Goal: Information Seeking & Learning: Learn about a topic

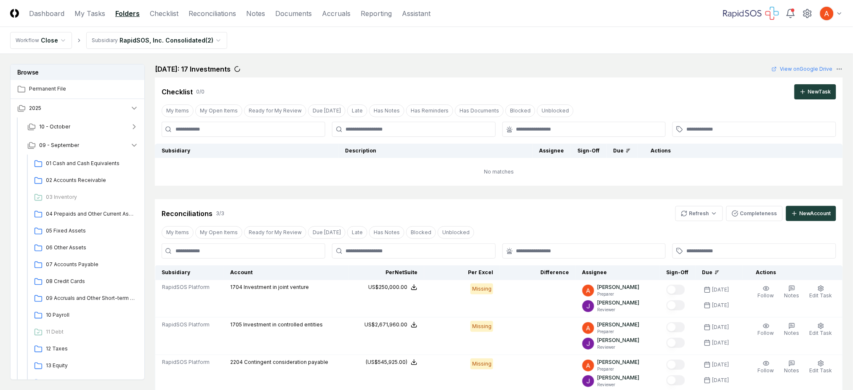
click at [90, 144] on button "09 - September" at bounding box center [83, 145] width 125 height 19
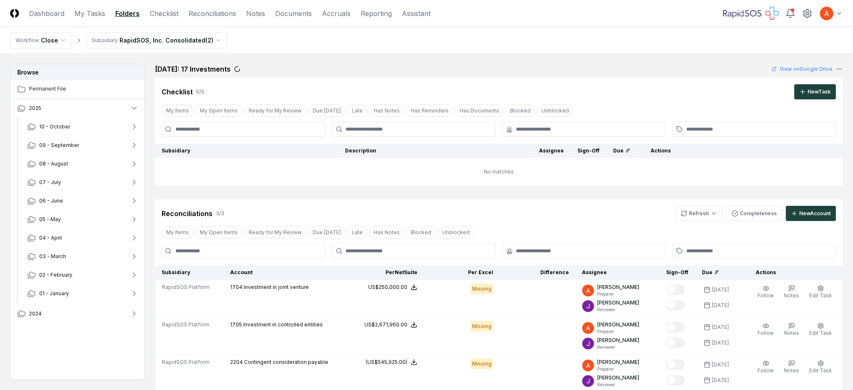
click at [90, 144] on button "09 - September" at bounding box center [83, 145] width 125 height 19
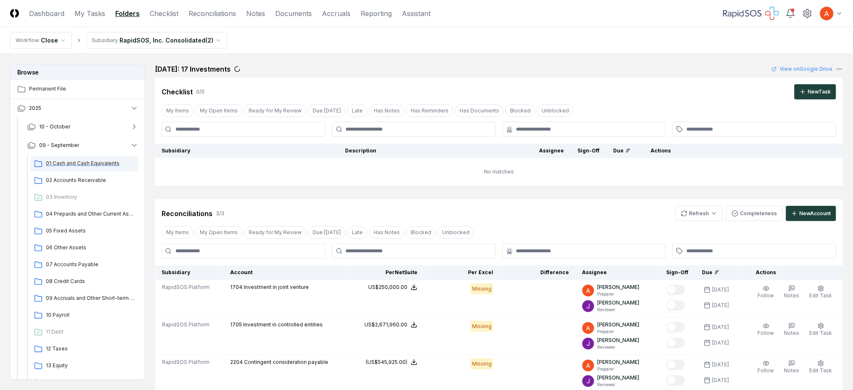
click at [92, 160] on span "01 Cash and Cash Equivalents" at bounding box center [90, 164] width 89 height 8
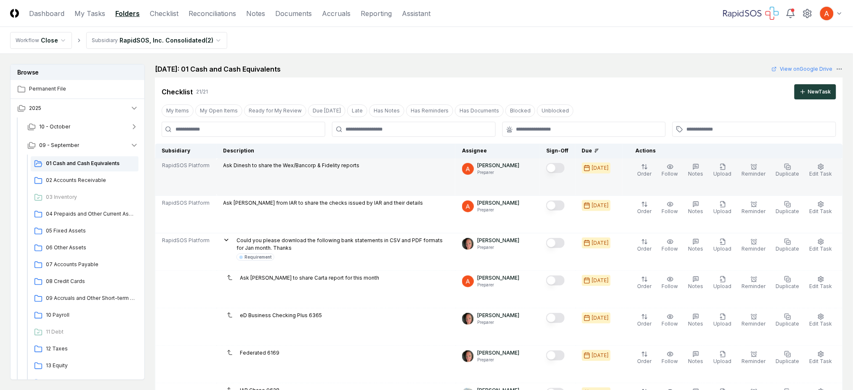
click at [565, 173] on div at bounding box center [555, 168] width 19 height 11
click at [565, 170] on button "Mark complete" at bounding box center [555, 168] width 19 height 10
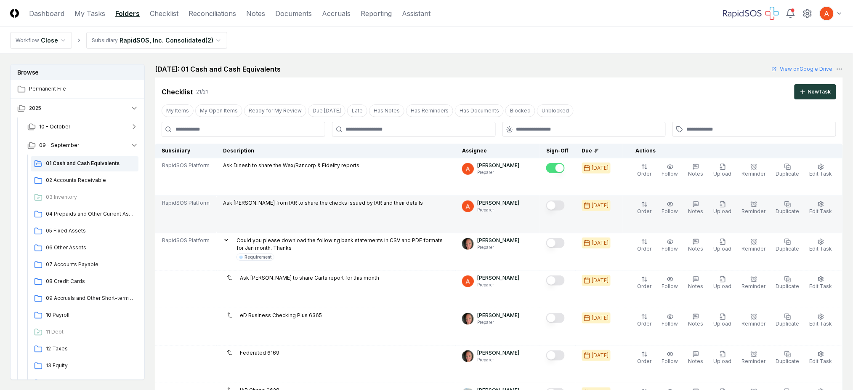
click at [565, 208] on button "Mark complete" at bounding box center [555, 205] width 19 height 10
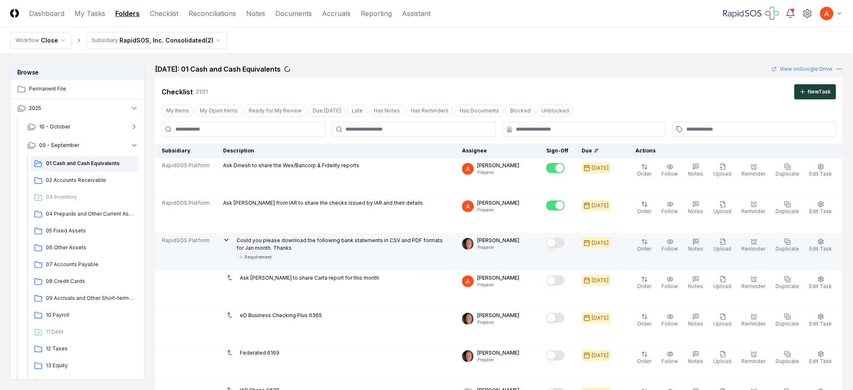
click at [565, 245] on button "Mark complete" at bounding box center [555, 243] width 19 height 10
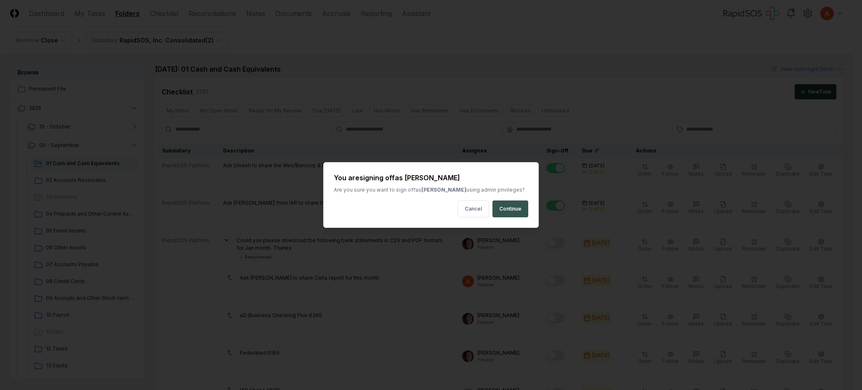
click at [513, 212] on button "Continue" at bounding box center [511, 208] width 36 height 17
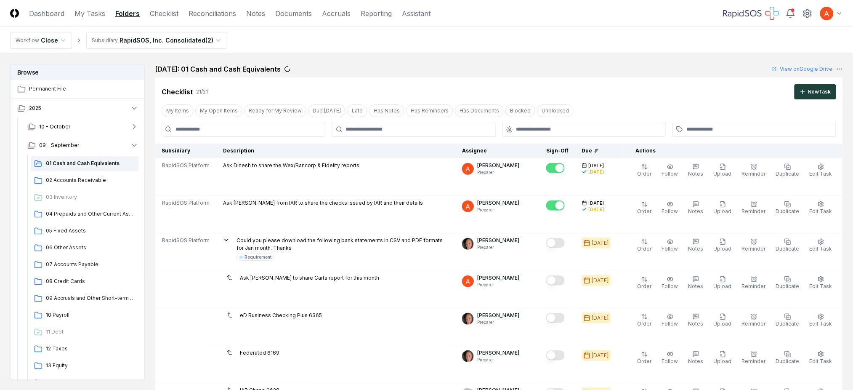
click at [564, 280] on button "Mark complete" at bounding box center [555, 280] width 19 height 10
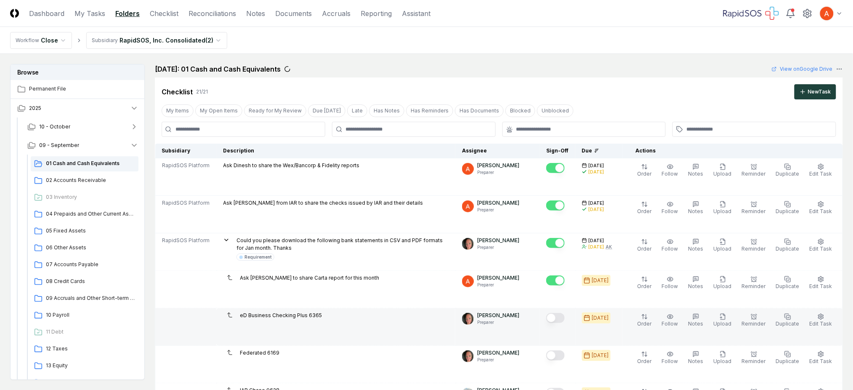
click at [557, 320] on button "Mark complete" at bounding box center [555, 318] width 19 height 10
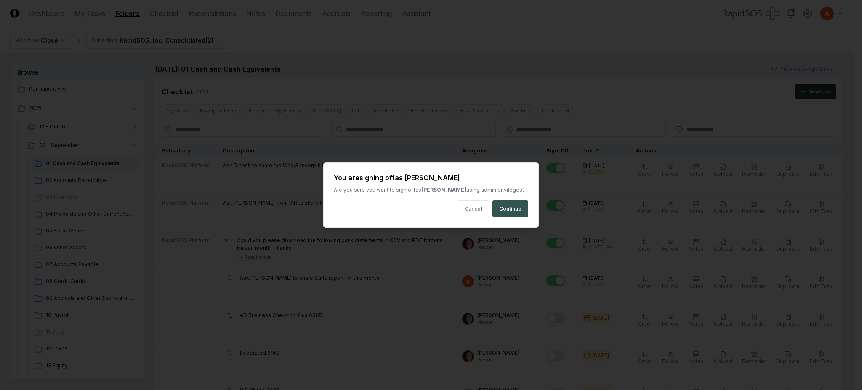
click at [514, 212] on button "Continue" at bounding box center [511, 208] width 36 height 17
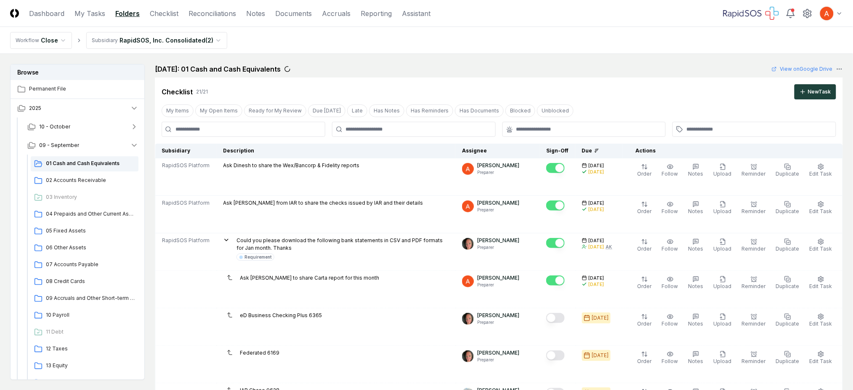
click at [564, 355] on button "Mark complete" at bounding box center [555, 355] width 19 height 10
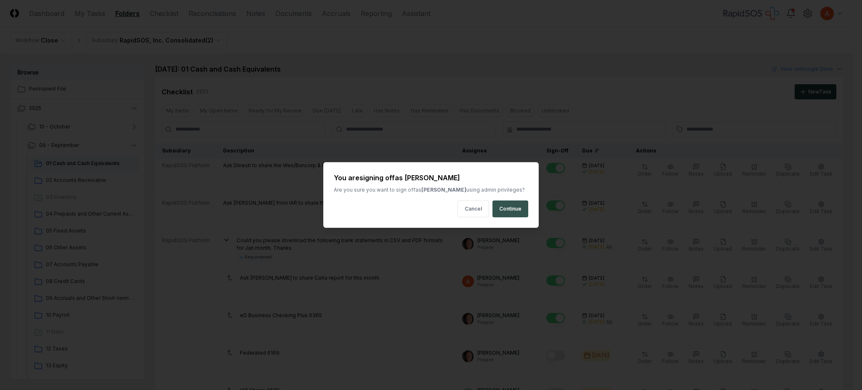
click at [506, 212] on button "Continue" at bounding box center [511, 208] width 36 height 17
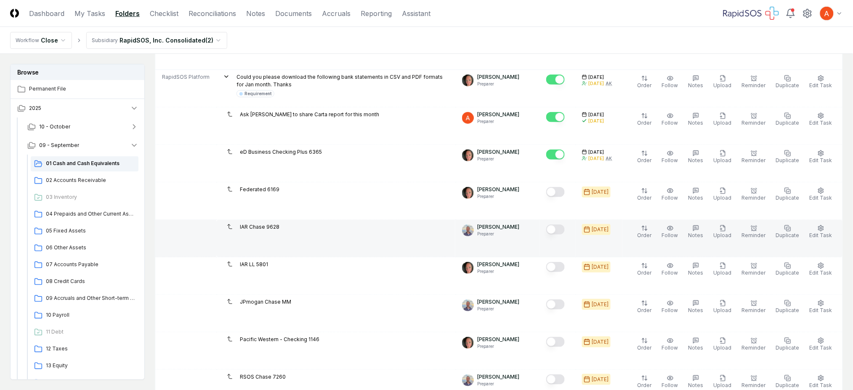
scroll to position [168, 0]
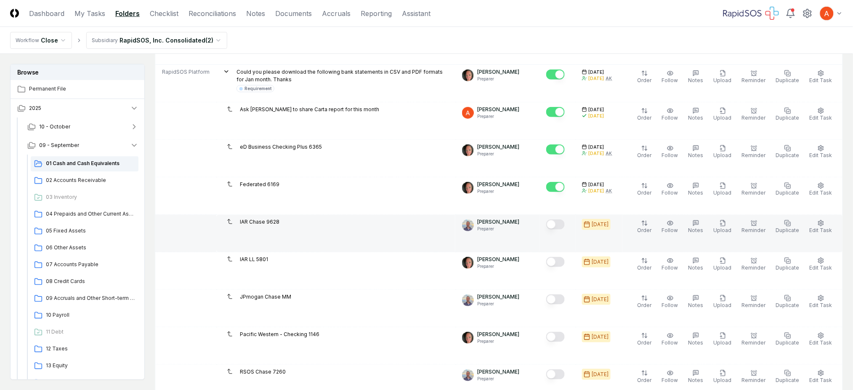
click at [562, 221] on button "Mark complete" at bounding box center [555, 224] width 19 height 10
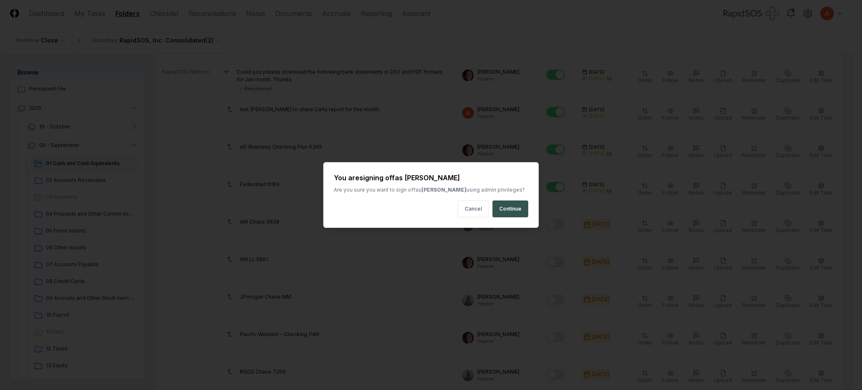
click at [521, 210] on button "Continue" at bounding box center [511, 208] width 36 height 17
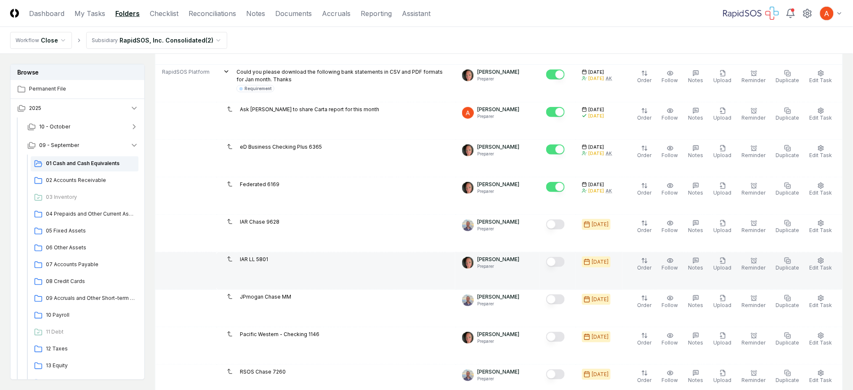
click at [565, 263] on button "Mark complete" at bounding box center [555, 262] width 19 height 10
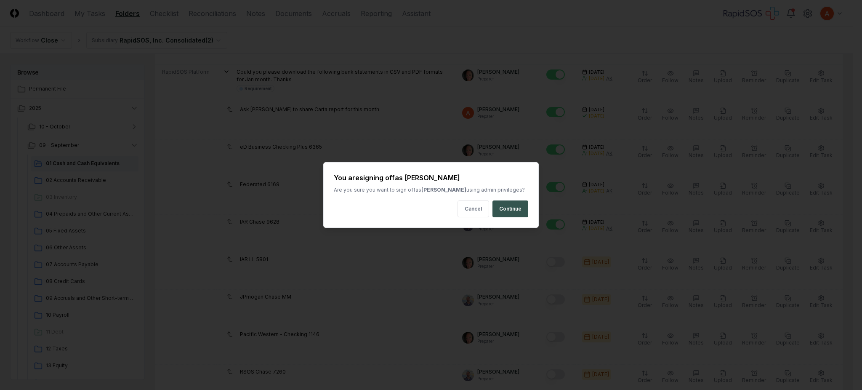
click at [513, 212] on button "Continue" at bounding box center [511, 208] width 36 height 17
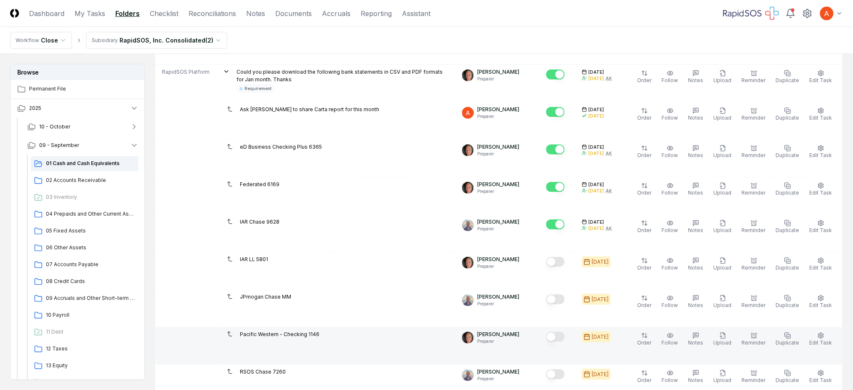
click at [565, 337] on button "Mark complete" at bounding box center [555, 337] width 19 height 10
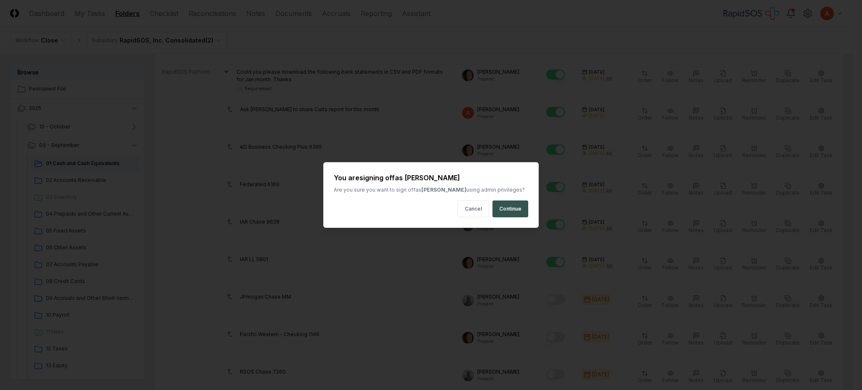
click at [514, 213] on button "Continue" at bounding box center [511, 208] width 36 height 17
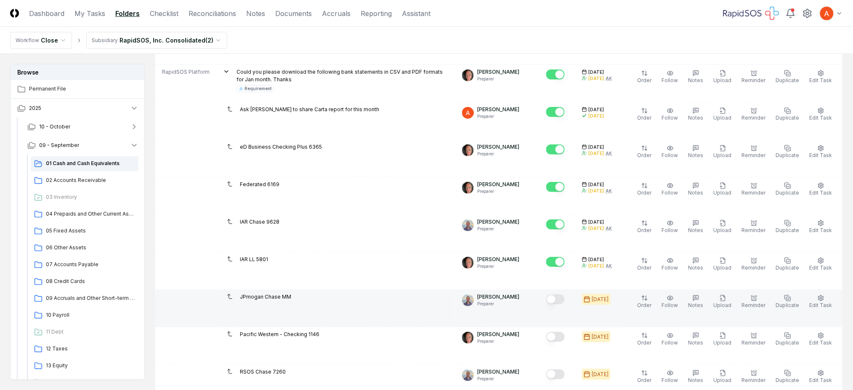
click at [565, 300] on button "Mark complete" at bounding box center [555, 299] width 19 height 10
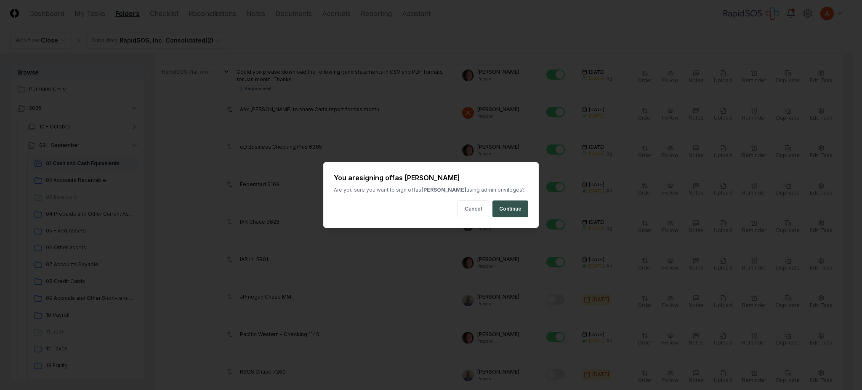
click at [509, 208] on button "Continue" at bounding box center [511, 208] width 36 height 17
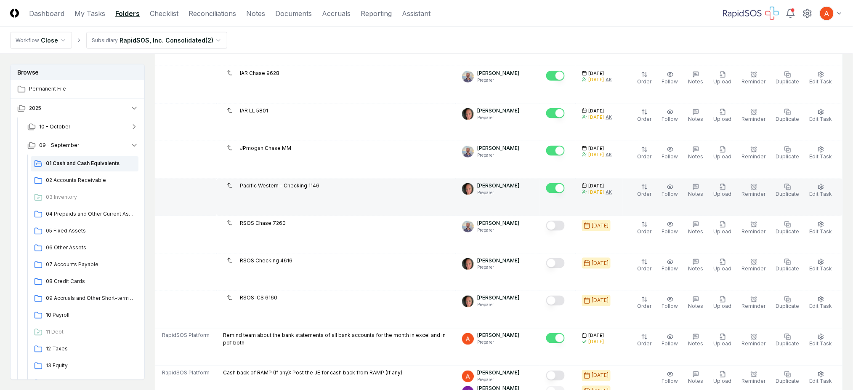
scroll to position [337, 0]
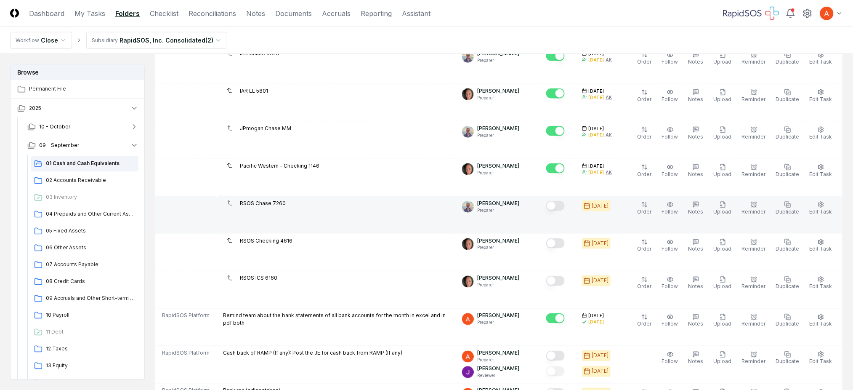
click at [565, 205] on button "Mark complete" at bounding box center [555, 206] width 19 height 10
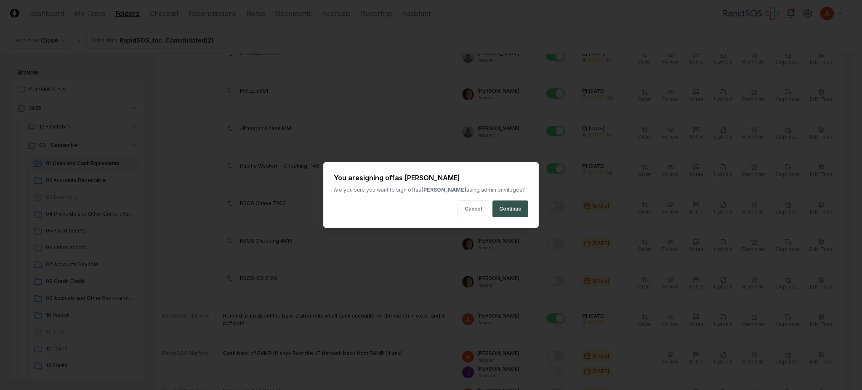
click at [508, 207] on button "Continue" at bounding box center [511, 208] width 36 height 17
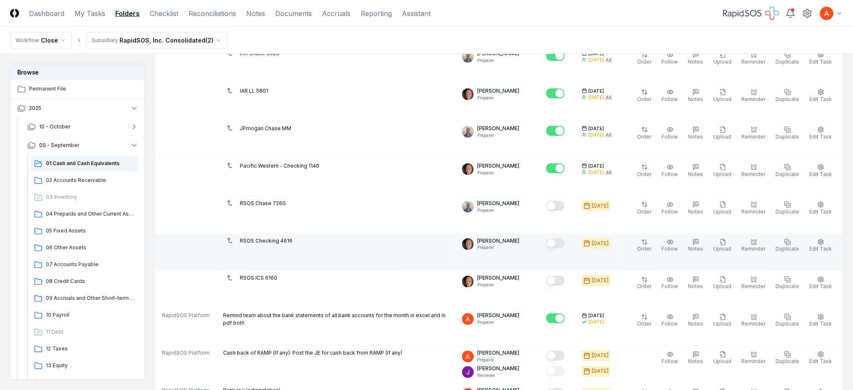
click at [563, 247] on button "Mark complete" at bounding box center [555, 243] width 19 height 10
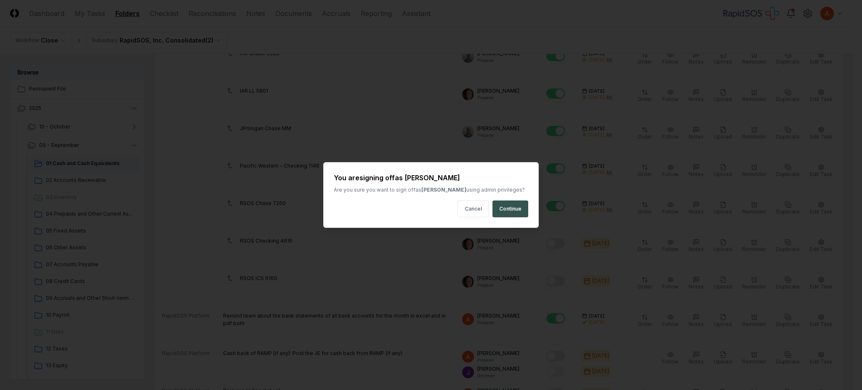
click at [506, 211] on button "Continue" at bounding box center [511, 208] width 36 height 17
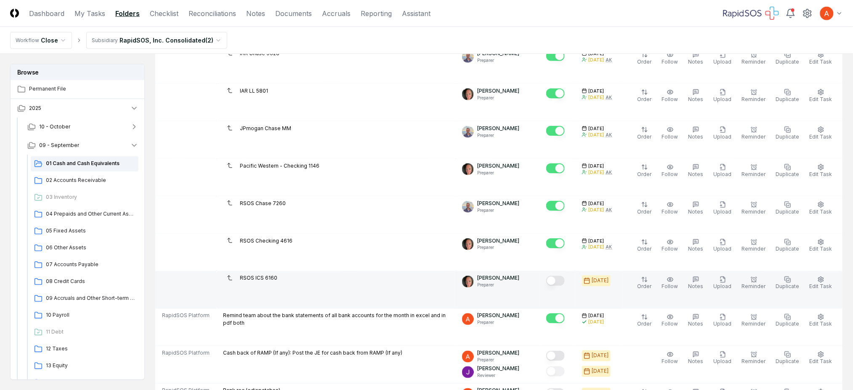
click at [575, 279] on td at bounding box center [558, 289] width 36 height 37
click at [565, 281] on button "Mark complete" at bounding box center [555, 281] width 19 height 10
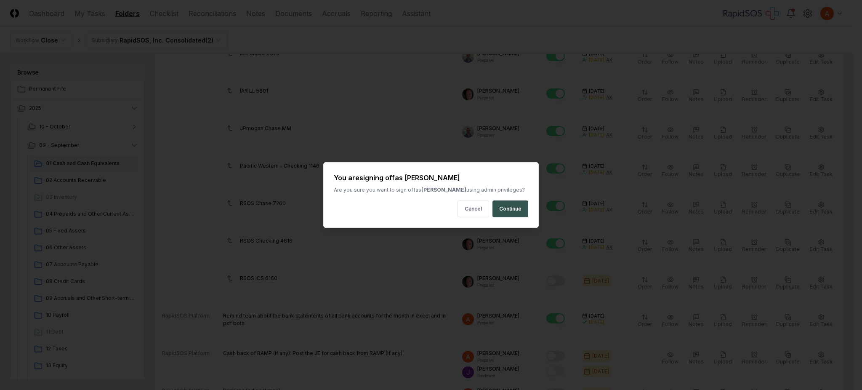
click at [499, 206] on button "Continue" at bounding box center [511, 208] width 36 height 17
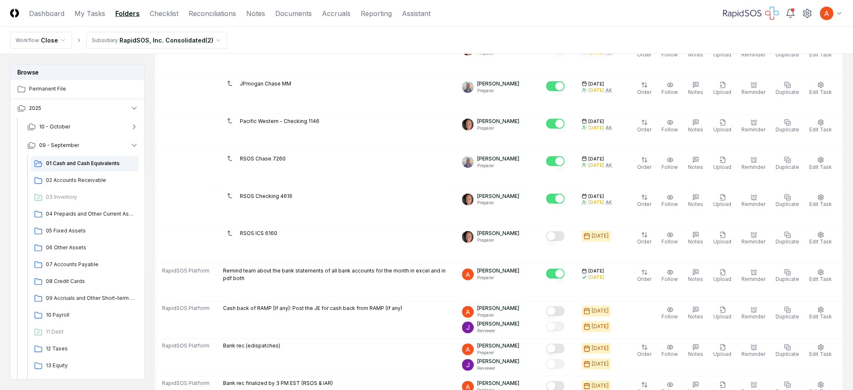
scroll to position [505, 0]
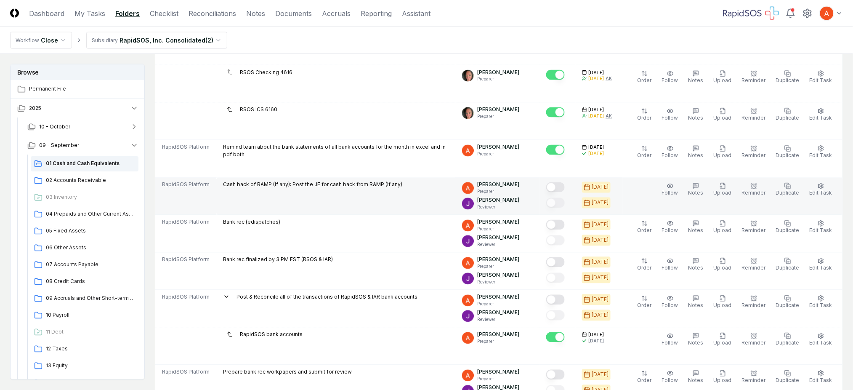
click at [562, 191] on button "Mark complete" at bounding box center [555, 187] width 19 height 10
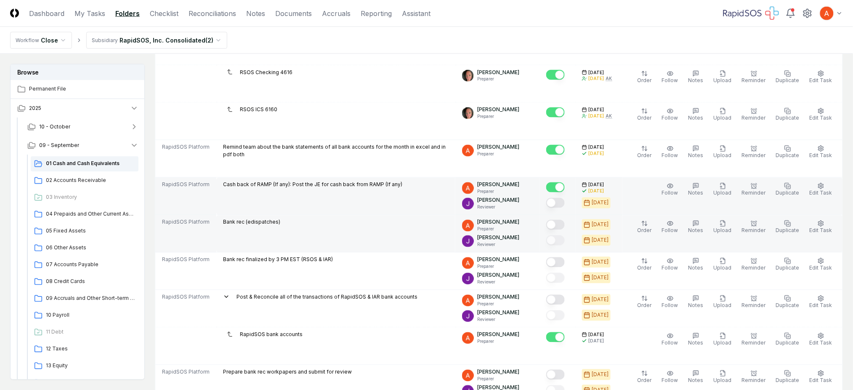
click at [565, 226] on button "Mark complete" at bounding box center [555, 225] width 19 height 10
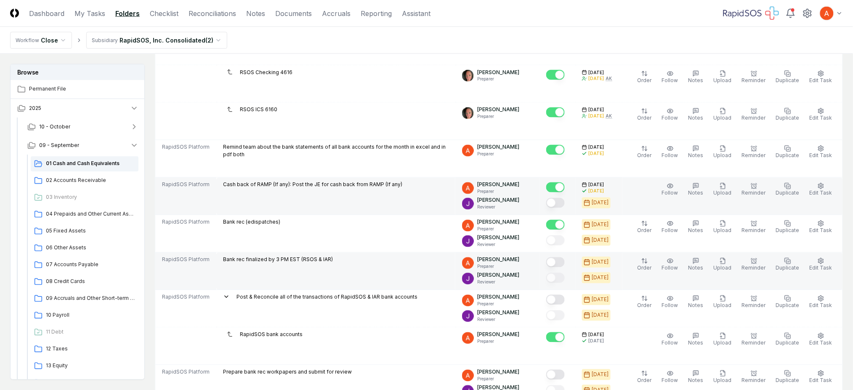
click at [565, 261] on button "Mark complete" at bounding box center [555, 262] width 19 height 10
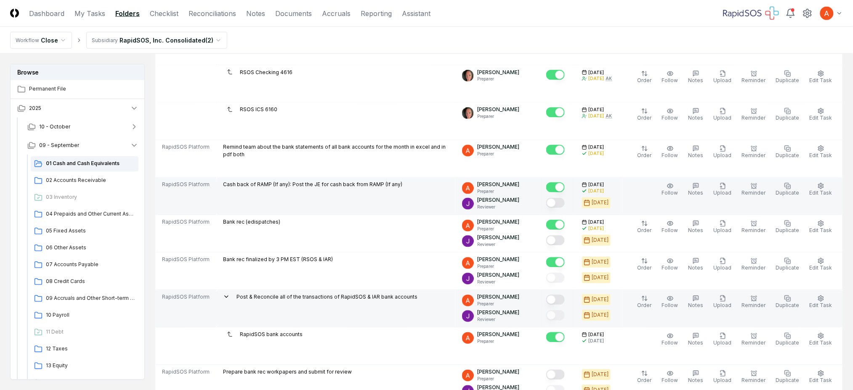
click at [565, 295] on button "Mark complete" at bounding box center [555, 300] width 19 height 10
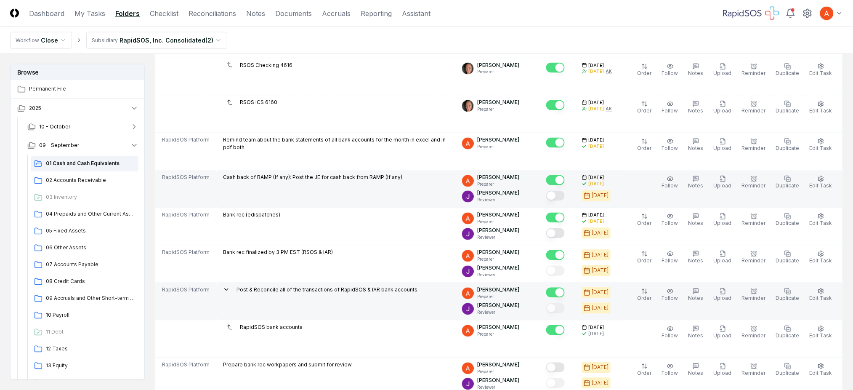
scroll to position [617, 0]
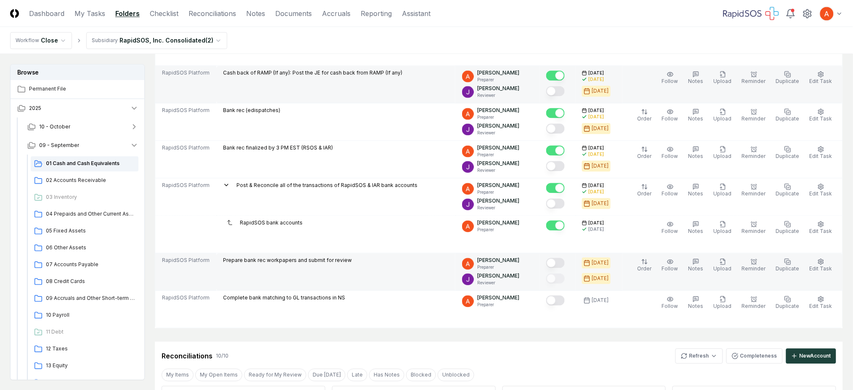
click at [565, 261] on button "Mark complete" at bounding box center [555, 263] width 19 height 10
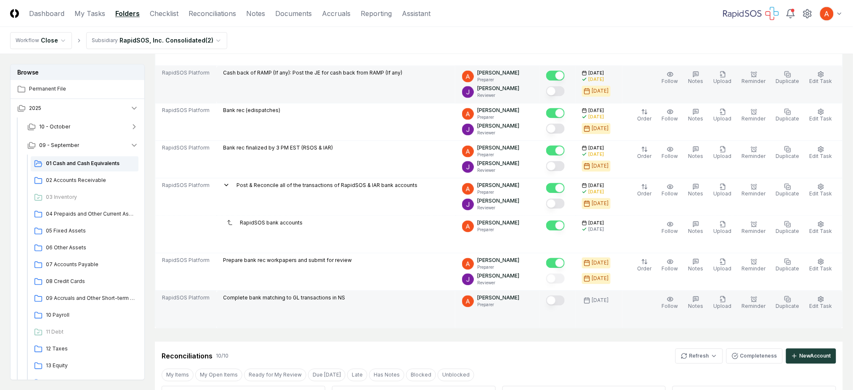
click at [565, 299] on button "Mark complete" at bounding box center [555, 300] width 19 height 10
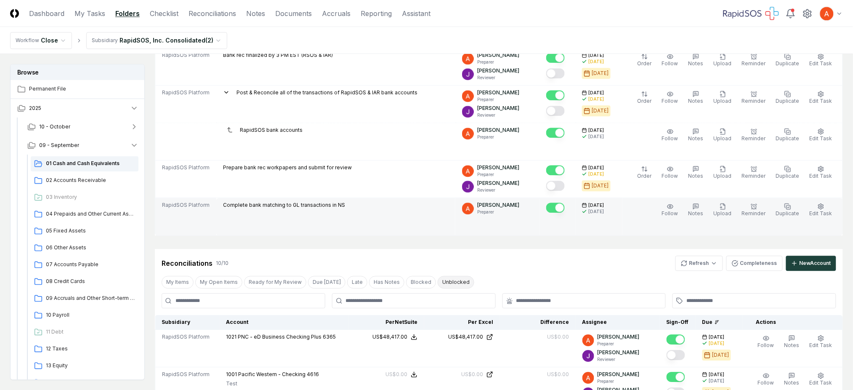
scroll to position [730, 0]
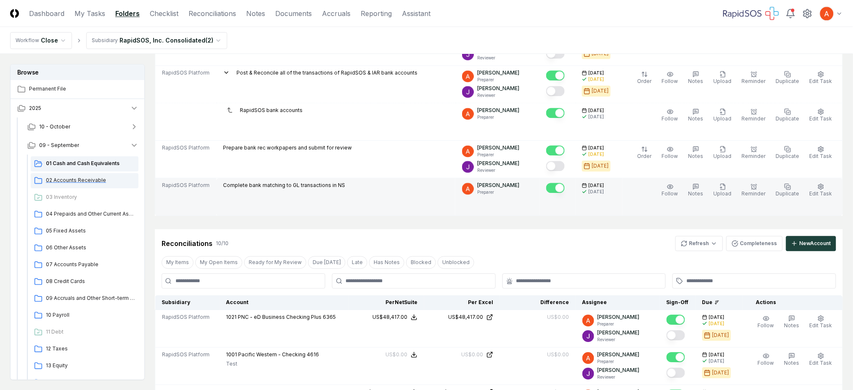
click at [64, 182] on span "02 Accounts Receivable" at bounding box center [90, 180] width 89 height 8
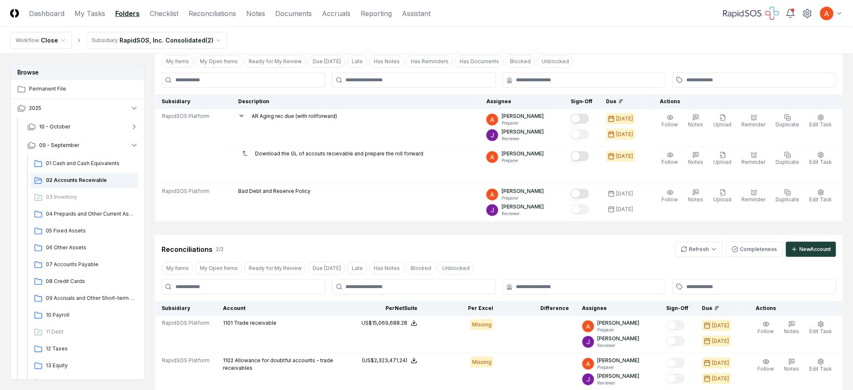
scroll to position [56, 0]
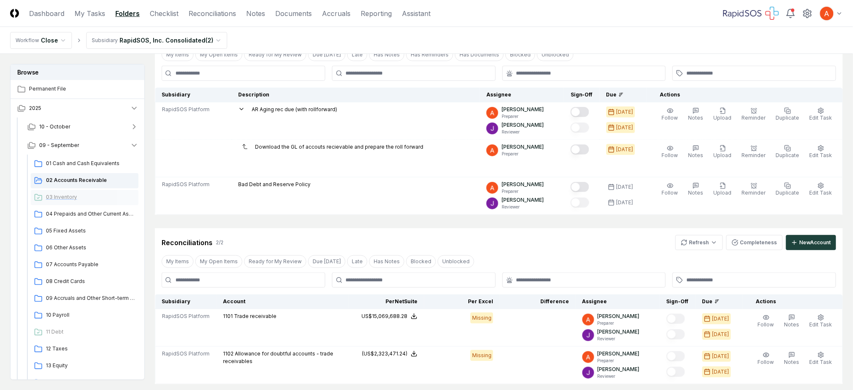
click at [67, 194] on span "03 Inventory" at bounding box center [90, 197] width 89 height 8
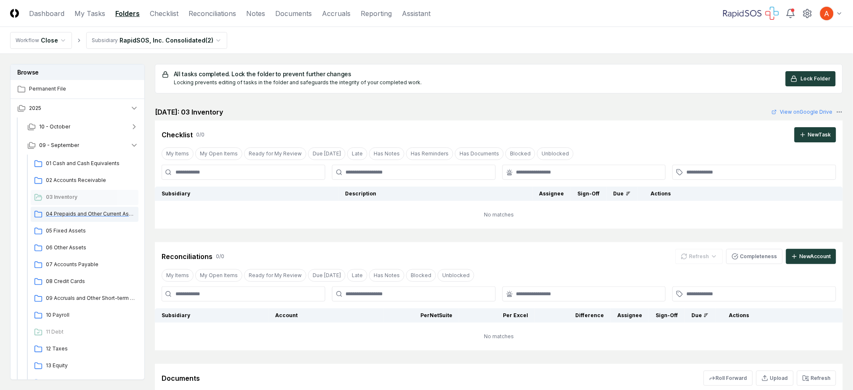
click at [81, 213] on span "04 Prepaids and Other Current Assets" at bounding box center [90, 214] width 89 height 8
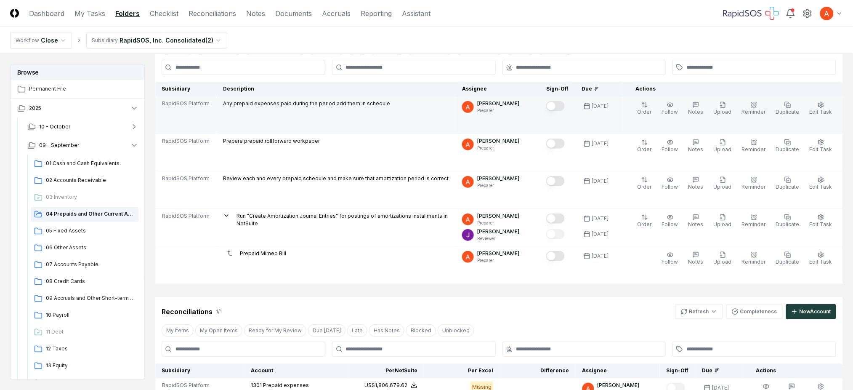
scroll to position [168, 0]
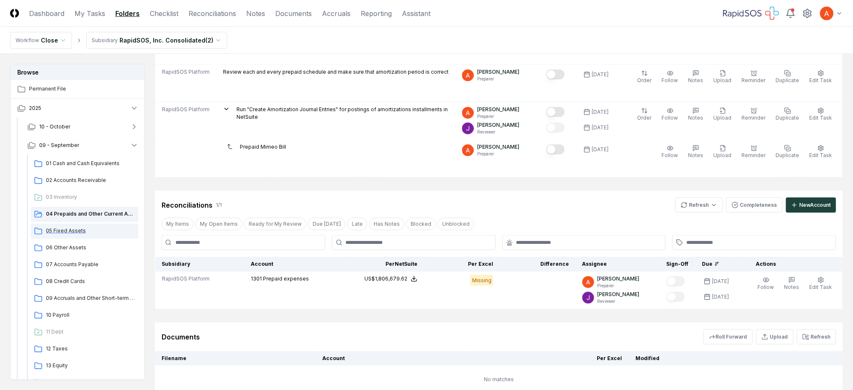
click at [72, 231] on span "05 Fixed Assets" at bounding box center [90, 231] width 89 height 8
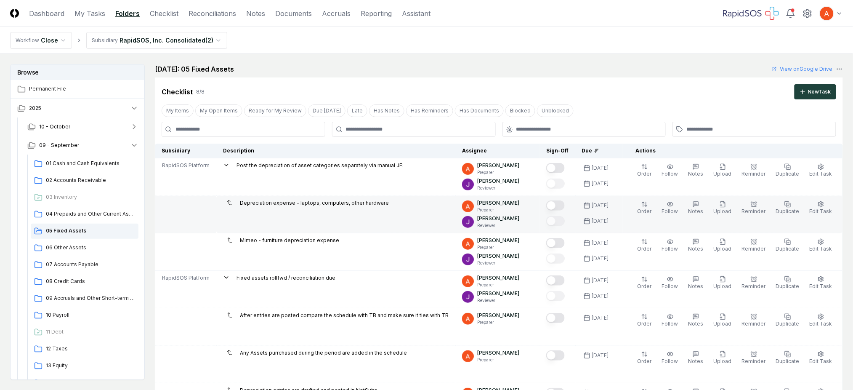
scroll to position [168, 0]
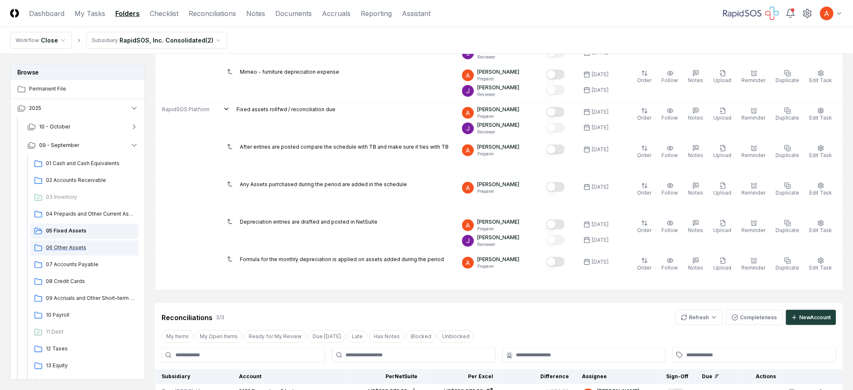
click at [57, 242] on div "06 Other Assets" at bounding box center [85, 247] width 108 height 15
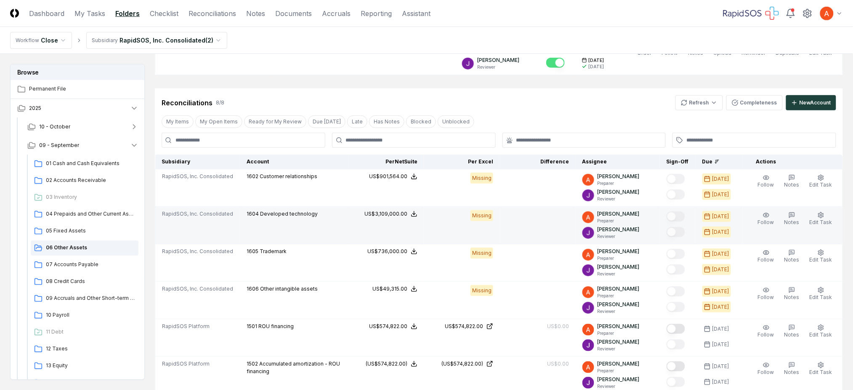
scroll to position [56, 0]
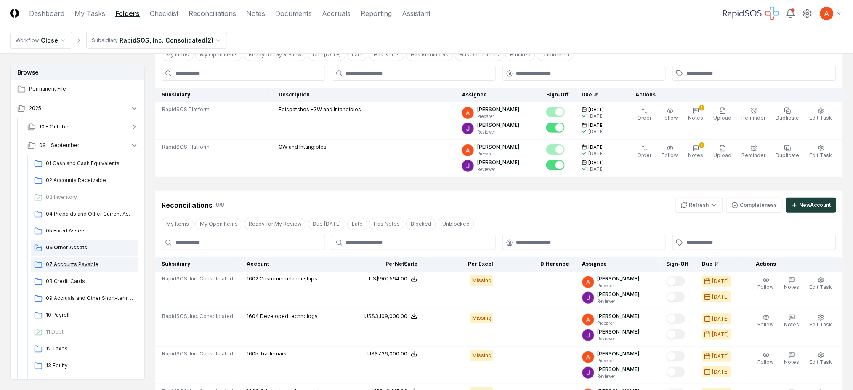
click at [71, 263] on span "07 Accounts Payable" at bounding box center [90, 265] width 89 height 8
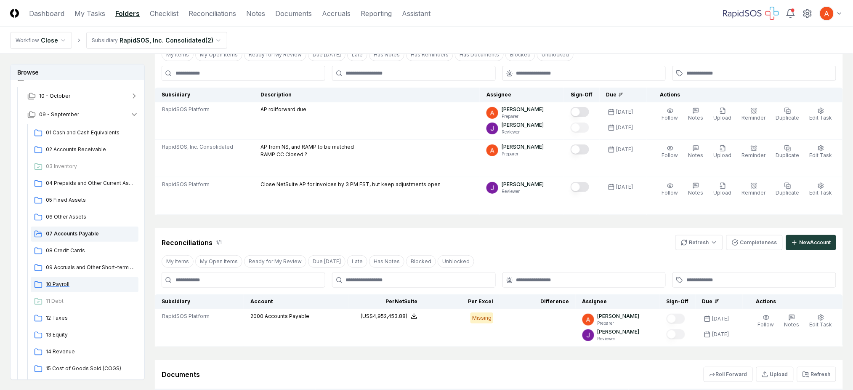
scroll to position [56, 0]
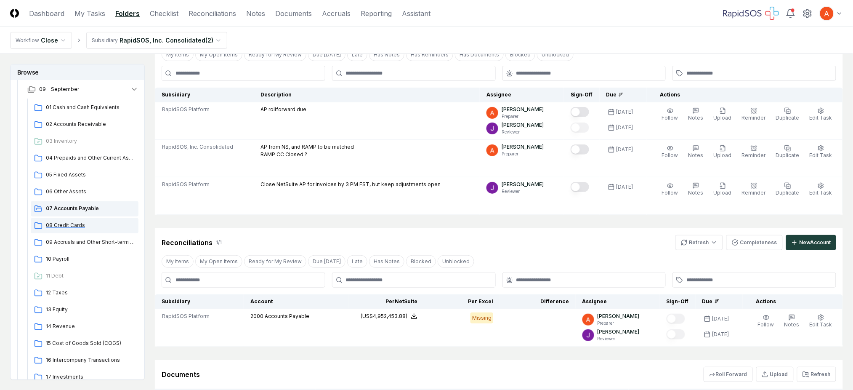
click at [78, 227] on span "08 Credit Cards" at bounding box center [90, 225] width 89 height 8
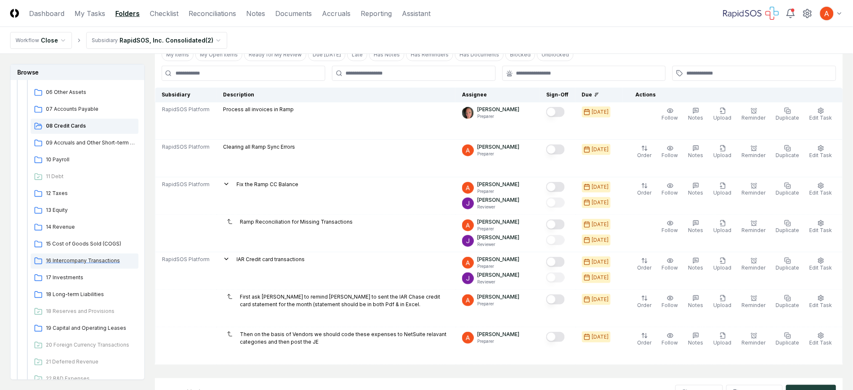
scroll to position [168, 0]
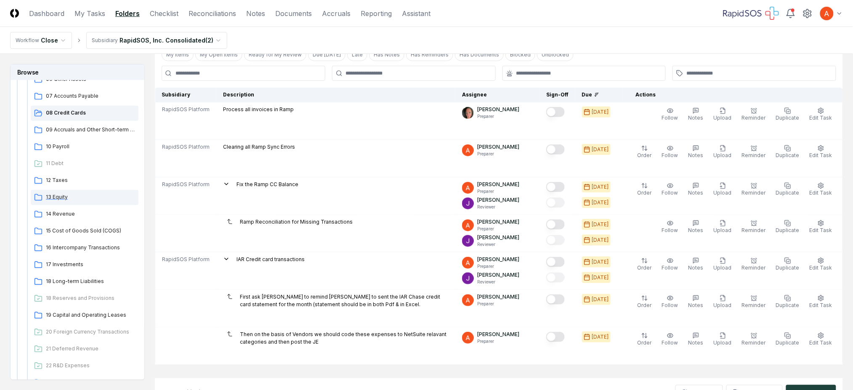
click at [56, 197] on span "13 Equity" at bounding box center [90, 197] width 89 height 8
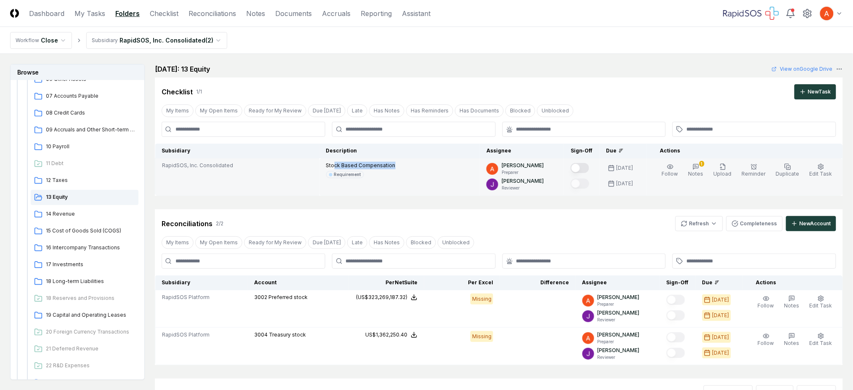
drag, startPoint x: 340, startPoint y: 162, endPoint x: 421, endPoint y: 164, distance: 81.3
click at [421, 164] on div "Stock Based Compensation Requirement" at bounding box center [399, 170] width 147 height 16
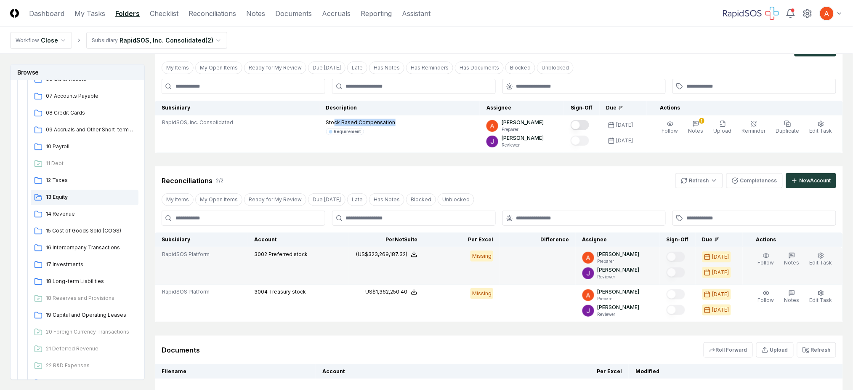
scroll to position [112, 0]
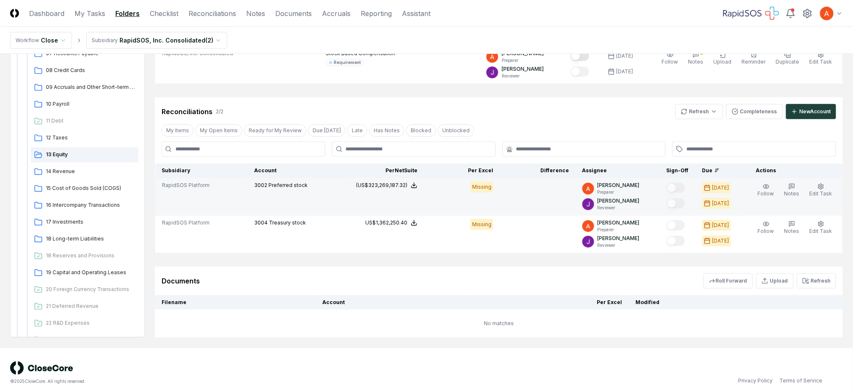
click at [263, 184] on span "3002" at bounding box center [260, 185] width 13 height 6
copy span "3002"
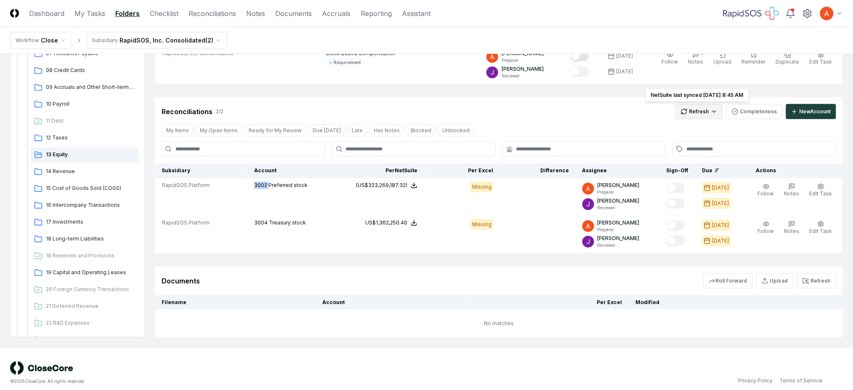
click at [695, 107] on html "CloseCore Dashboard My Tasks Folders Checklist Reconciliations Notes Documents …" at bounding box center [426, 143] width 853 height 510
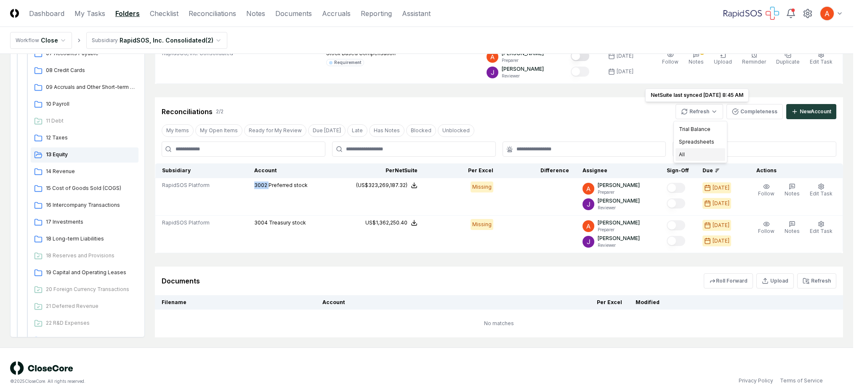
click at [693, 155] on div "All" at bounding box center [701, 154] width 50 height 13
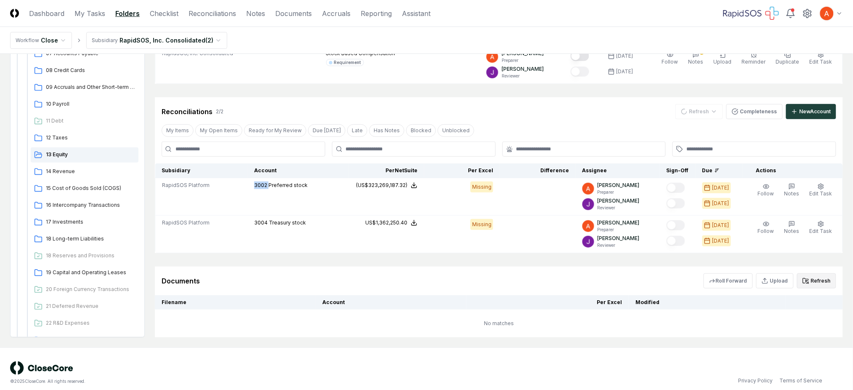
click at [809, 275] on button "Refresh" at bounding box center [816, 280] width 39 height 15
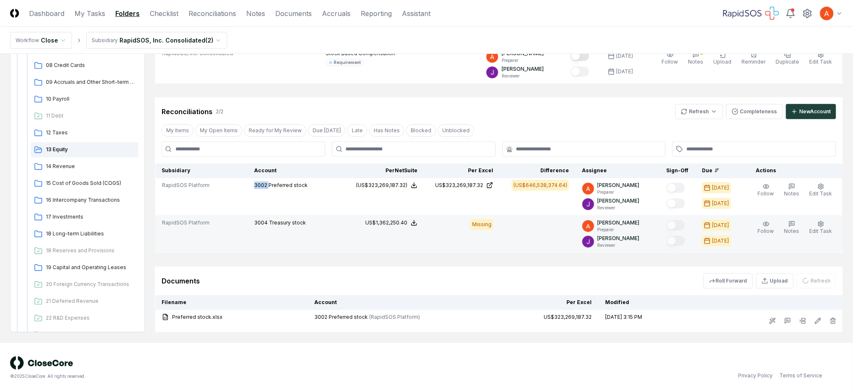
scroll to position [115, 0]
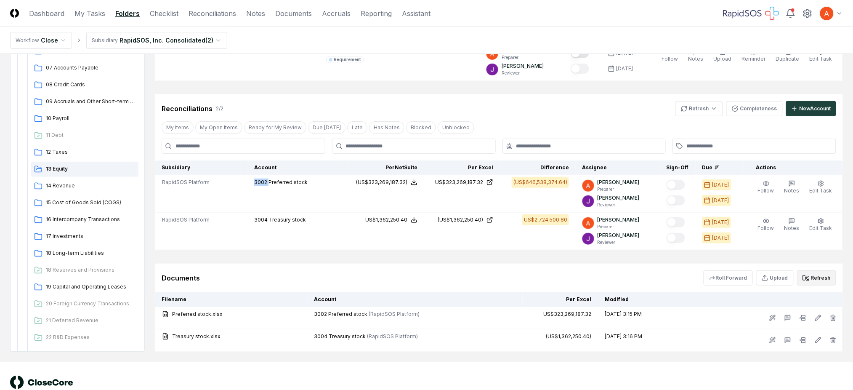
click at [818, 279] on button "Refresh" at bounding box center [816, 277] width 39 height 15
click at [692, 112] on html "CloseCore Dashboard My Tasks Folders Checklist Reconciliations Notes Documents …" at bounding box center [426, 148] width 853 height 527
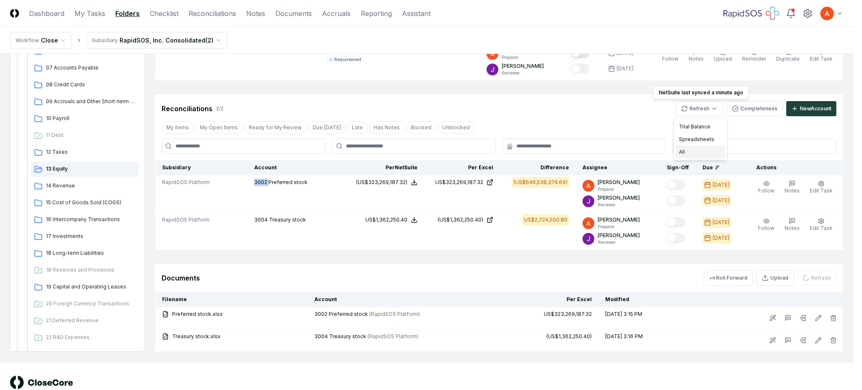
click at [689, 151] on div "All" at bounding box center [701, 152] width 50 height 13
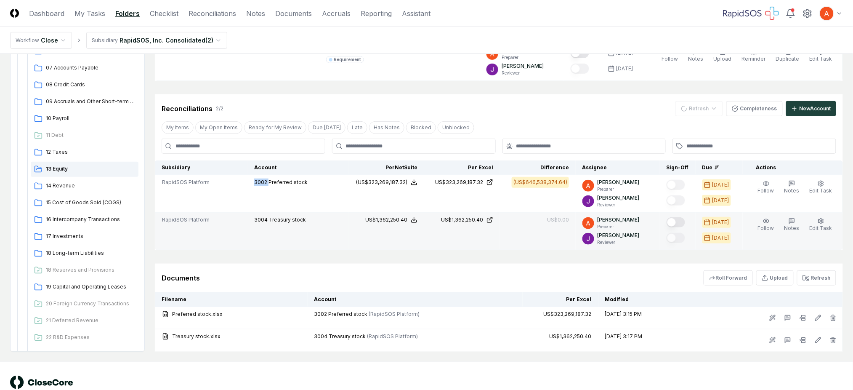
click at [679, 224] on button "Mark complete" at bounding box center [676, 222] width 19 height 10
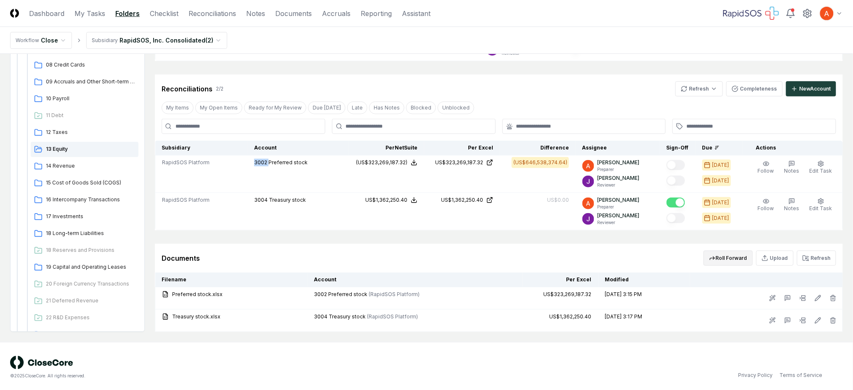
scroll to position [137, 0]
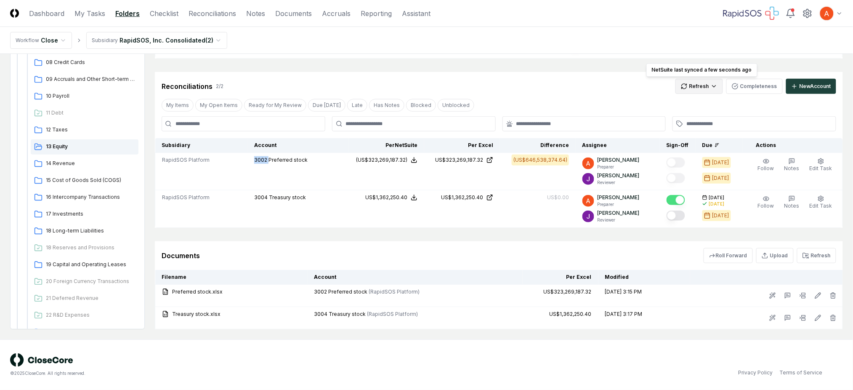
click at [689, 82] on html "CloseCore Dashboard My Tasks Folders Checklist Reconciliations Notes Documents …" at bounding box center [426, 126] width 853 height 527
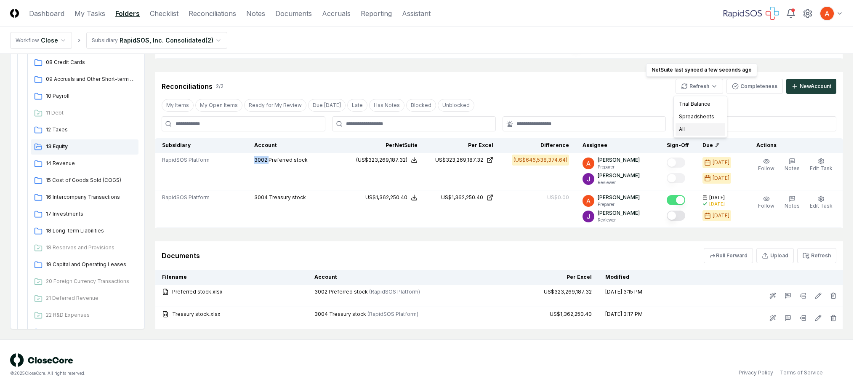
click at [684, 126] on div "All" at bounding box center [701, 129] width 50 height 13
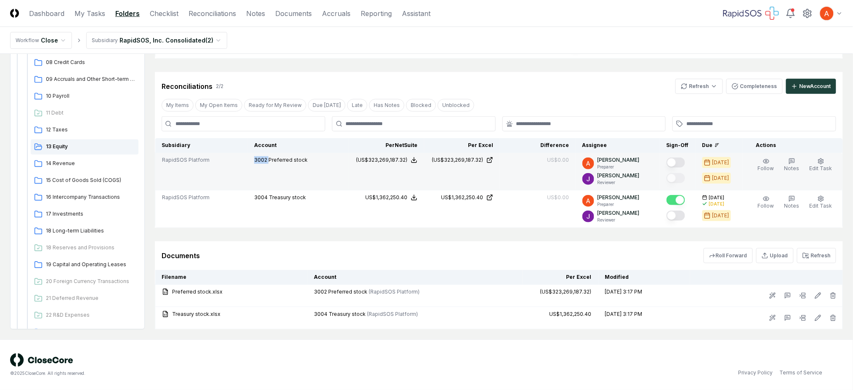
click at [685, 160] on button "Mark complete" at bounding box center [676, 162] width 19 height 10
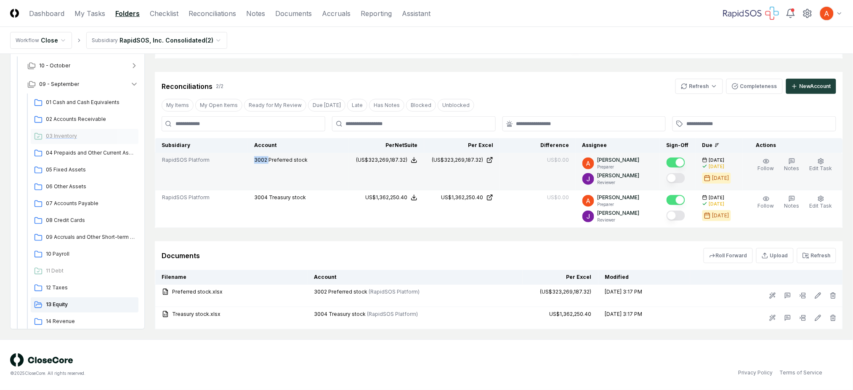
scroll to position [0, 0]
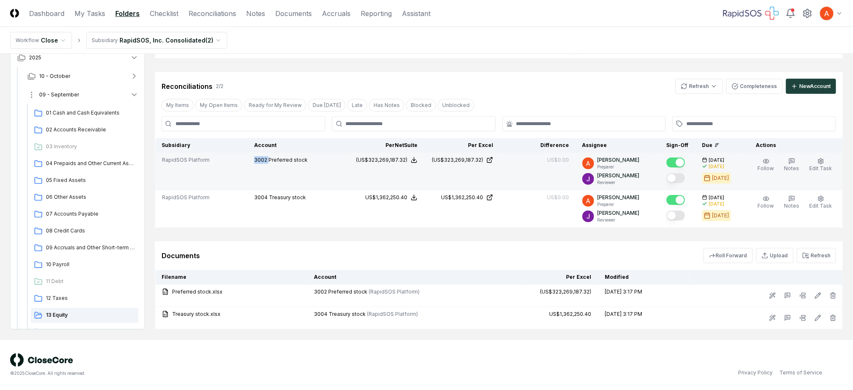
click at [110, 99] on button "09 - September" at bounding box center [83, 94] width 125 height 19
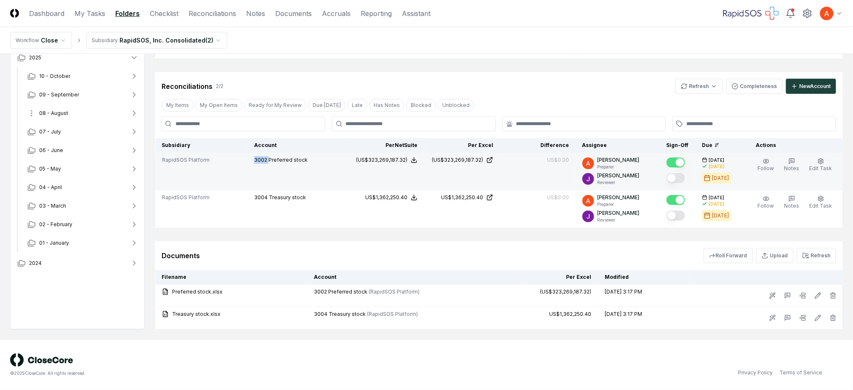
click at [105, 111] on button "08 - August" at bounding box center [83, 113] width 125 height 19
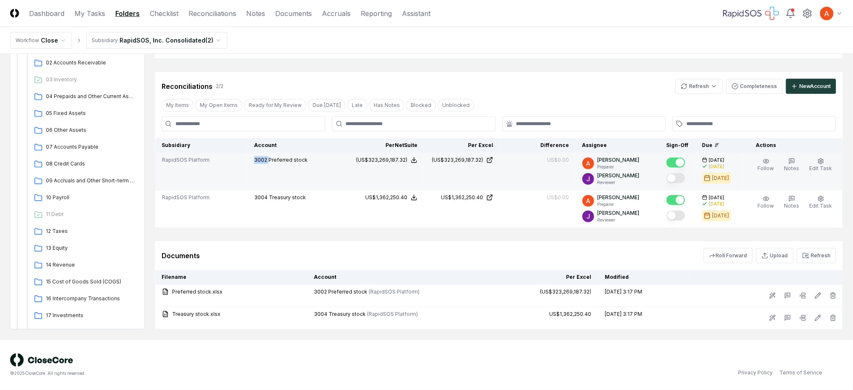
scroll to position [112, 0]
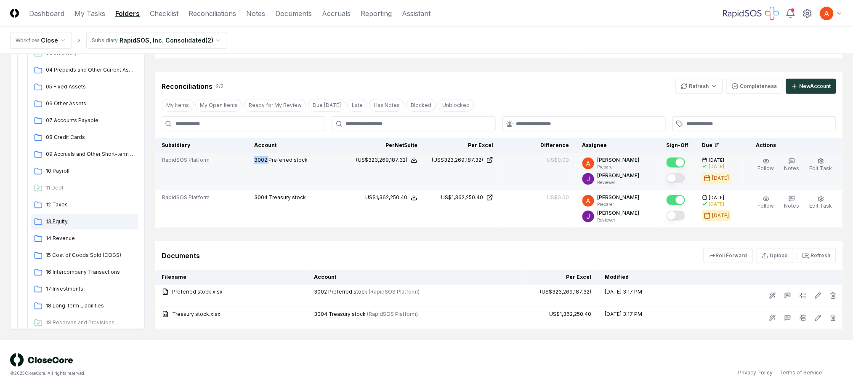
click at [65, 221] on span "13 Equity" at bounding box center [90, 222] width 89 height 8
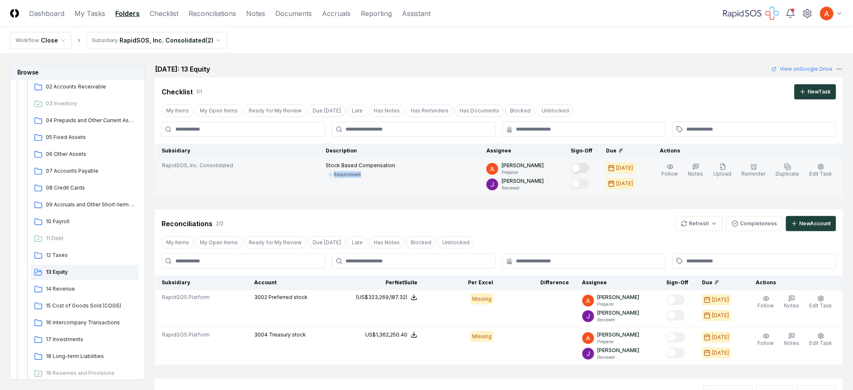
drag, startPoint x: 326, startPoint y: 176, endPoint x: 366, endPoint y: 178, distance: 40.0
click at [366, 178] on td "Stock Based Compensation Requirement" at bounding box center [400, 176] width 160 height 37
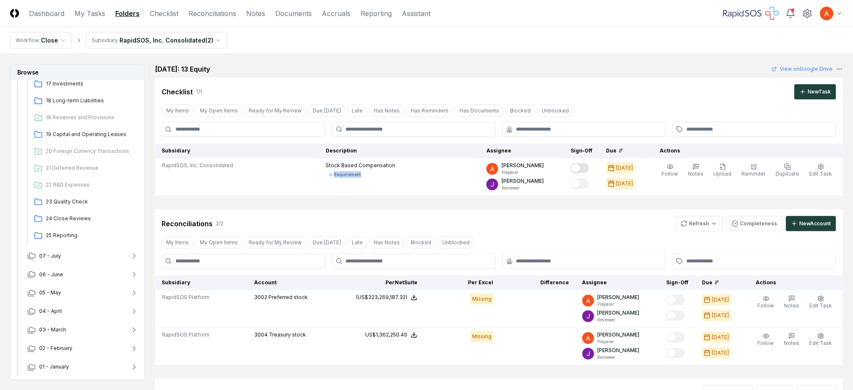
scroll to position [384, 0]
click at [85, 221] on span "25 Reporting" at bounding box center [90, 219] width 89 height 8
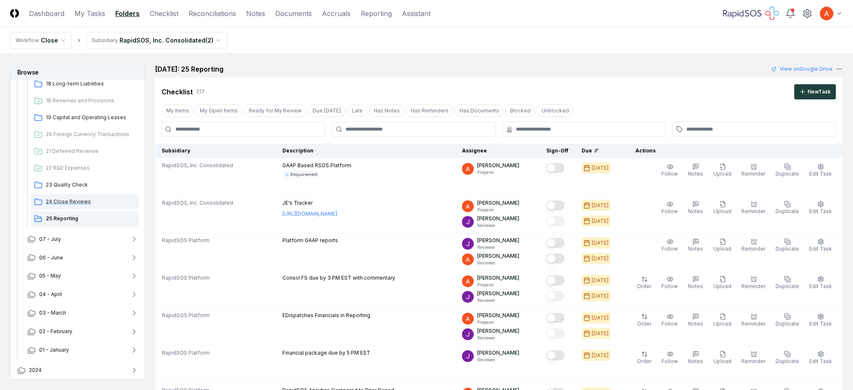
click at [85, 201] on span "24 Close Reviews" at bounding box center [90, 202] width 89 height 8
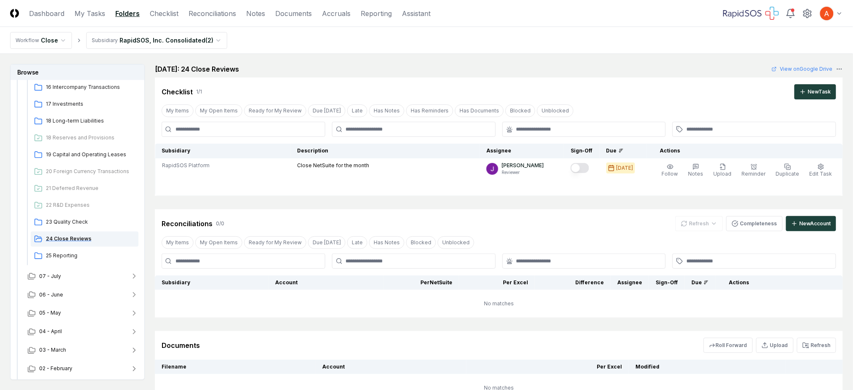
scroll to position [328, 0]
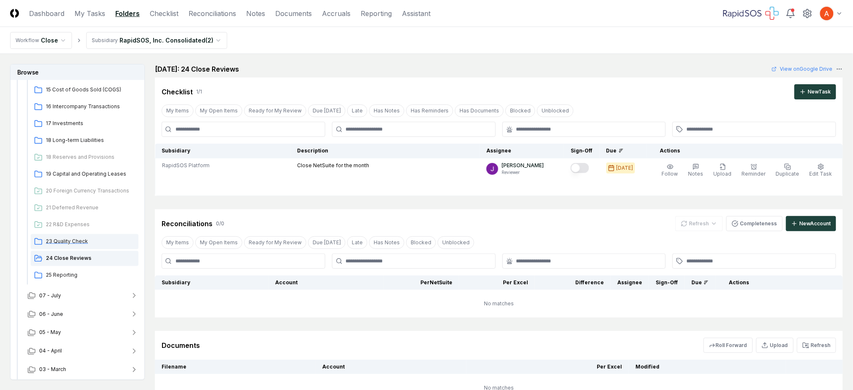
click at [70, 242] on span "23 Quality Check" at bounding box center [90, 241] width 89 height 8
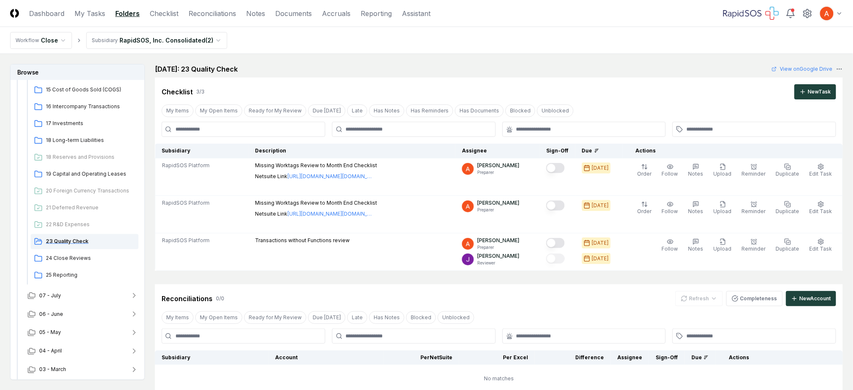
click at [68, 234] on div "23 Quality Check" at bounding box center [85, 241] width 108 height 15
click at [73, 224] on span "22 R&D Expenses" at bounding box center [90, 225] width 89 height 8
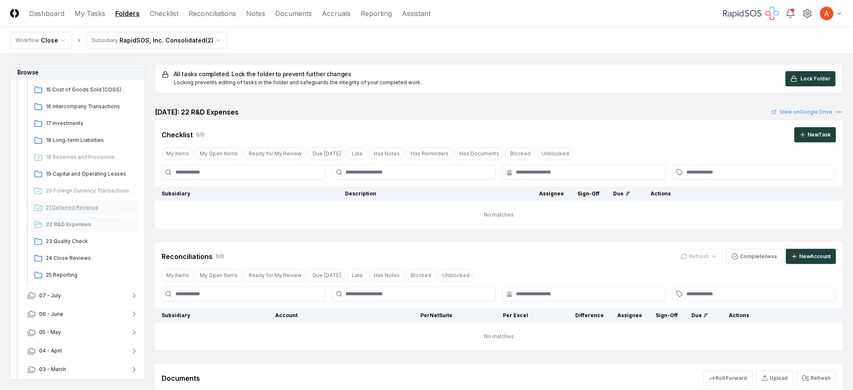
click at [81, 210] on span "21 Deferred Revenue" at bounding box center [90, 208] width 89 height 8
click at [107, 192] on span "20 Foreign Currency Transactions" at bounding box center [90, 191] width 89 height 8
click at [103, 175] on span "19 Capital and Operating Leases" at bounding box center [90, 174] width 89 height 8
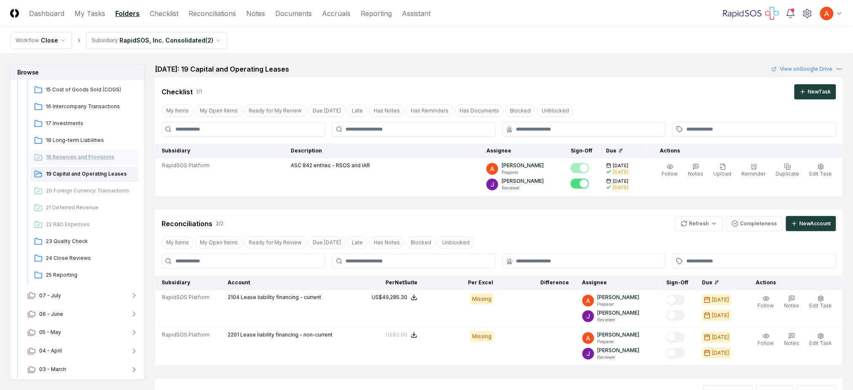
click at [84, 154] on span "18 Reserves and Provisions" at bounding box center [90, 157] width 89 height 8
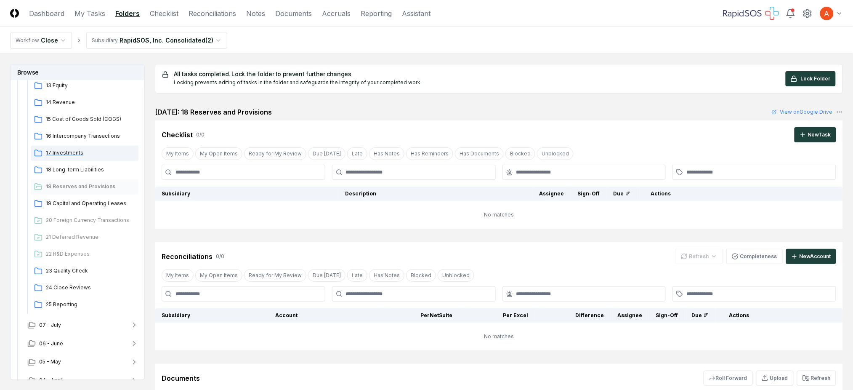
scroll to position [272, 0]
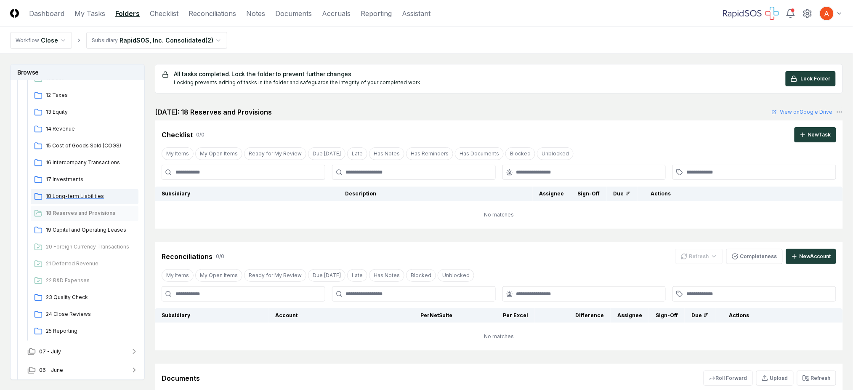
click at [82, 196] on span "18 Long-term Liabilities" at bounding box center [90, 196] width 89 height 8
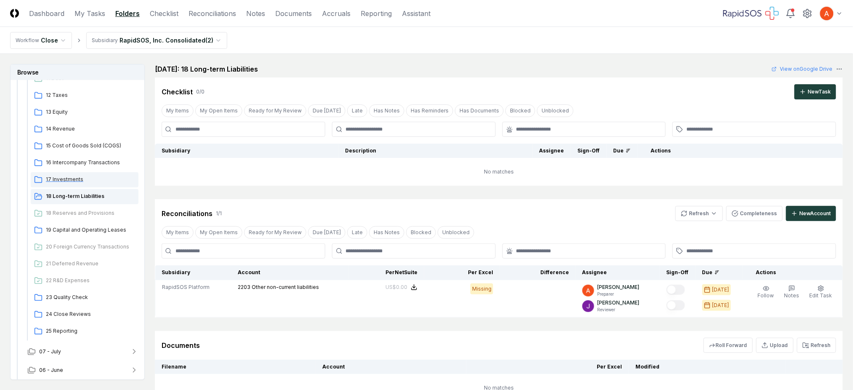
click at [69, 182] on span "17 Investments" at bounding box center [90, 180] width 89 height 8
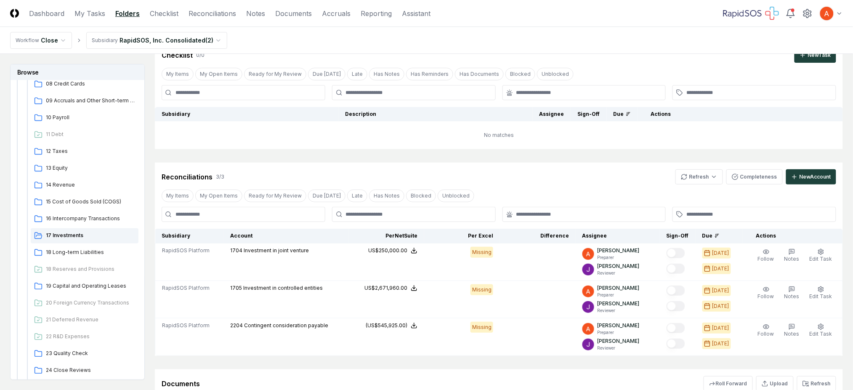
scroll to position [56, 0]
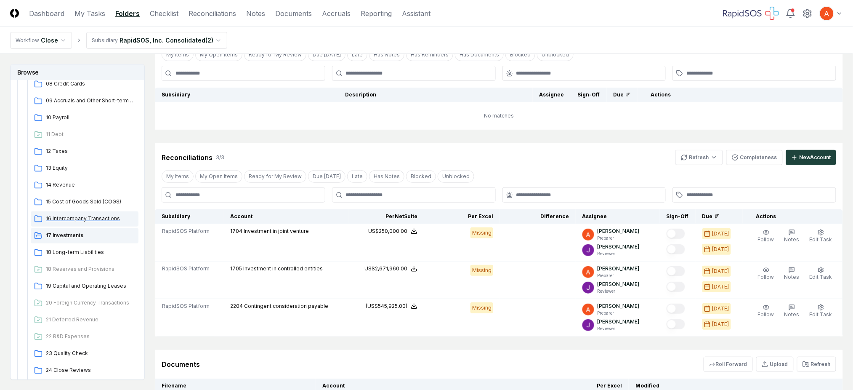
click at [95, 213] on div "16 Intercompany Transactions" at bounding box center [85, 218] width 108 height 15
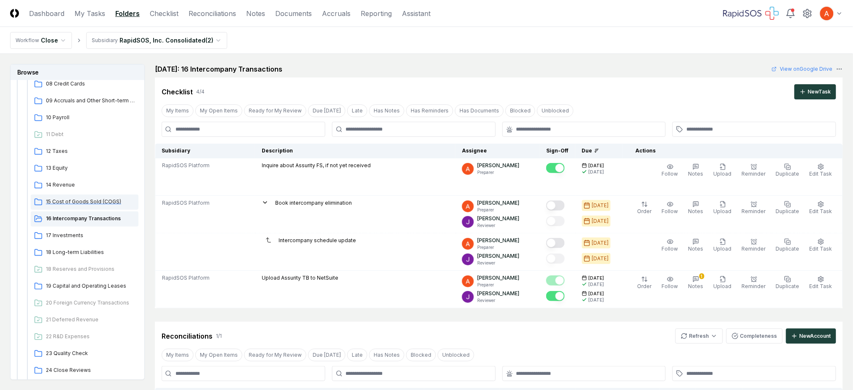
click at [75, 205] on div "15 Cost of Goods Sold (COGS)" at bounding box center [85, 201] width 108 height 15
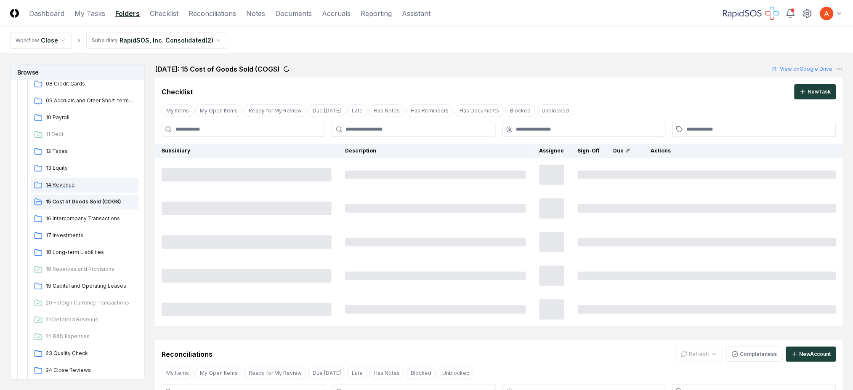
click at [65, 186] on span "14 Revenue" at bounding box center [90, 185] width 89 height 8
click at [68, 171] on span "13 Equity" at bounding box center [90, 168] width 89 height 8
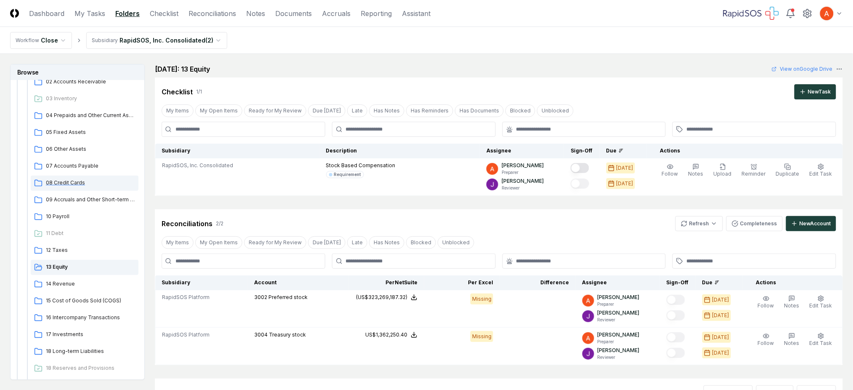
scroll to position [48, 0]
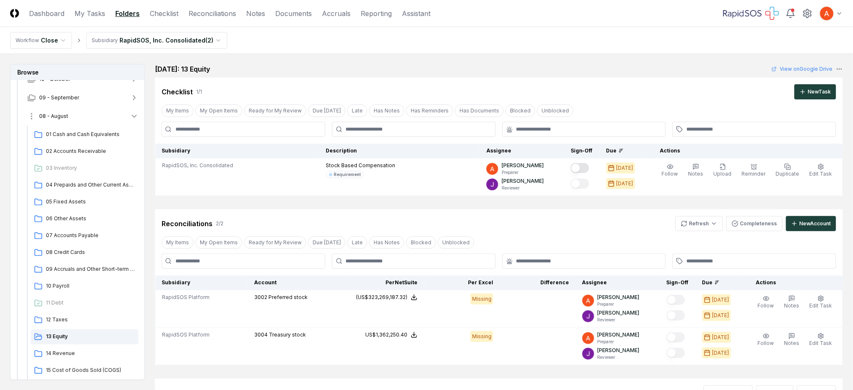
click at [99, 117] on button "08 - August" at bounding box center [83, 116] width 125 height 19
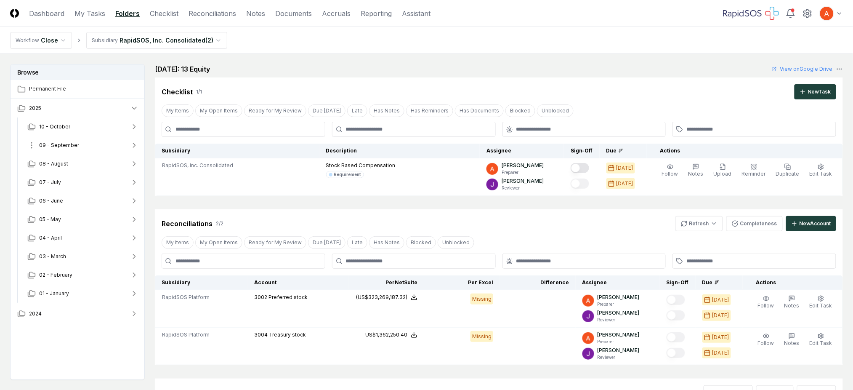
click at [100, 147] on button "09 - September" at bounding box center [83, 145] width 125 height 19
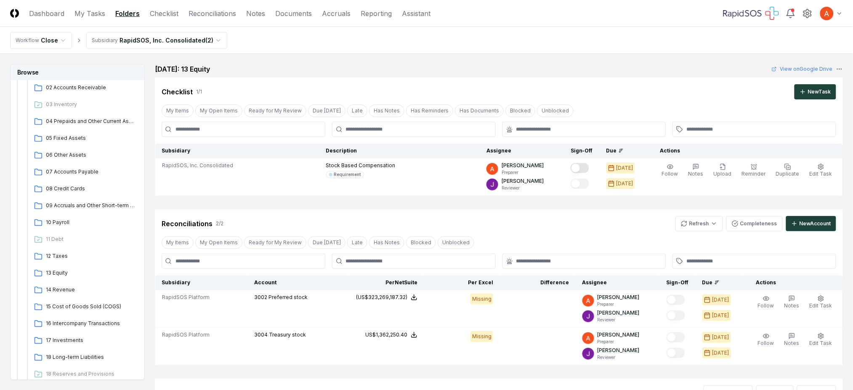
scroll to position [112, 0]
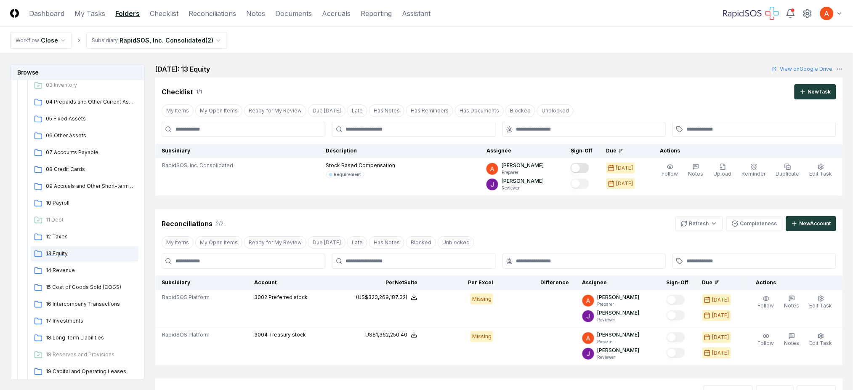
click at [71, 252] on span "13 Equity" at bounding box center [90, 254] width 89 height 8
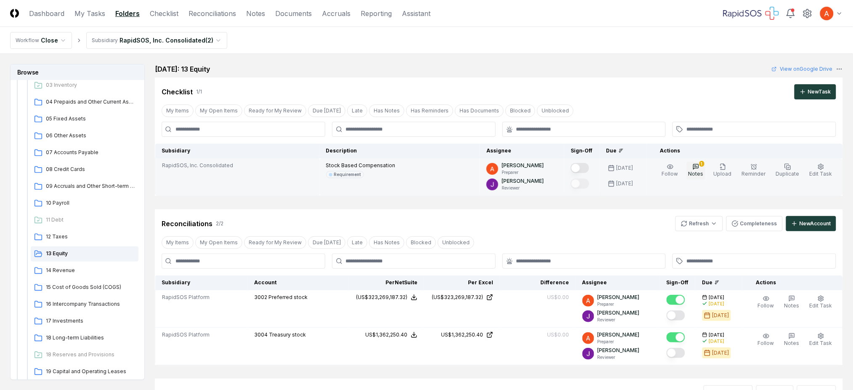
click at [700, 165] on icon "button" at bounding box center [696, 166] width 7 height 7
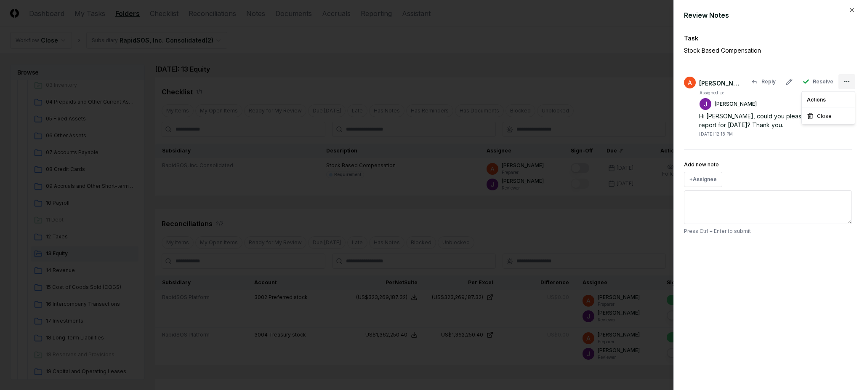
click at [849, 82] on body "CloseCore Dashboard My Tasks Folders Checklist Reconciliations Notes Documents …" at bounding box center [426, 263] width 853 height 527
click at [821, 100] on div "Actions" at bounding box center [829, 99] width 50 height 13
click at [789, 136] on div at bounding box center [431, 195] width 862 height 390
click at [745, 123] on div "Hi [PERSON_NAME], could you please share the SBC report for [DATE]? Thank you." at bounding box center [775, 121] width 153 height 18
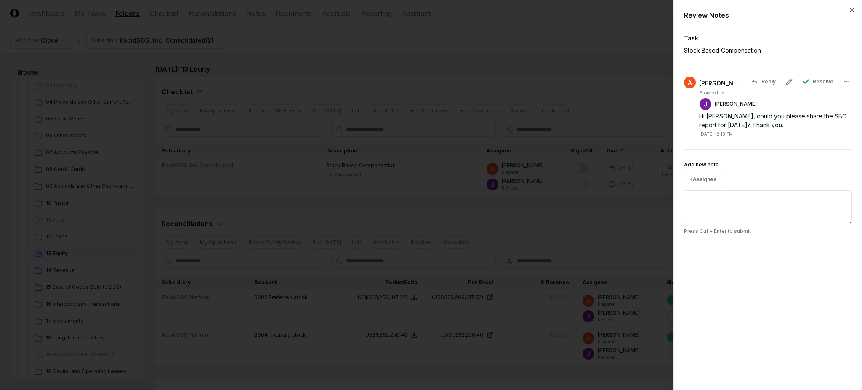
click at [776, 115] on div "Hi [PERSON_NAME], could you please share the SBC report for [DATE]? Thank you." at bounding box center [775, 121] width 153 height 18
drag, startPoint x: 776, startPoint y: 115, endPoint x: 823, endPoint y: 115, distance: 46.3
click at [823, 115] on div "Hi [PERSON_NAME], could you please share the SBC report for [DATE]? Thank you." at bounding box center [775, 121] width 153 height 18
click at [729, 128] on div "Hi [PERSON_NAME], could you please share the SBC report for [DATE]? Thank you." at bounding box center [775, 121] width 153 height 18
click at [716, 136] on div "[DATE] 12:18 PM" at bounding box center [716, 134] width 34 height 6
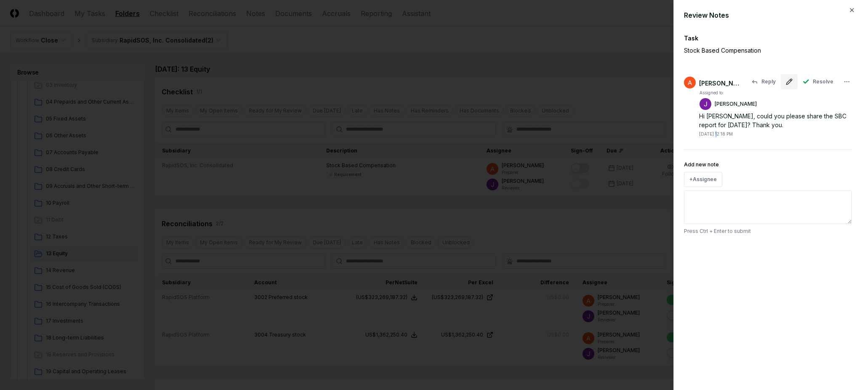
click at [790, 81] on icon at bounding box center [788, 81] width 5 height 5
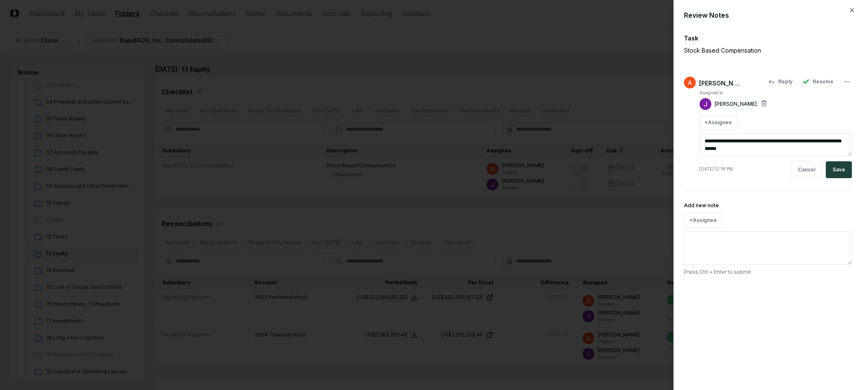
click at [837, 140] on textarea "**********" at bounding box center [775, 144] width 153 height 23
type textarea "*"
type textarea "**********"
type textarea "*"
type textarea "**********"
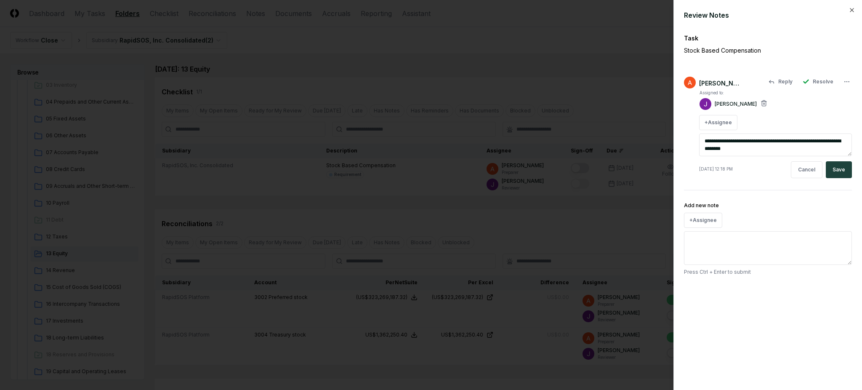
type textarea "*"
type textarea "**********"
type textarea "*"
type textarea "**********"
type textarea "*"
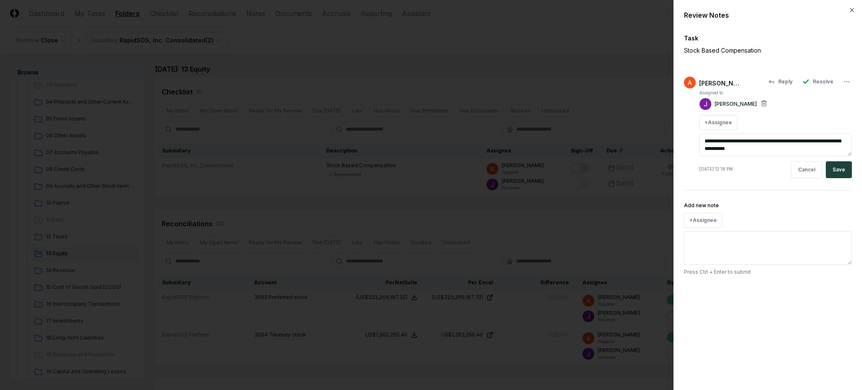
type textarea "**********"
type textarea "*"
type textarea "**********"
type textarea "*"
type textarea "**********"
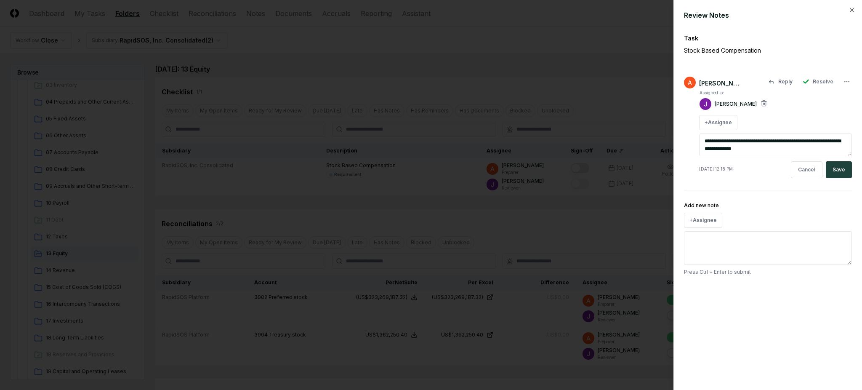
type textarea "*"
type textarea "**********"
type textarea "*"
type textarea "**********"
click at [834, 139] on textarea "**********" at bounding box center [775, 144] width 153 height 23
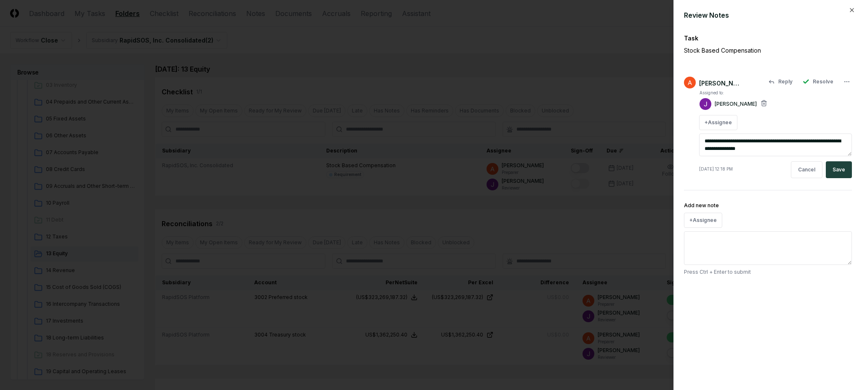
click at [834, 139] on textarea "**********" at bounding box center [775, 144] width 153 height 23
type textarea "*"
type textarea "**********"
type textarea "*"
type textarea "**********"
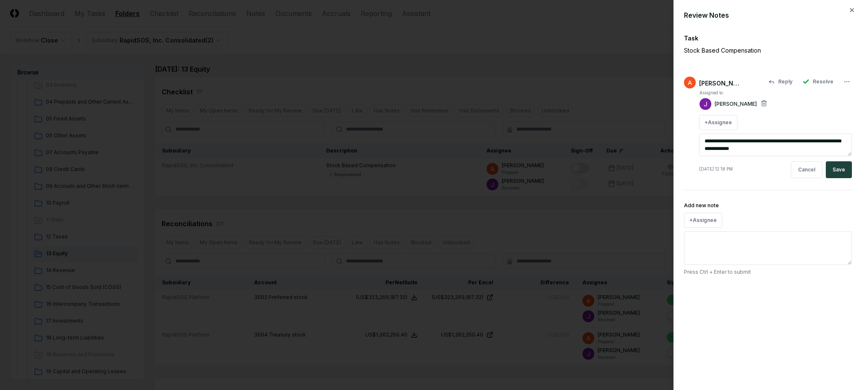
type textarea "*"
type textarea "**********"
type textarea "*"
click at [765, 149] on textarea "**********" at bounding box center [775, 144] width 153 height 23
click at [772, 149] on textarea "**********" at bounding box center [775, 144] width 153 height 23
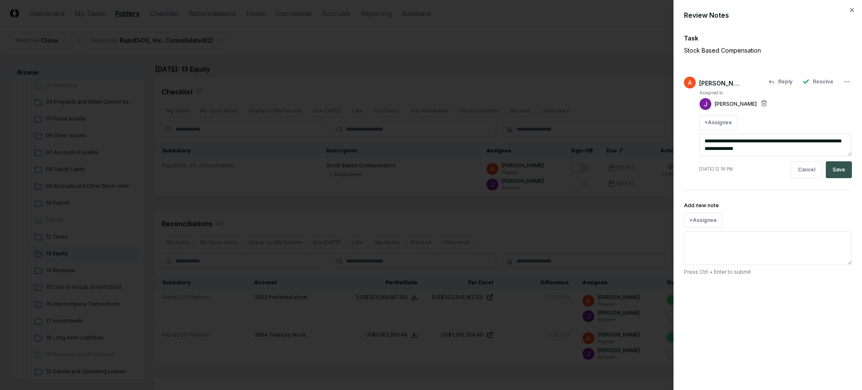
type textarea "**********"
click at [838, 168] on button "Save" at bounding box center [839, 169] width 26 height 17
type textarea "*"
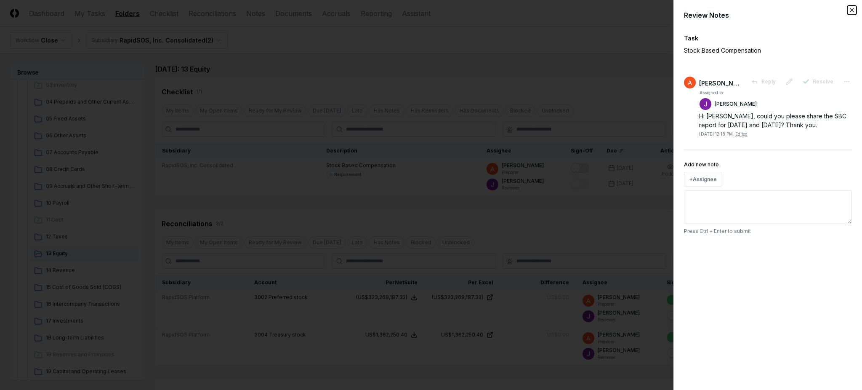
click at [852, 12] on icon "button" at bounding box center [852, 10] width 7 height 7
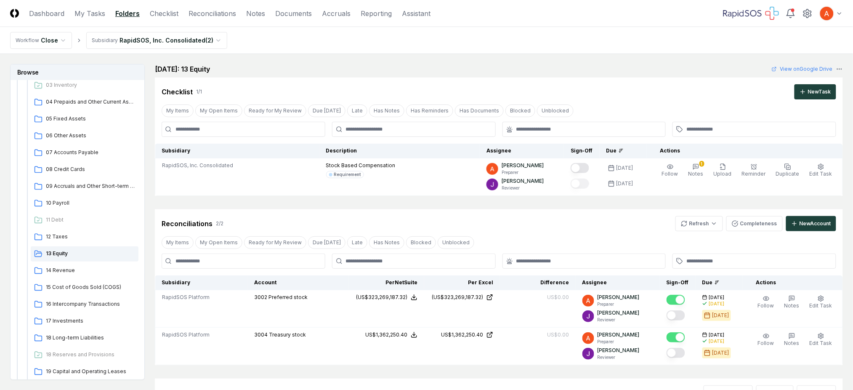
click at [579, 94] on div "Checklist 1 / 1 New Task" at bounding box center [499, 91] width 675 height 15
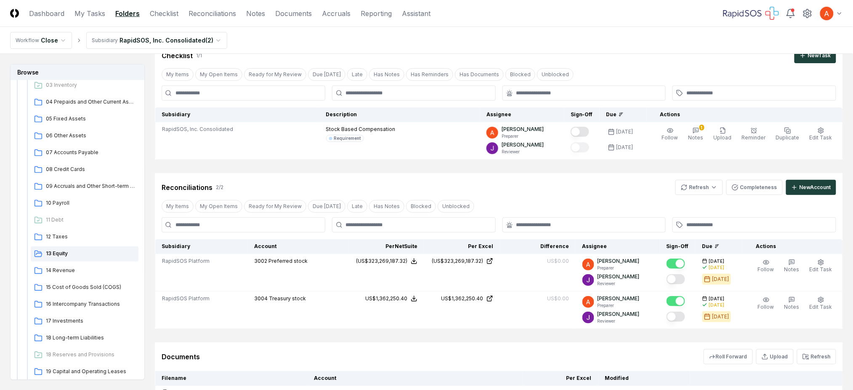
scroll to position [56, 0]
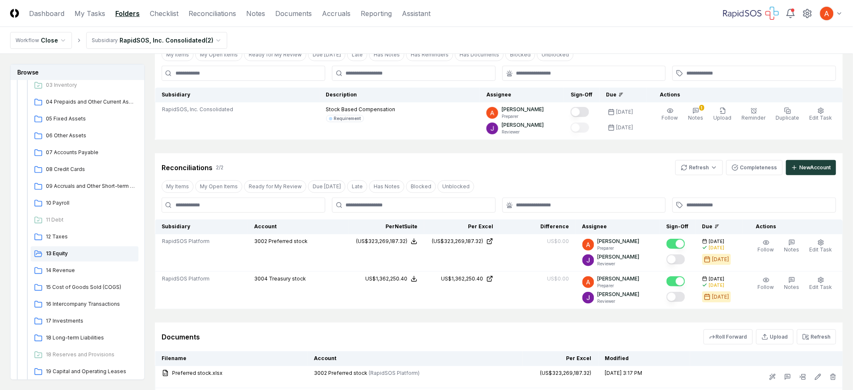
click at [519, 178] on div "Reconciliations 2 / 2 Refresh Completeness New Account My Items My Open Items R…" at bounding box center [499, 231] width 688 height 156
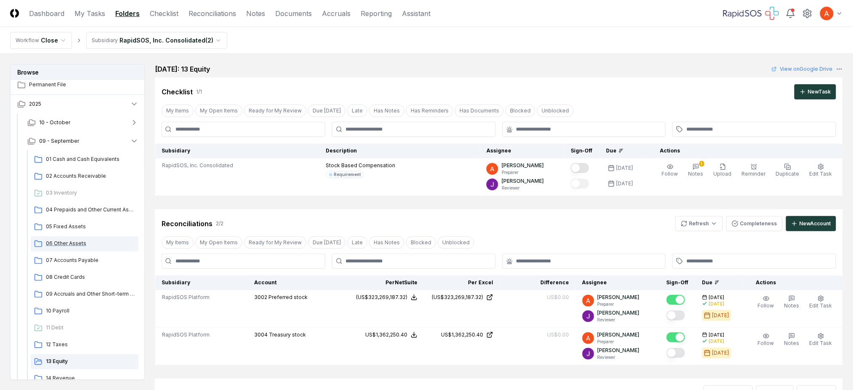
scroll to position [0, 0]
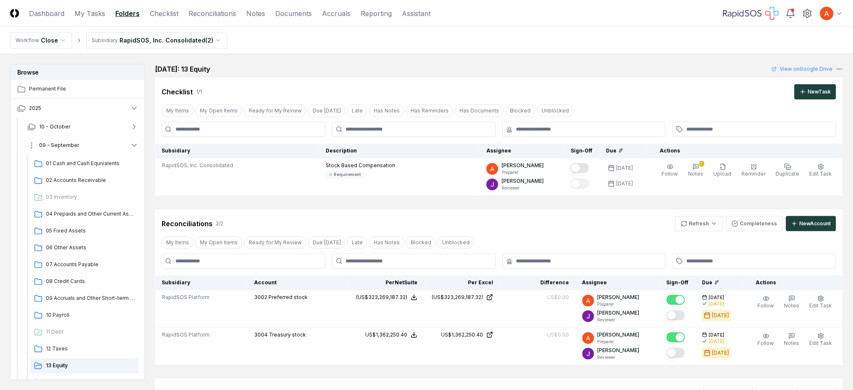
click at [128, 149] on button "09 - September" at bounding box center [83, 145] width 125 height 19
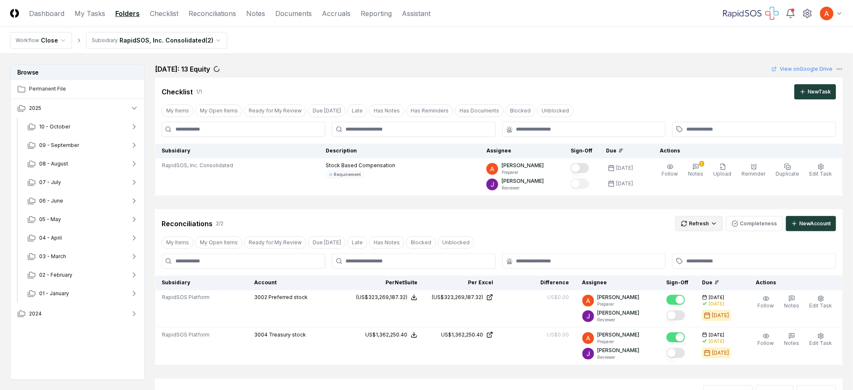
click at [690, 227] on html "CloseCore Dashboard My Tasks Folders Checklist Reconciliations Notes Documents …" at bounding box center [426, 263] width 853 height 527
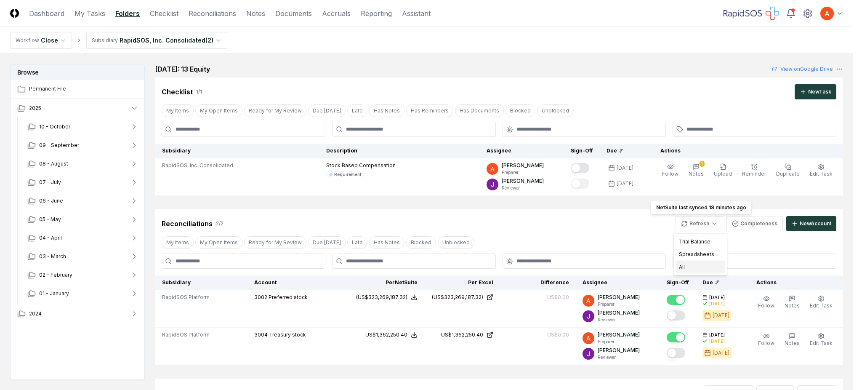
click at [687, 266] on div "All" at bounding box center [701, 267] width 50 height 13
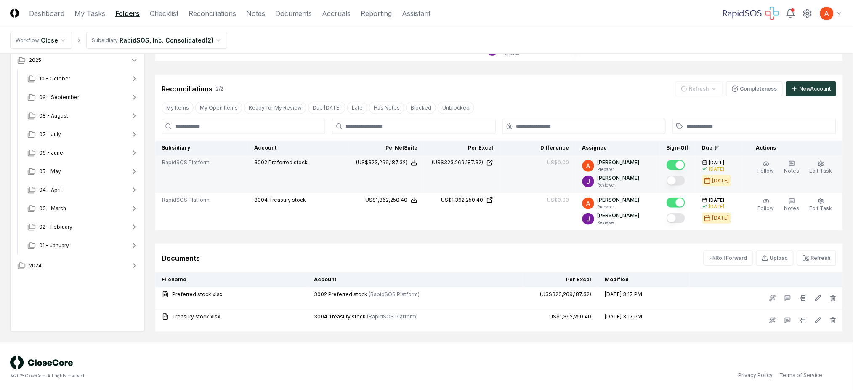
scroll to position [137, 0]
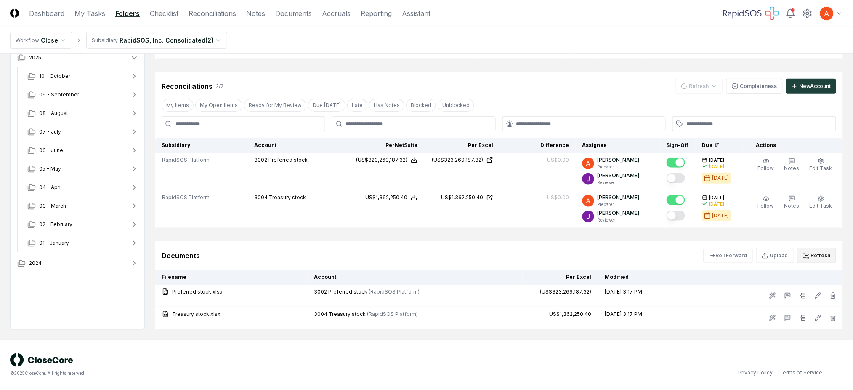
click at [807, 258] on icon at bounding box center [806, 255] width 7 height 7
click at [809, 255] on icon at bounding box center [806, 255] width 7 height 7
click at [690, 83] on html "CloseCore Dashboard My Tasks Folders Checklist Reconciliations Notes Documents …" at bounding box center [426, 126] width 853 height 527
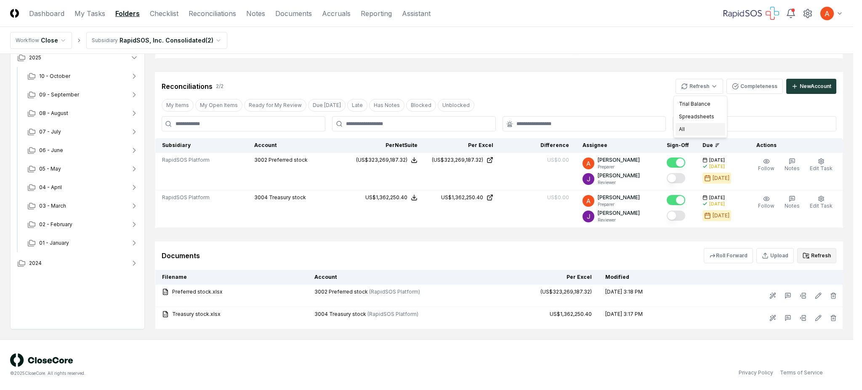
click at [685, 128] on div "All" at bounding box center [701, 129] width 50 height 13
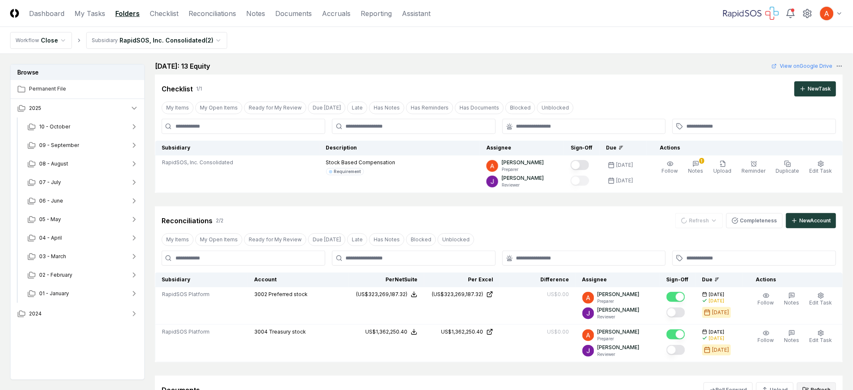
scroll to position [0, 0]
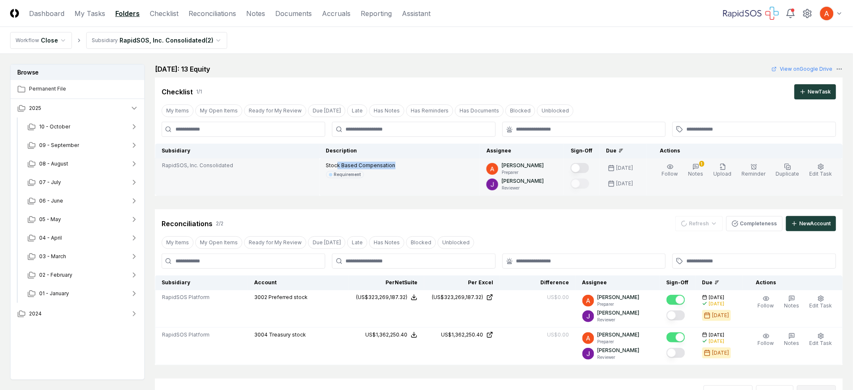
drag, startPoint x: 342, startPoint y: 161, endPoint x: 429, endPoint y: 162, distance: 87.6
click at [429, 162] on div "Stock Based Compensation Requirement" at bounding box center [399, 170] width 147 height 16
drag, startPoint x: 626, startPoint y: 170, endPoint x: 688, endPoint y: 167, distance: 61.6
click at [666, 175] on tr "RapidSOS, Inc. Consolidated Stock Based Compensation Requirement [PERSON_NAME] …" at bounding box center [499, 176] width 688 height 37
drag, startPoint x: 697, startPoint y: 166, endPoint x: 705, endPoint y: 166, distance: 8.0
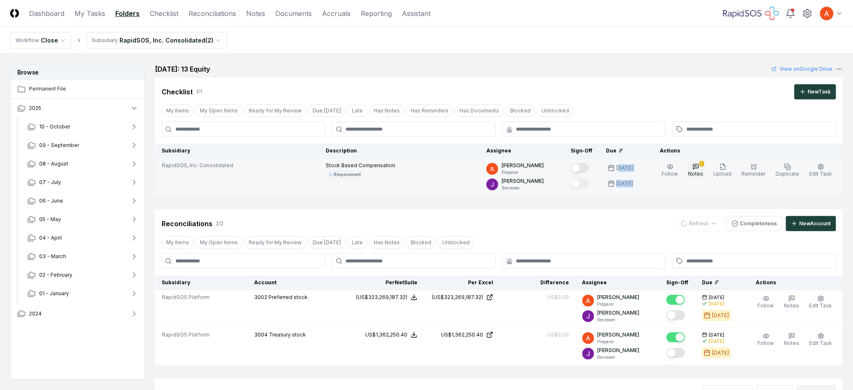
click at [705, 166] on button "1 Notes" at bounding box center [696, 171] width 19 height 18
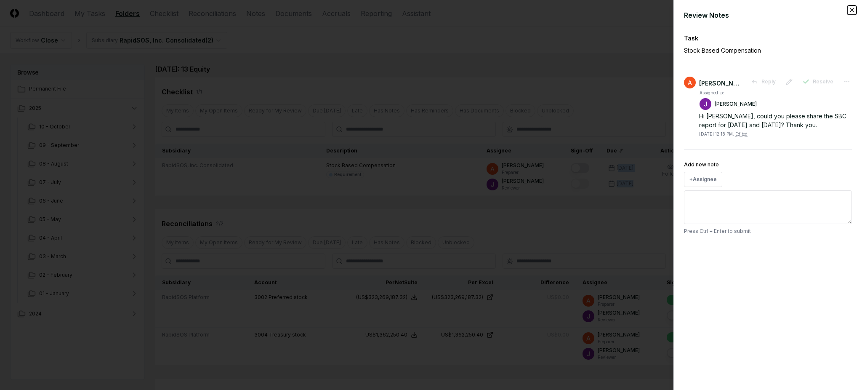
click at [851, 11] on icon "button" at bounding box center [851, 9] width 3 height 3
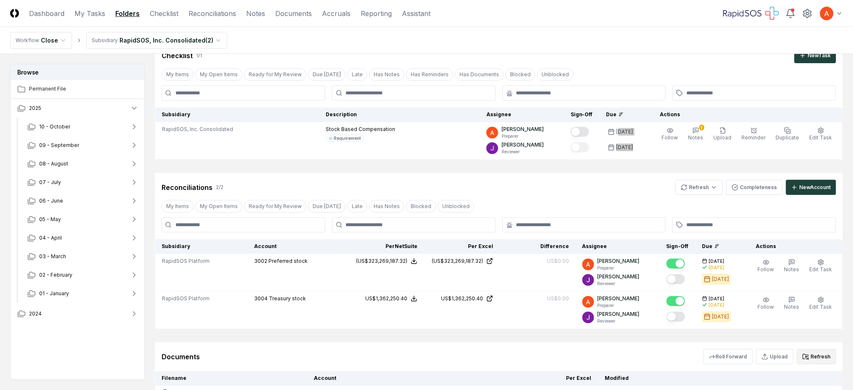
scroll to position [56, 0]
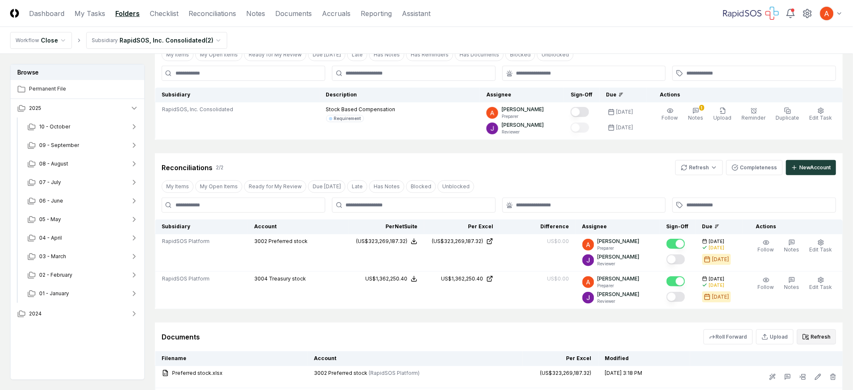
click at [521, 43] on nav "Workflow Close Subsidiary RapidSOS, Inc. Consolidated ( 2 )" at bounding box center [426, 40] width 853 height 27
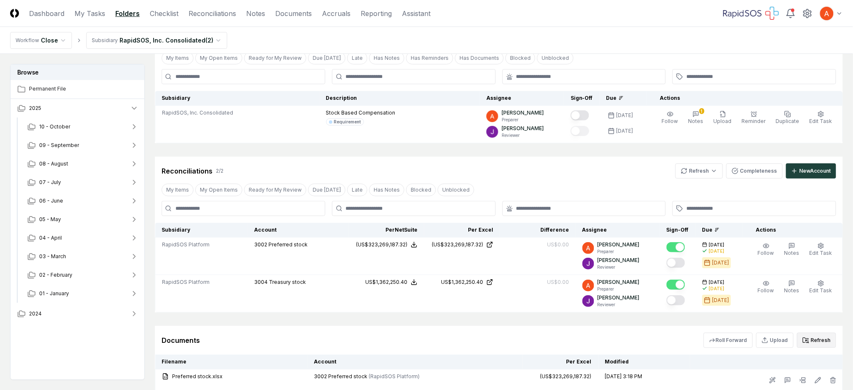
scroll to position [0, 0]
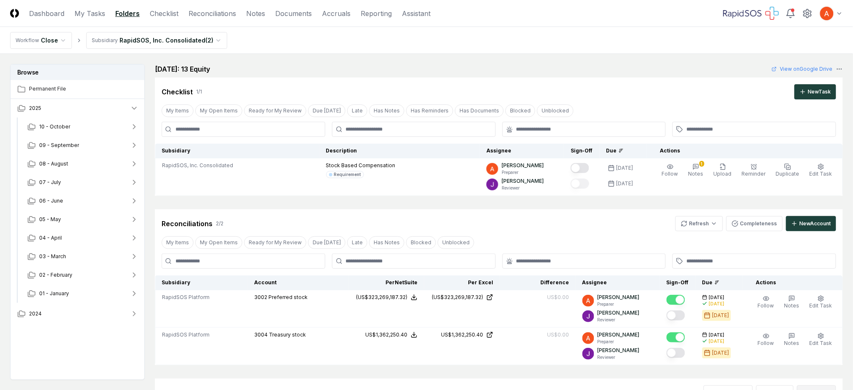
click at [543, 86] on div "Checklist 1 / 1 New Task" at bounding box center [499, 91] width 675 height 15
click at [75, 165] on button "08 - August" at bounding box center [83, 164] width 125 height 19
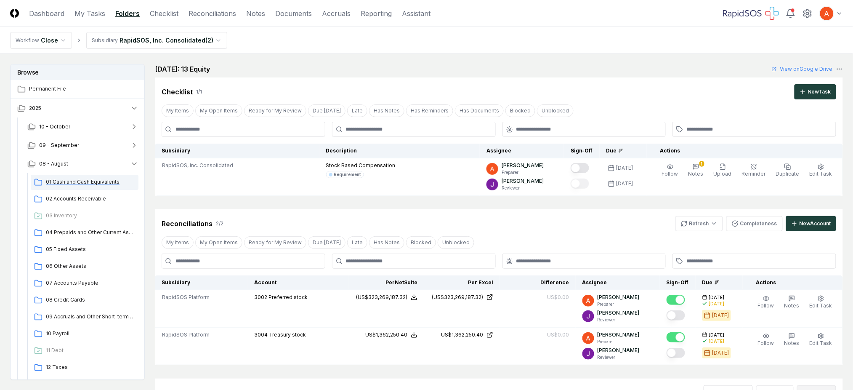
click at [77, 182] on span "01 Cash and Cash Equivalents" at bounding box center [90, 182] width 89 height 8
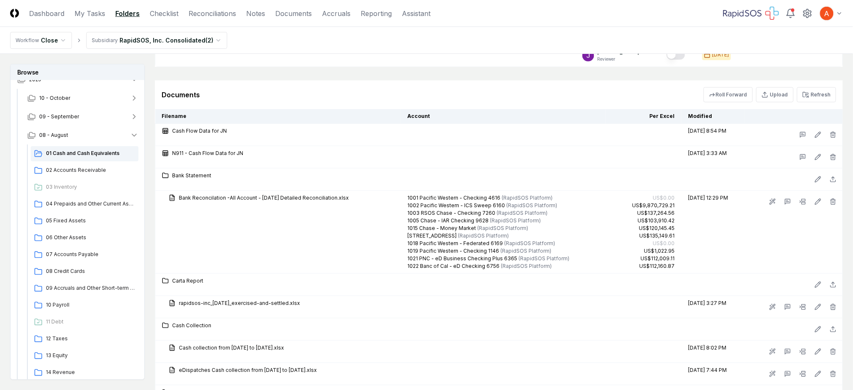
scroll to position [56, 0]
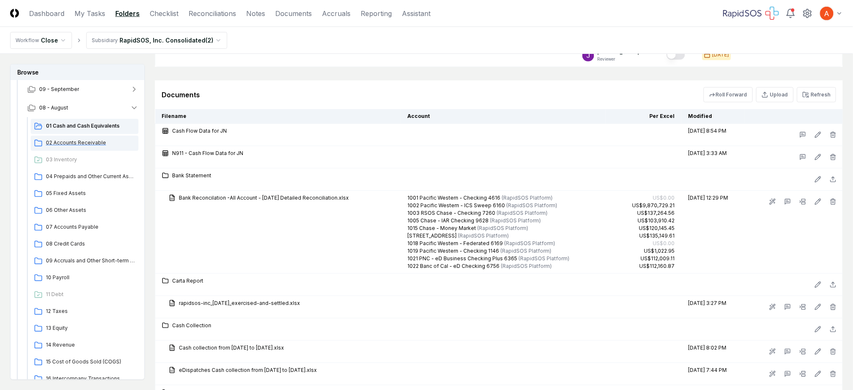
click at [75, 139] on span "02 Accounts Receivable" at bounding box center [90, 143] width 89 height 8
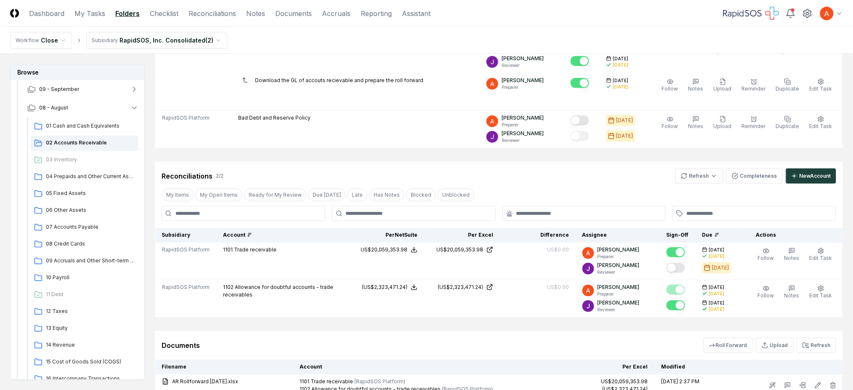
scroll to position [56, 0]
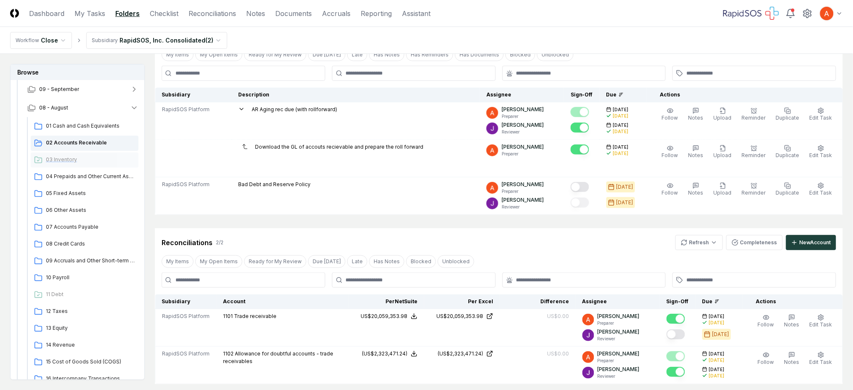
click at [61, 159] on span "03 Inventory" at bounding box center [90, 160] width 89 height 8
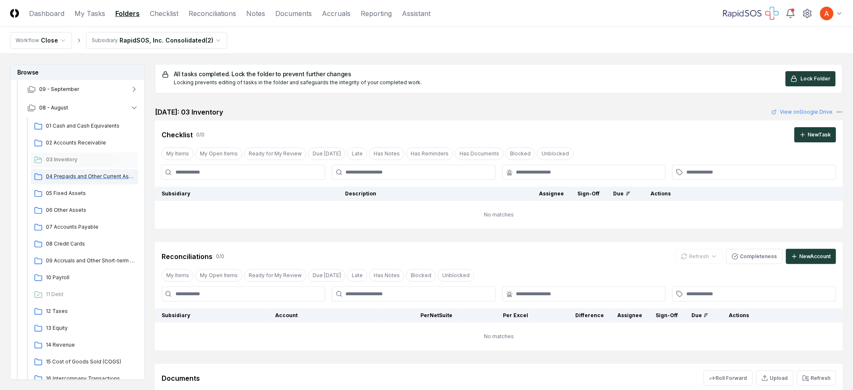
click at [81, 178] on span "04 Prepaids and Other Current Assets" at bounding box center [90, 177] width 89 height 8
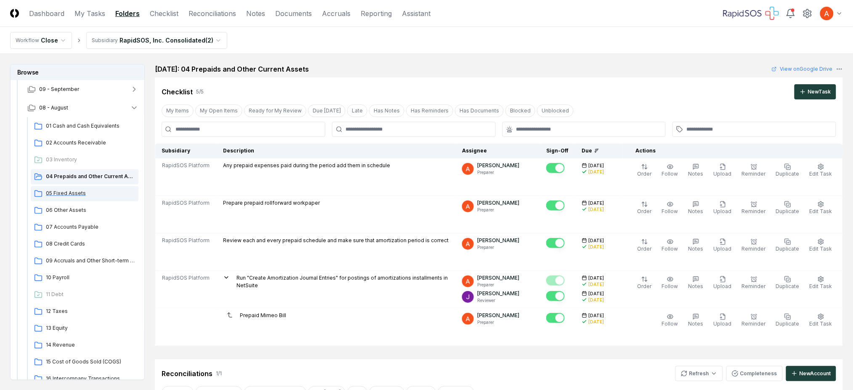
click at [69, 189] on span "05 Fixed Assets" at bounding box center [90, 193] width 89 height 8
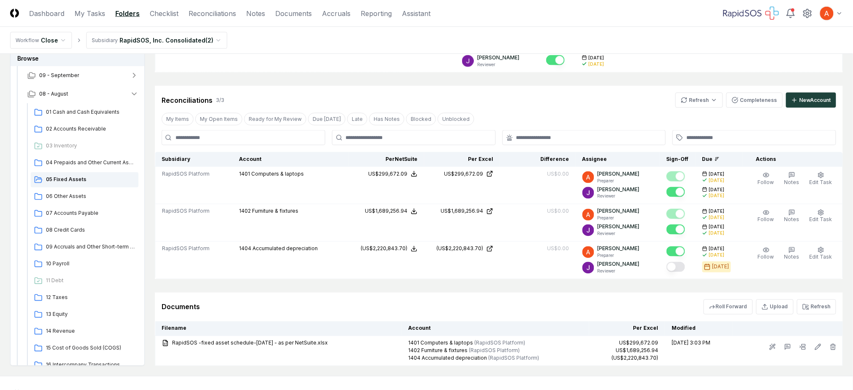
scroll to position [393, 0]
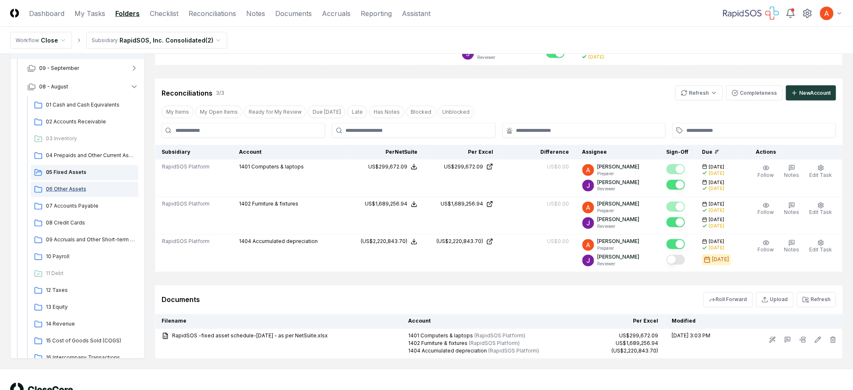
click at [69, 190] on span "06 Other Assets" at bounding box center [90, 189] width 89 height 8
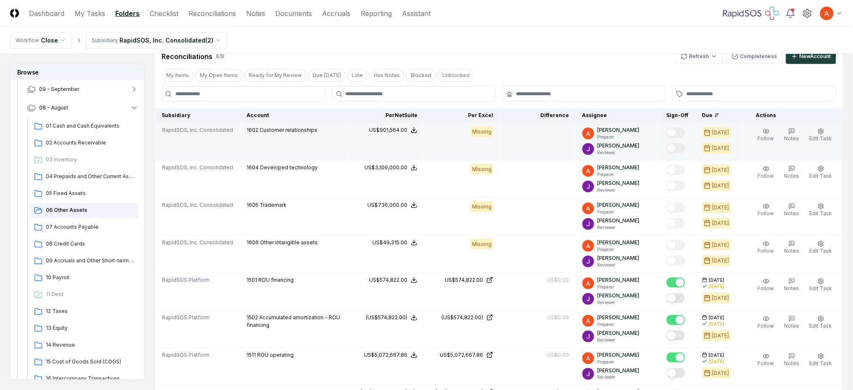
scroll to position [224, 0]
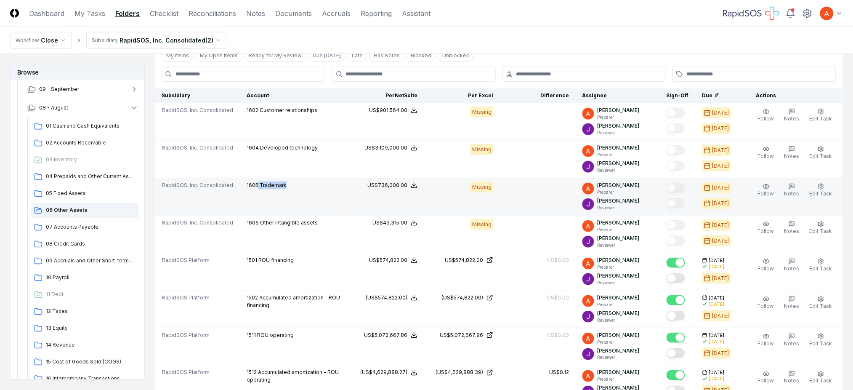
drag, startPoint x: 255, startPoint y: 186, endPoint x: 283, endPoint y: 185, distance: 28.2
click at [283, 185] on div "1605 Trademark" at bounding box center [294, 185] width 95 height 9
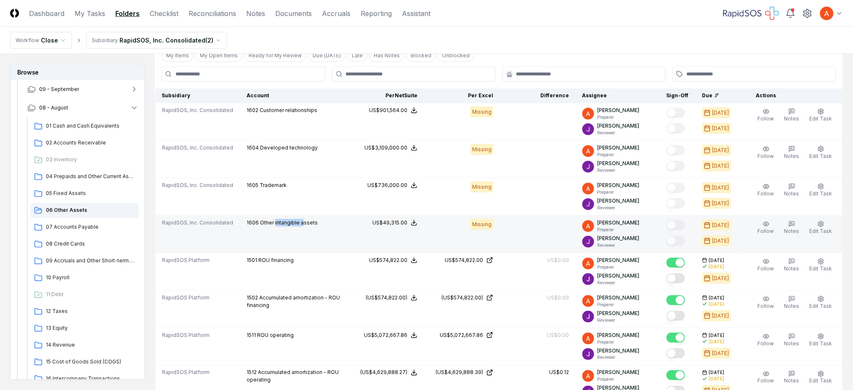
drag, startPoint x: 271, startPoint y: 221, endPoint x: 292, endPoint y: 233, distance: 24.1
click at [298, 225] on span "Other intangible assets" at bounding box center [289, 222] width 58 height 6
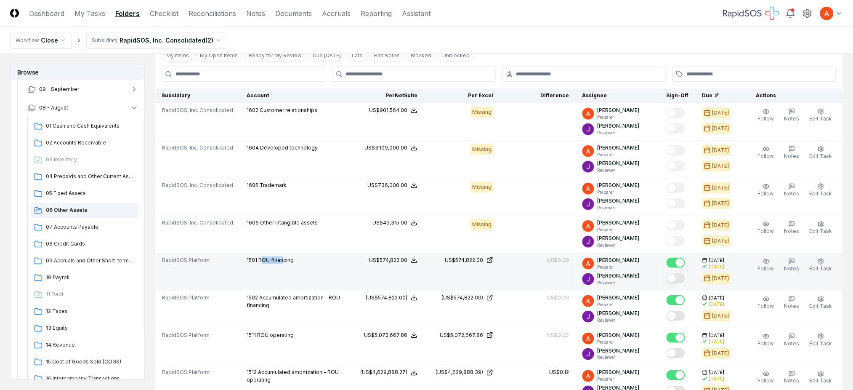
drag, startPoint x: 274, startPoint y: 255, endPoint x: 286, endPoint y: 254, distance: 11.4
click at [285, 254] on td "1501 ROU financing" at bounding box center [294, 271] width 109 height 37
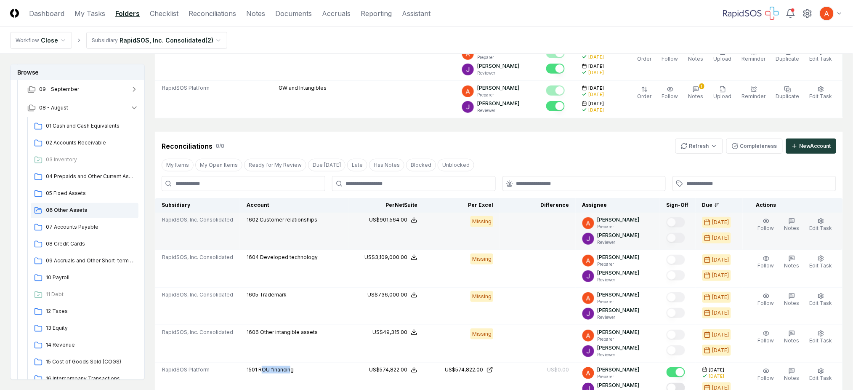
scroll to position [112, 0]
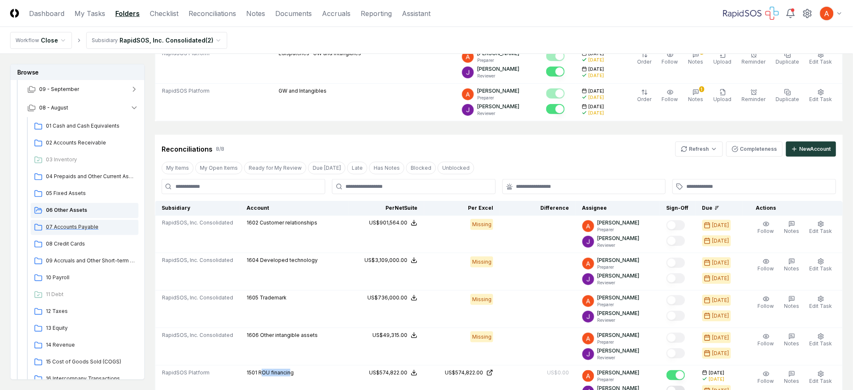
click at [80, 227] on span "07 Accounts Payable" at bounding box center [90, 227] width 89 height 8
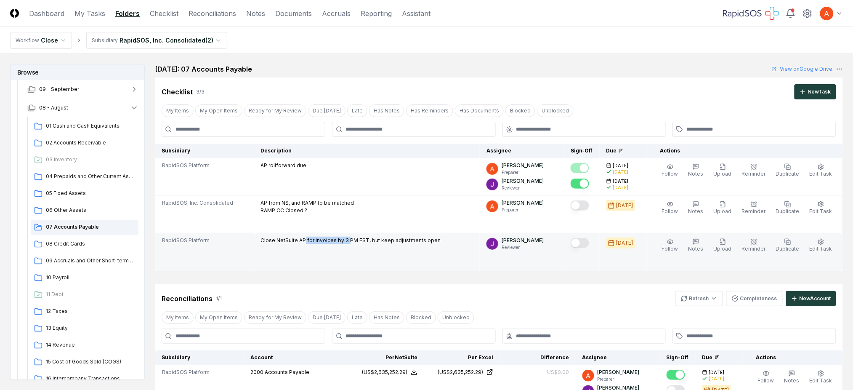
drag, startPoint x: 307, startPoint y: 240, endPoint x: 349, endPoint y: 238, distance: 41.7
click at [349, 238] on p "Close NetSuite AP for invoices by 3 PM EST, but keep adjustments open" at bounding box center [351, 241] width 180 height 8
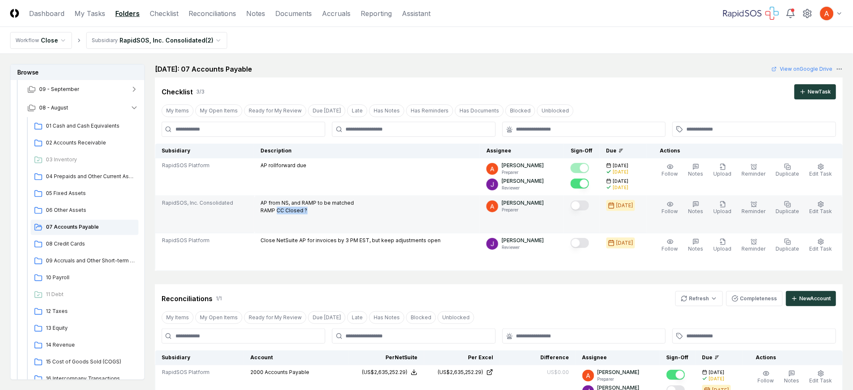
drag, startPoint x: 281, startPoint y: 209, endPoint x: 320, endPoint y: 213, distance: 39.4
click at [320, 213] on p "AP from NS, and RAMP to be matched RAMP CC Closed ?" at bounding box center [307, 206] width 93 height 15
drag, startPoint x: 285, startPoint y: 207, endPoint x: 325, endPoint y: 213, distance: 40.5
click at [324, 213] on p "AP from NS, and RAMP to be matched RAMP CC Closed ?" at bounding box center [307, 206] width 93 height 15
click at [589, 209] on button "Mark complete" at bounding box center [580, 205] width 19 height 10
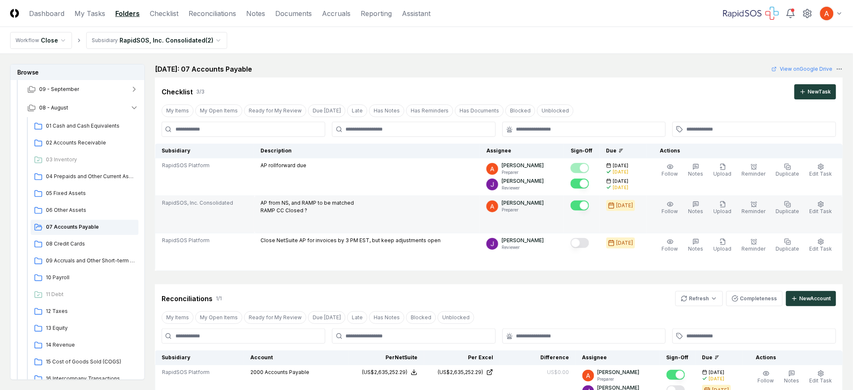
scroll to position [112, 0]
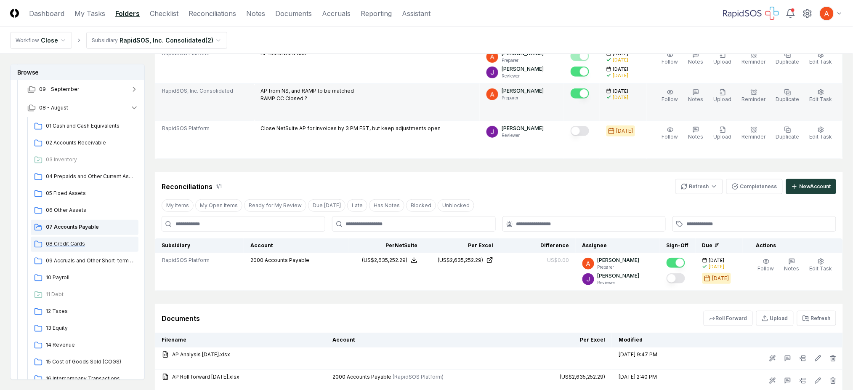
click at [75, 241] on span "08 Credit Cards" at bounding box center [90, 244] width 89 height 8
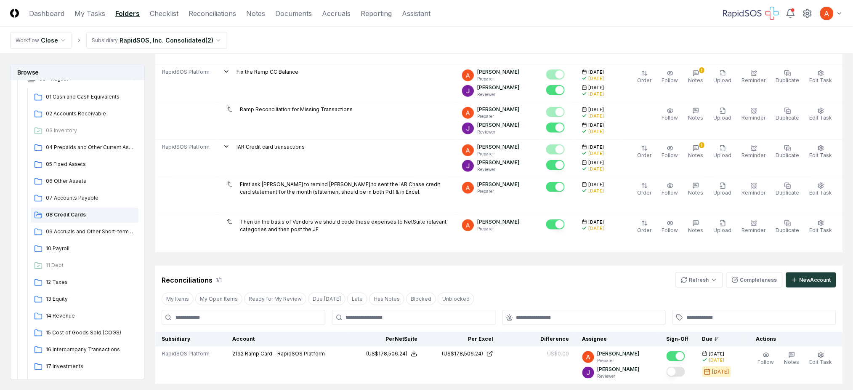
scroll to position [112, 0]
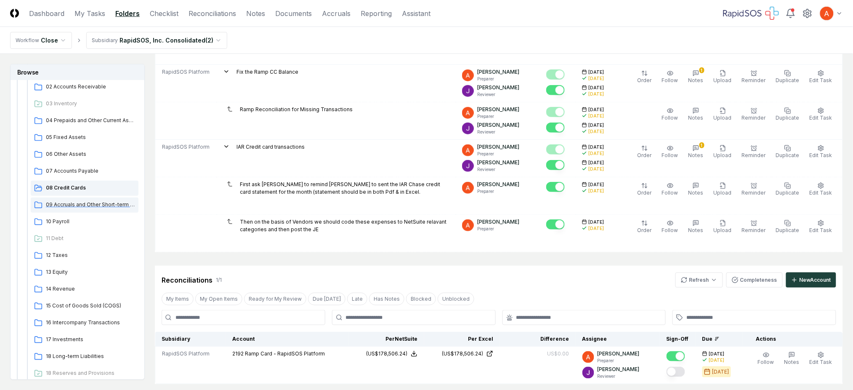
click at [93, 202] on span "09 Accruals and Other Short-term Liabilities" at bounding box center [90, 205] width 89 height 8
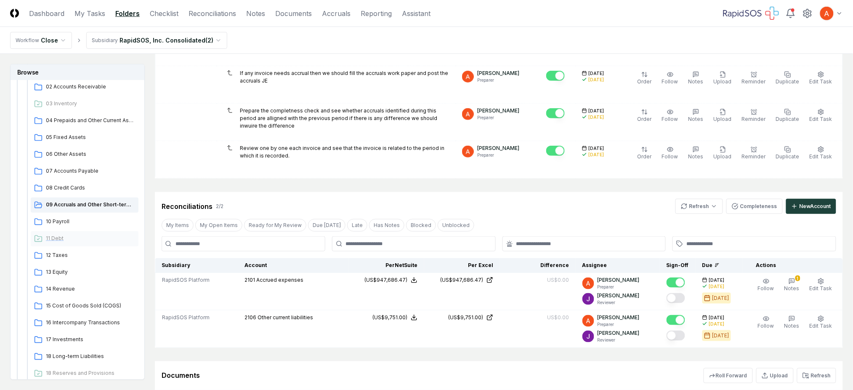
scroll to position [224, 0]
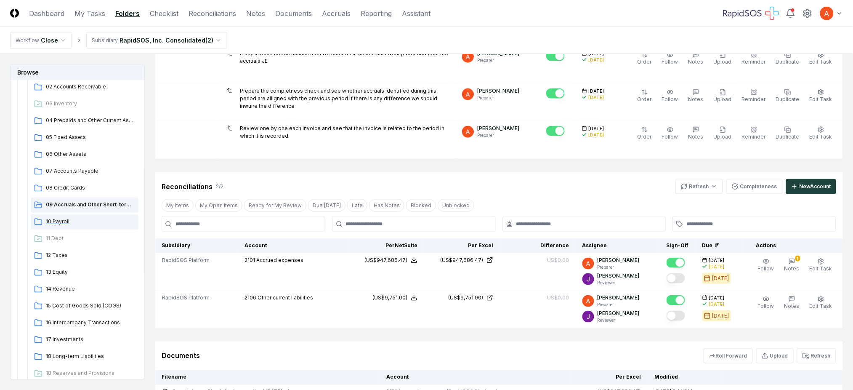
click at [61, 226] on div "10 Payroll" at bounding box center [85, 221] width 108 height 15
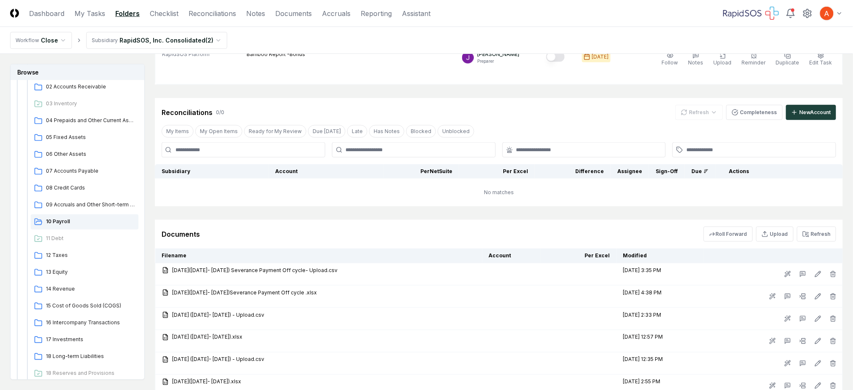
scroll to position [280, 0]
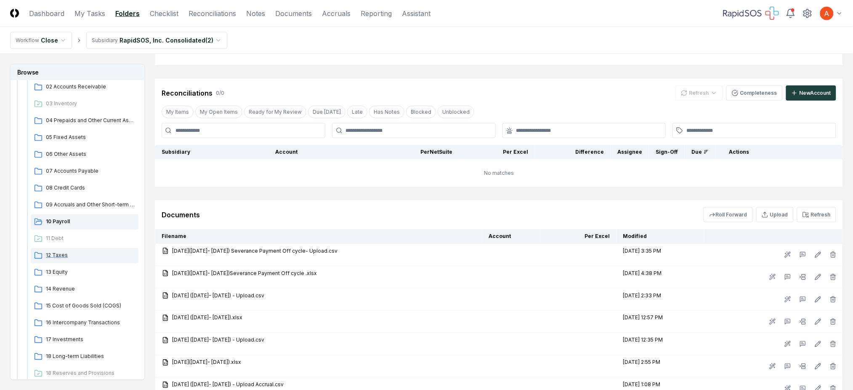
click at [61, 254] on span "12 Taxes" at bounding box center [90, 255] width 89 height 8
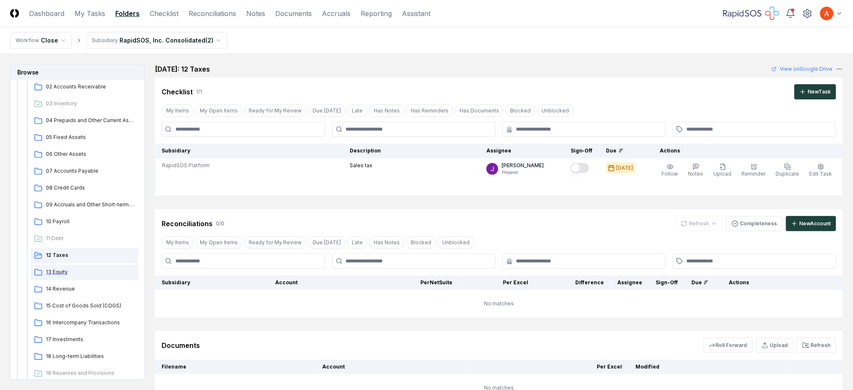
click at [64, 273] on span "13 Equity" at bounding box center [90, 272] width 89 height 8
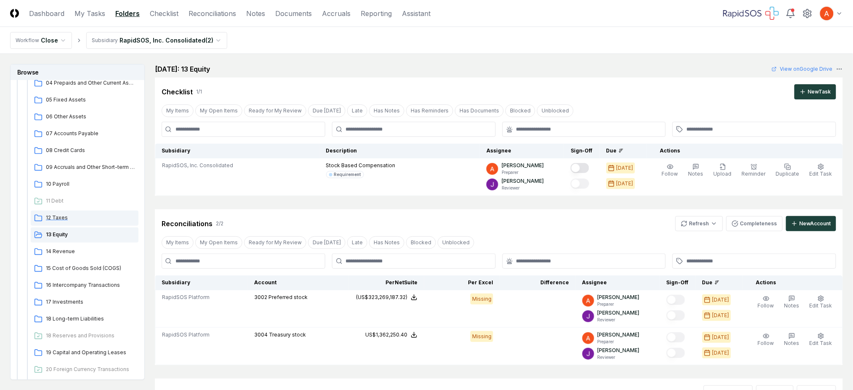
scroll to position [168, 0]
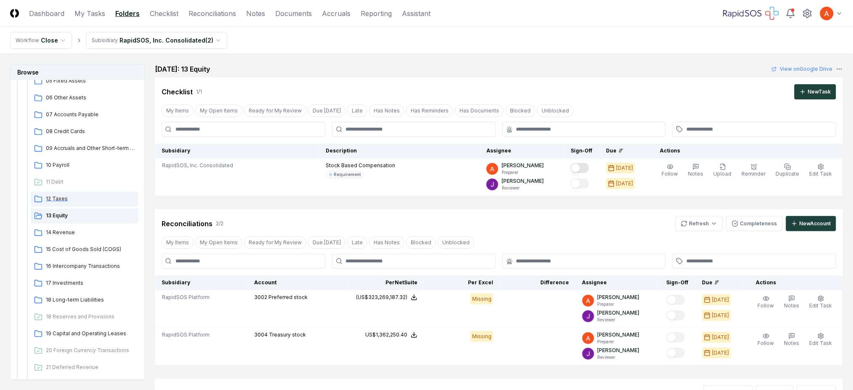
click at [55, 196] on span "12 Taxes" at bounding box center [90, 199] width 89 height 8
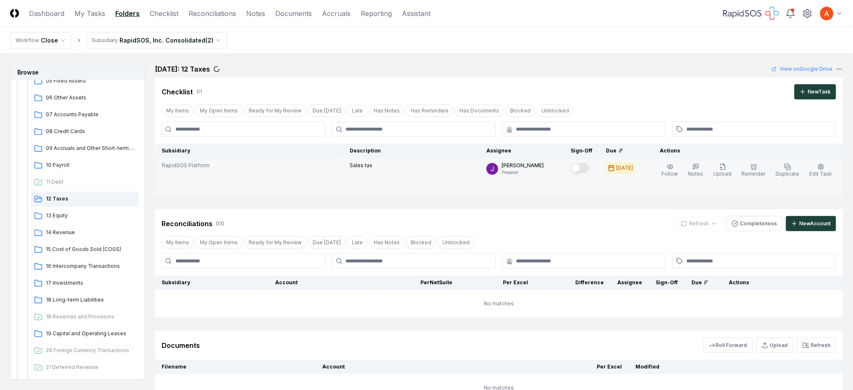
click at [508, 168] on div "[PERSON_NAME] Preparer" at bounding box center [522, 169] width 71 height 14
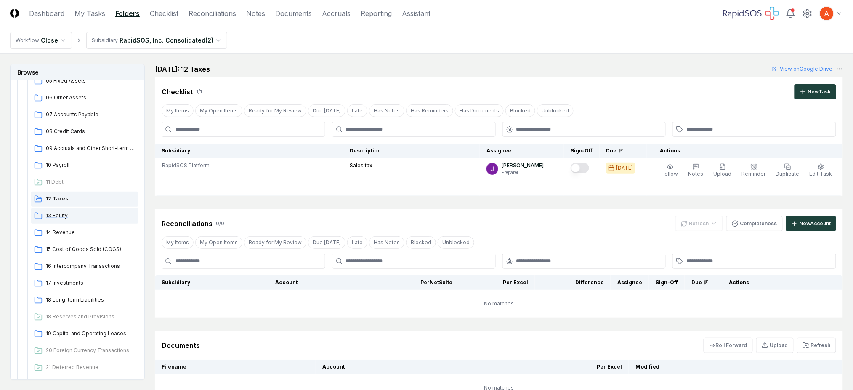
click at [59, 222] on div "13 Equity" at bounding box center [85, 215] width 108 height 15
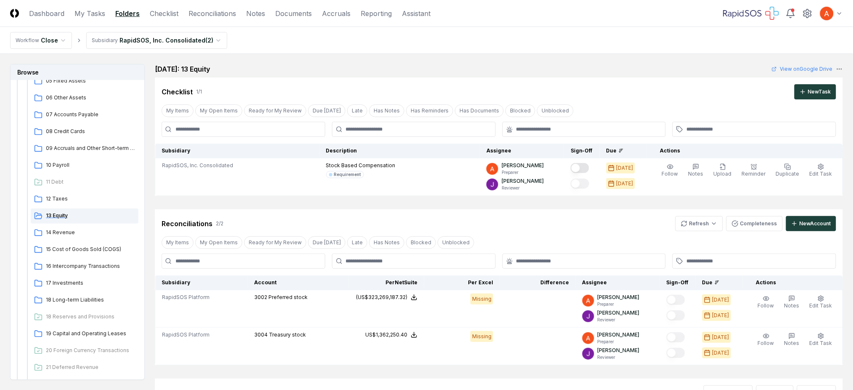
click at [61, 218] on span "13 Equity" at bounding box center [90, 216] width 89 height 8
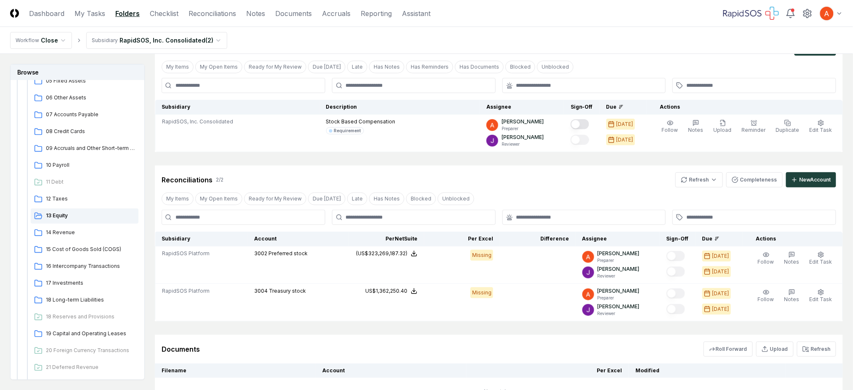
scroll to position [56, 0]
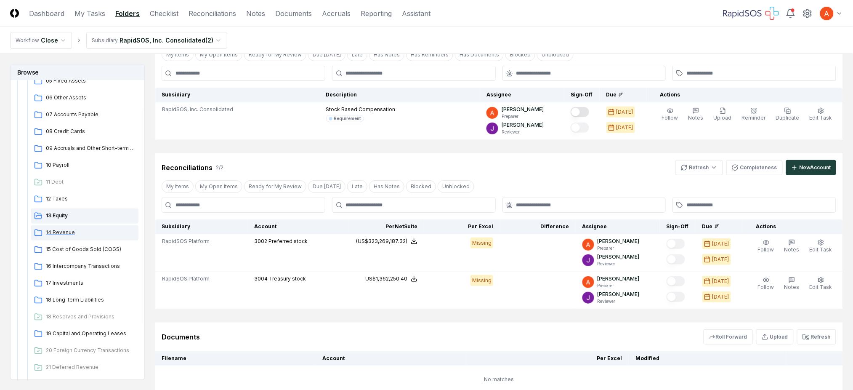
click at [64, 235] on span "14 Revenue" at bounding box center [90, 233] width 89 height 8
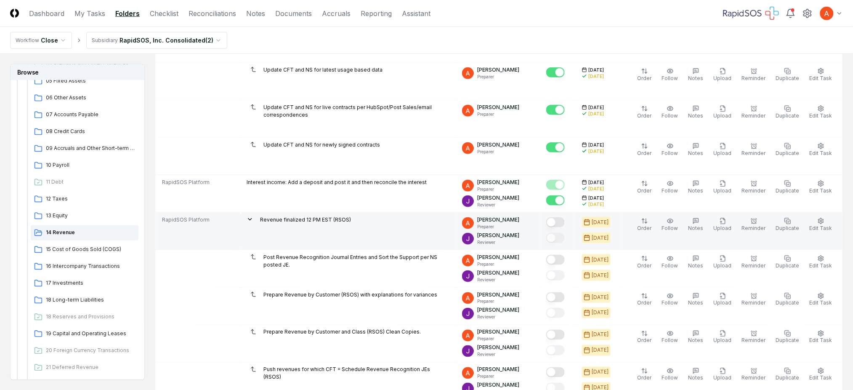
scroll to position [280, 0]
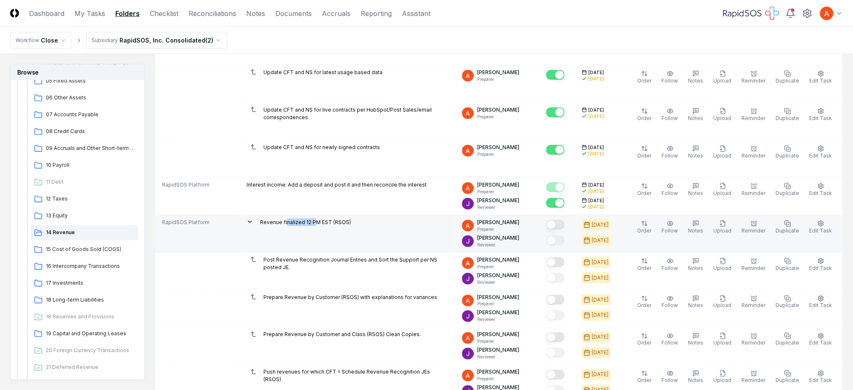
drag, startPoint x: 282, startPoint y: 221, endPoint x: 312, endPoint y: 226, distance: 30.3
click at [312, 226] on div "Revenue finalized 12 PM EST (RSOS)" at bounding box center [305, 222] width 91 height 9
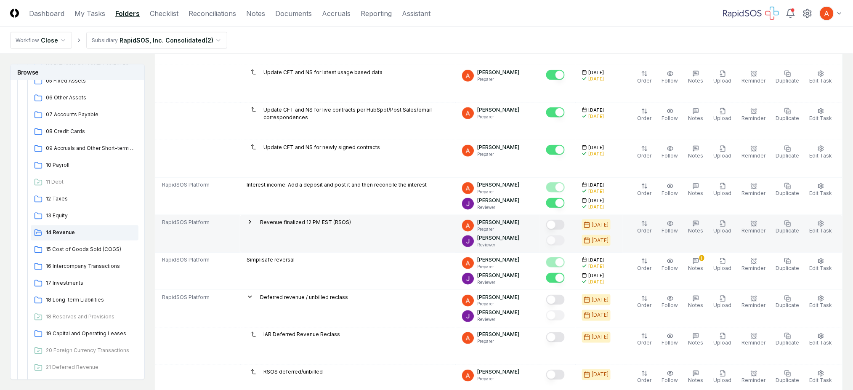
click at [315, 226] on p "Revenue finalized 12 PM EST (RSOS)" at bounding box center [305, 222] width 91 height 8
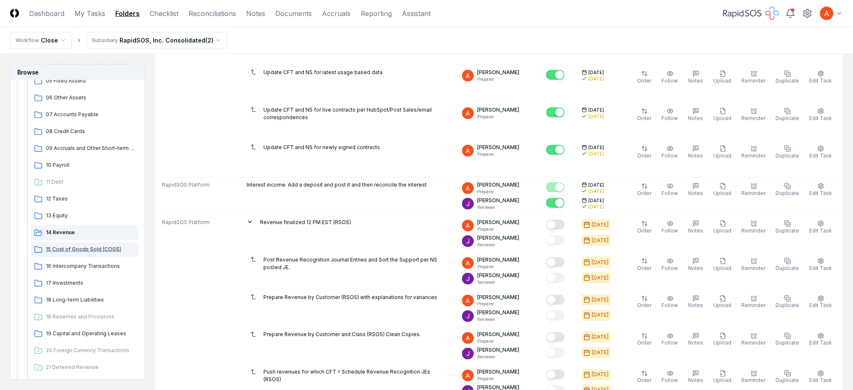
click at [75, 253] on span "15 Cost of Goods Sold (COGS)" at bounding box center [90, 249] width 89 height 8
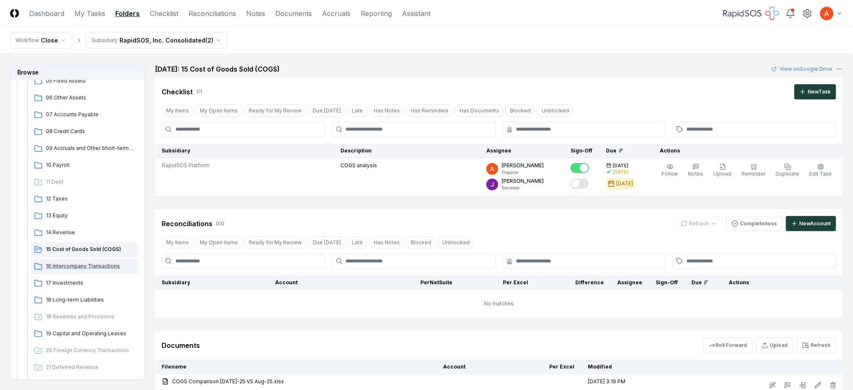
click at [86, 266] on span "16 Intercompany Transactions" at bounding box center [90, 266] width 89 height 8
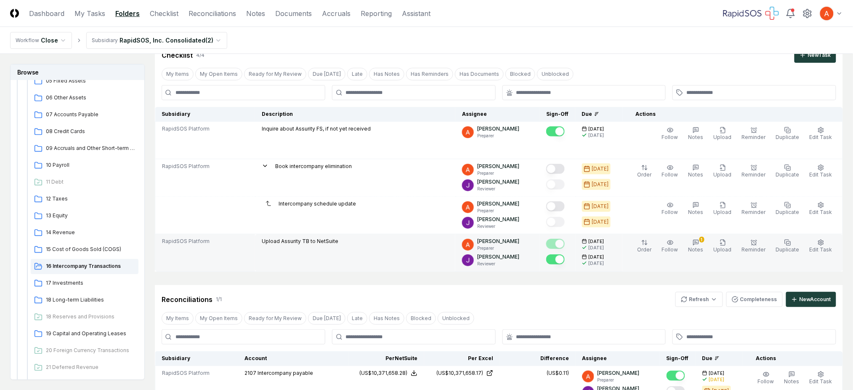
scroll to position [56, 0]
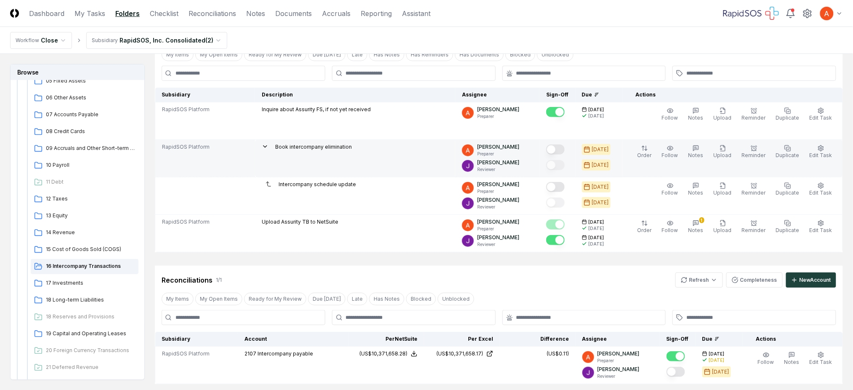
click at [565, 151] on button "Mark complete" at bounding box center [555, 149] width 19 height 10
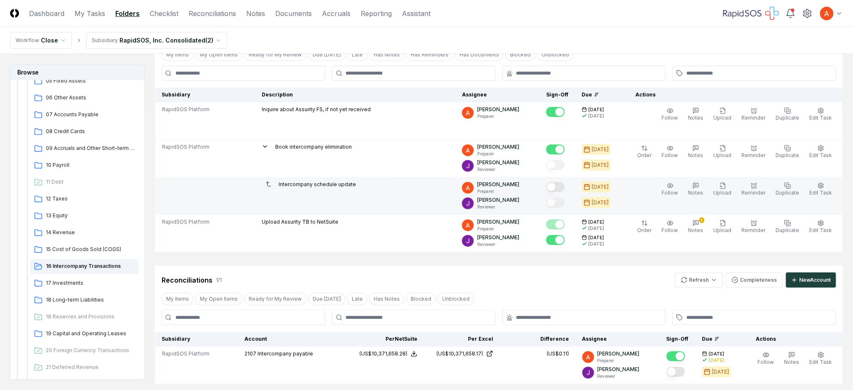
click at [565, 188] on button "Mark complete" at bounding box center [555, 187] width 19 height 10
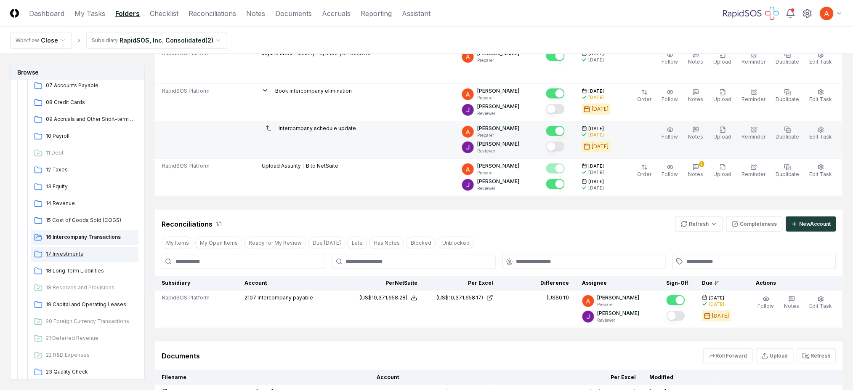
scroll to position [224, 0]
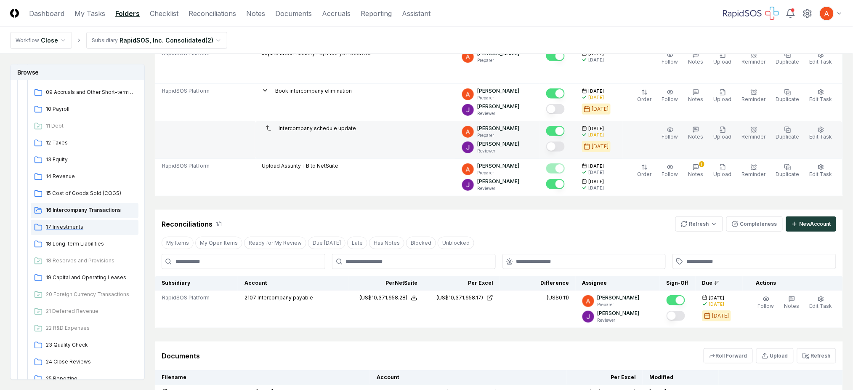
click at [78, 228] on span "17 Investments" at bounding box center [90, 227] width 89 height 8
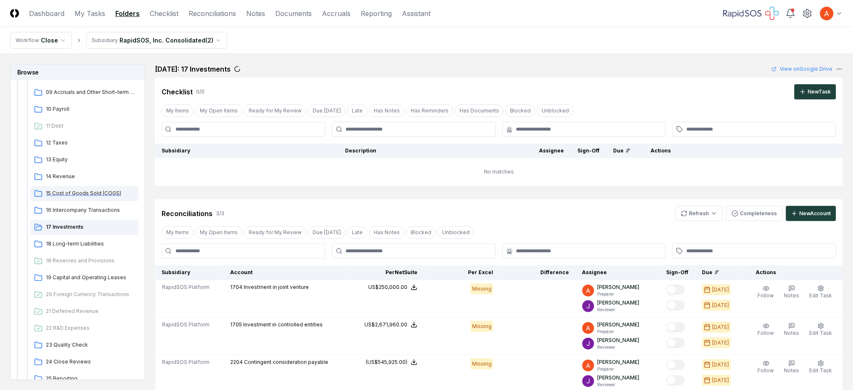
click at [100, 193] on span "15 Cost of Goods Sold (COGS)" at bounding box center [90, 193] width 89 height 8
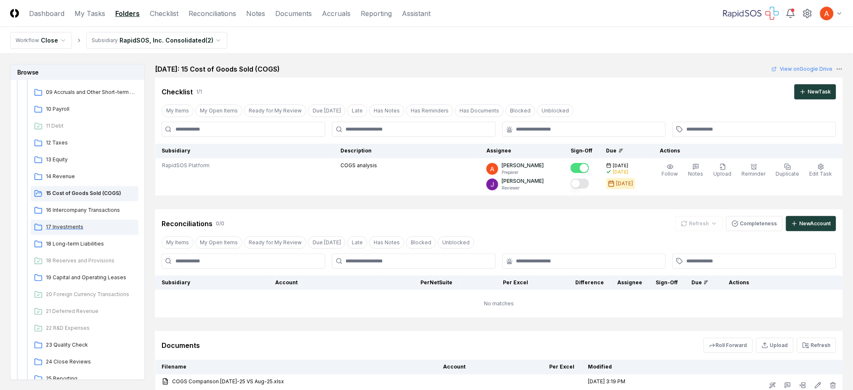
click at [77, 226] on span "17 Investments" at bounding box center [90, 227] width 89 height 8
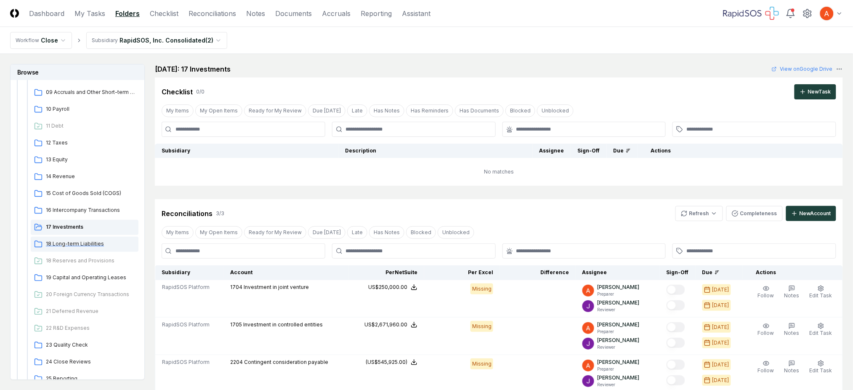
click at [77, 243] on span "18 Long-term Liabilities" at bounding box center [90, 244] width 89 height 8
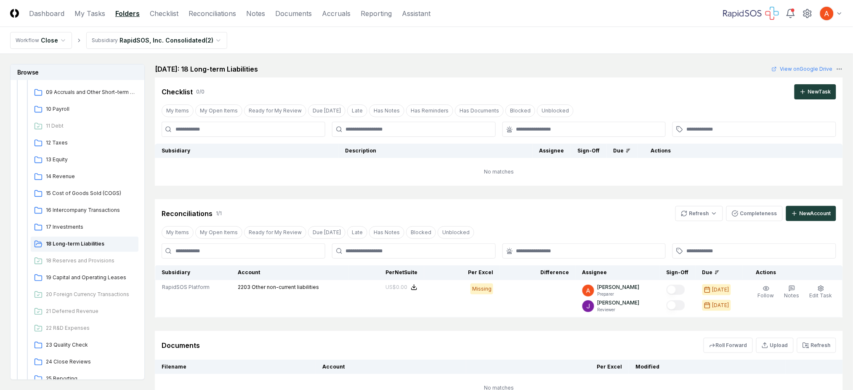
scroll to position [56, 0]
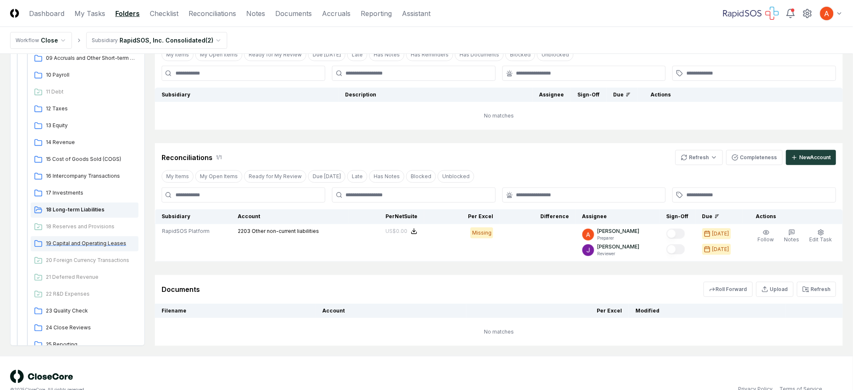
click at [83, 244] on span "19 Capital and Operating Leases" at bounding box center [90, 244] width 89 height 8
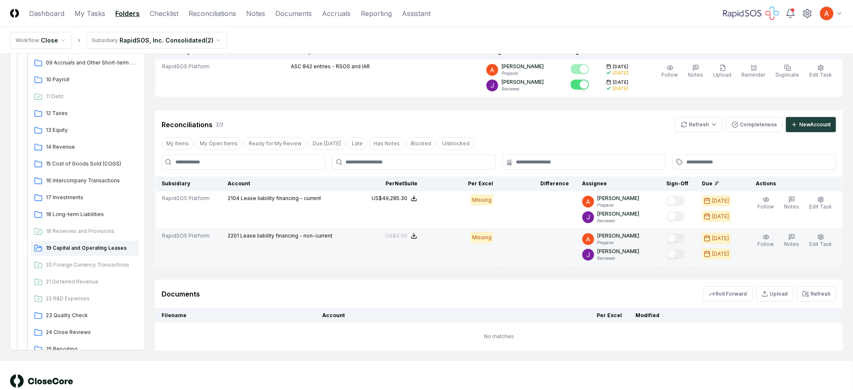
scroll to position [112, 0]
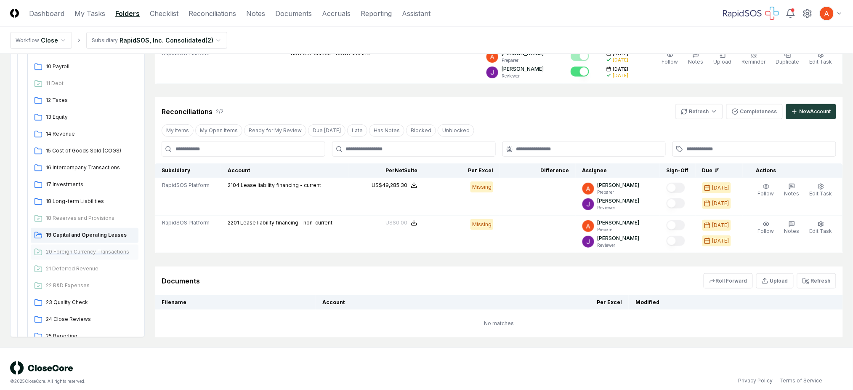
click at [85, 250] on span "20 Foreign Currency Transactions" at bounding box center [90, 252] width 89 height 8
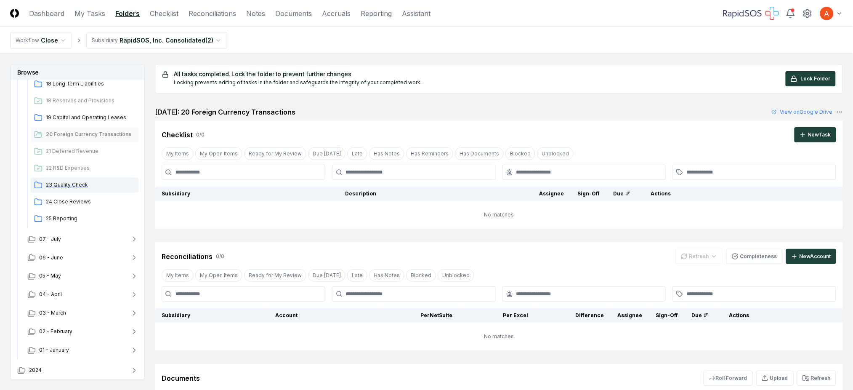
scroll to position [272, 0]
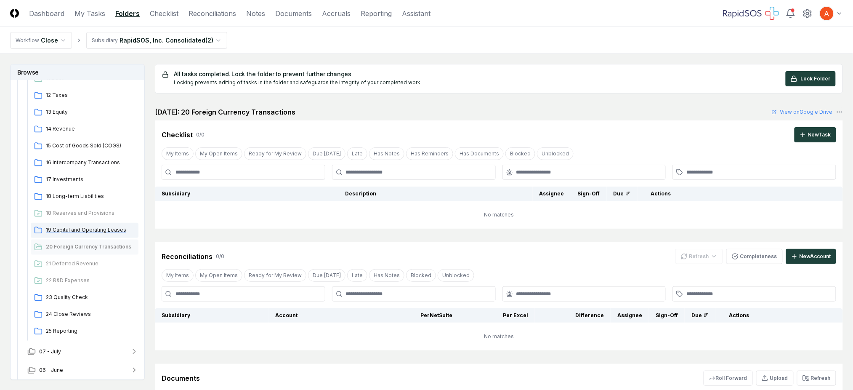
click at [81, 229] on span "19 Capital and Operating Leases" at bounding box center [90, 230] width 89 height 8
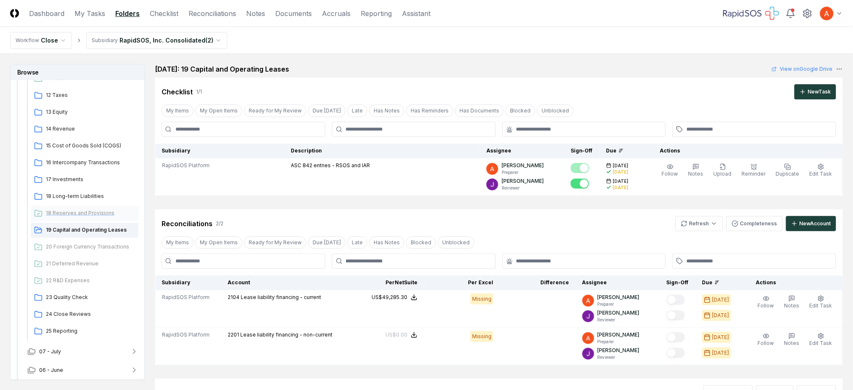
scroll to position [328, 0]
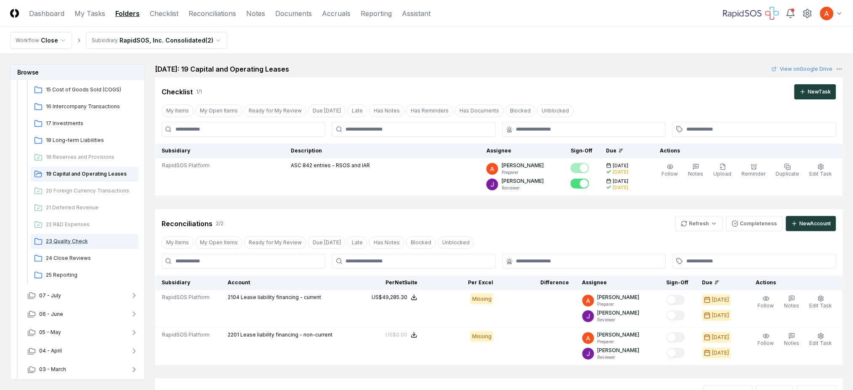
click at [70, 241] on span "23 Quality Check" at bounding box center [90, 241] width 89 height 8
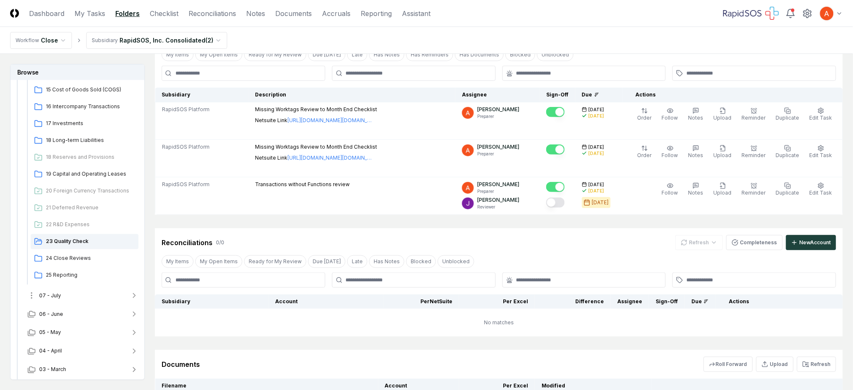
scroll to position [384, 0]
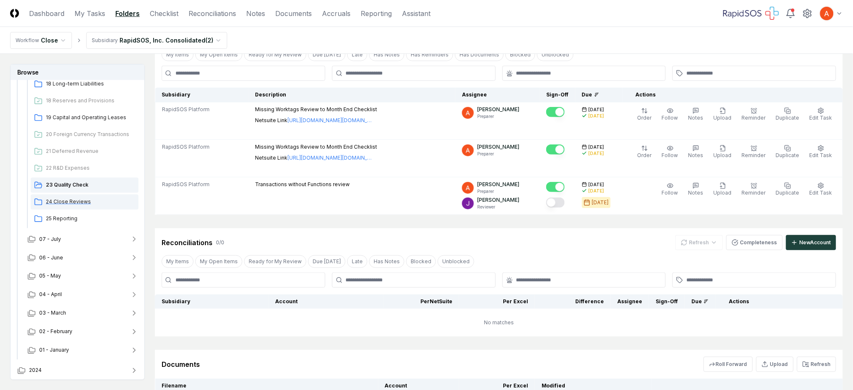
click at [72, 198] on span "24 Close Reviews" at bounding box center [90, 202] width 89 height 8
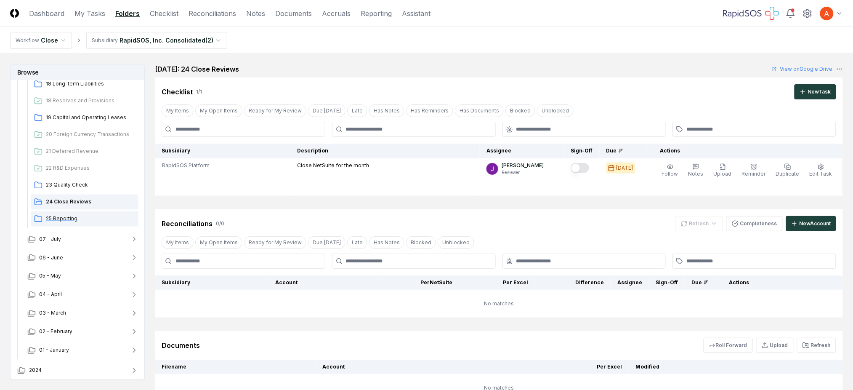
click at [72, 219] on span "25 Reporting" at bounding box center [90, 219] width 89 height 8
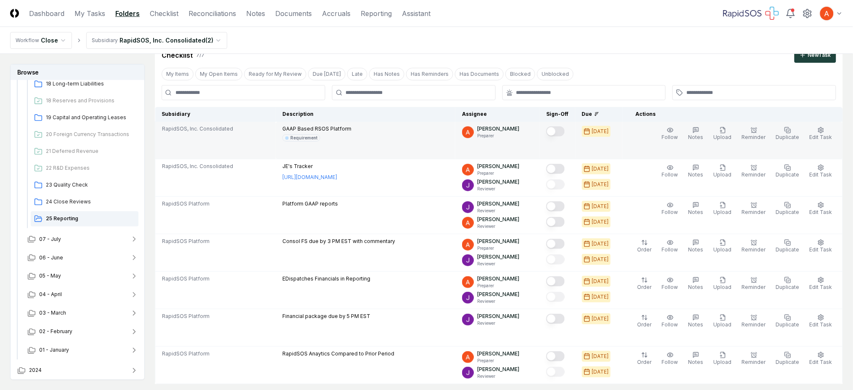
scroll to position [56, 0]
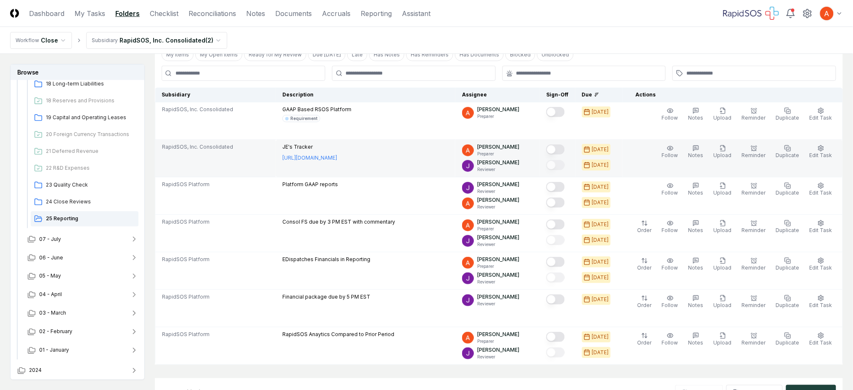
click at [565, 147] on button "Mark complete" at bounding box center [555, 149] width 19 height 10
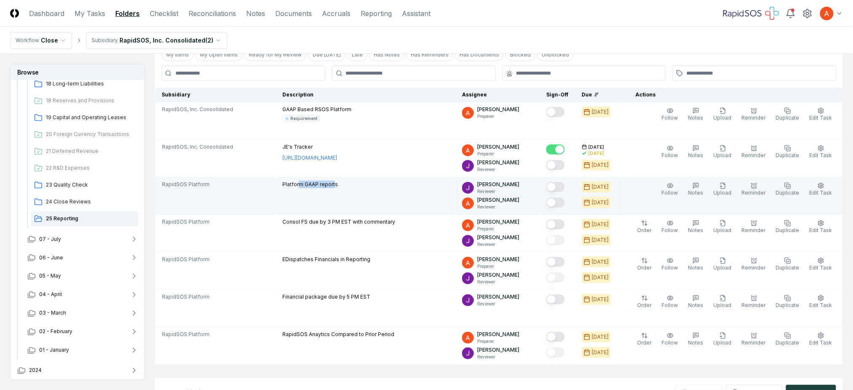
drag, startPoint x: 301, startPoint y: 185, endPoint x: 331, endPoint y: 197, distance: 31.7
click at [338, 182] on p "Platform GAAP reports" at bounding box center [310, 185] width 56 height 8
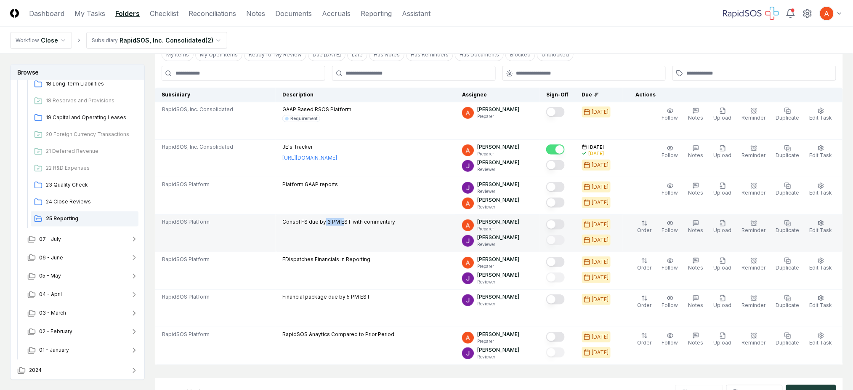
drag, startPoint x: 341, startPoint y: 225, endPoint x: 352, endPoint y: 227, distance: 11.5
click at [352, 225] on p "Consol FS due by 3 PM EST with commentary" at bounding box center [338, 222] width 113 height 8
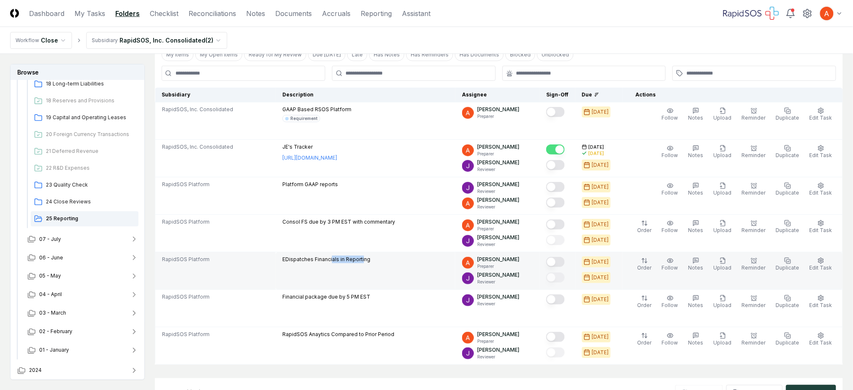
drag, startPoint x: 337, startPoint y: 258, endPoint x: 365, endPoint y: 270, distance: 30.6
click at [364, 267] on td "EDispatches Financials in Reporting" at bounding box center [366, 270] width 180 height 37
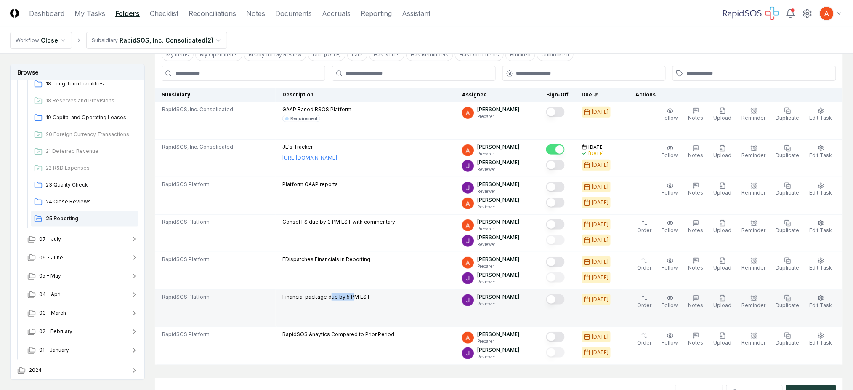
drag, startPoint x: 334, startPoint y: 295, endPoint x: 361, endPoint y: 300, distance: 27.5
click at [360, 298] on p "Financial package due by 5 PM EST" at bounding box center [326, 297] width 88 height 8
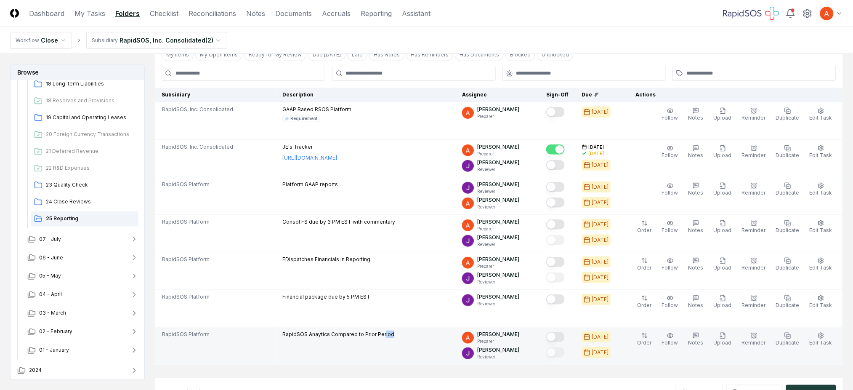
drag, startPoint x: 388, startPoint y: 336, endPoint x: 399, endPoint y: 336, distance: 10.9
click at [397, 337] on div "RapidSOS Anaytics Compared to Prior Period" at bounding box center [365, 334] width 166 height 9
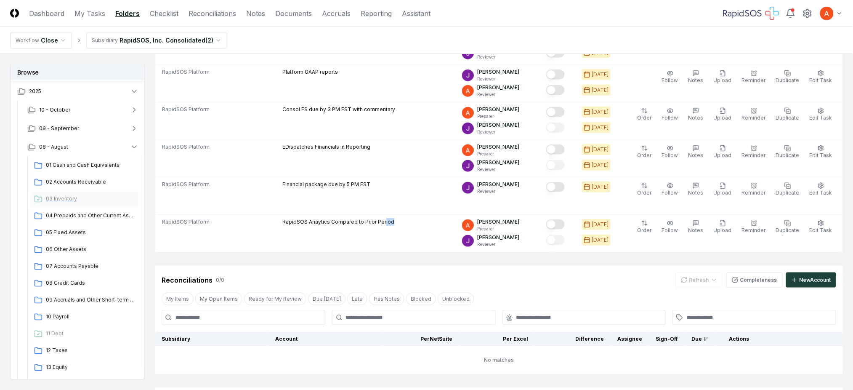
scroll to position [0, 0]
click at [78, 166] on button "08 - August" at bounding box center [83, 164] width 125 height 19
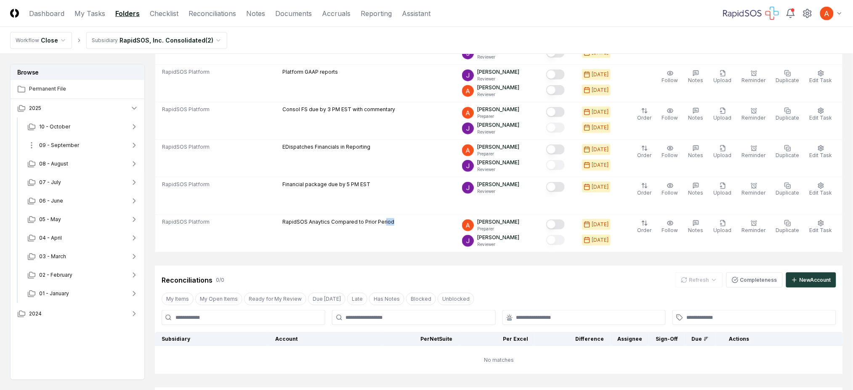
click at [85, 149] on button "09 - September" at bounding box center [83, 145] width 125 height 19
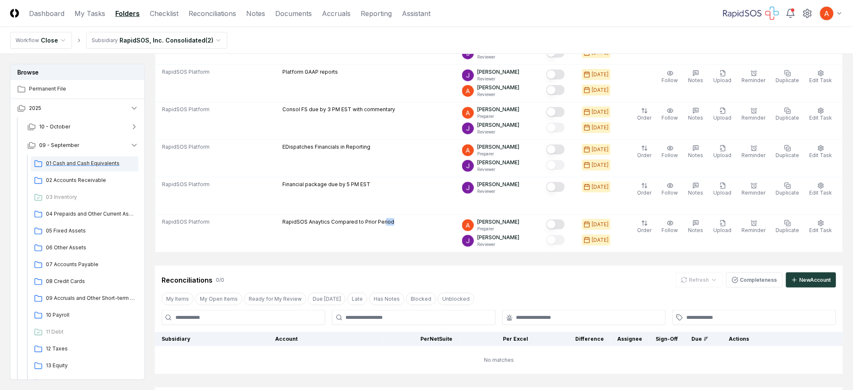
click at [80, 166] on span "01 Cash and Cash Equivalents" at bounding box center [90, 164] width 89 height 8
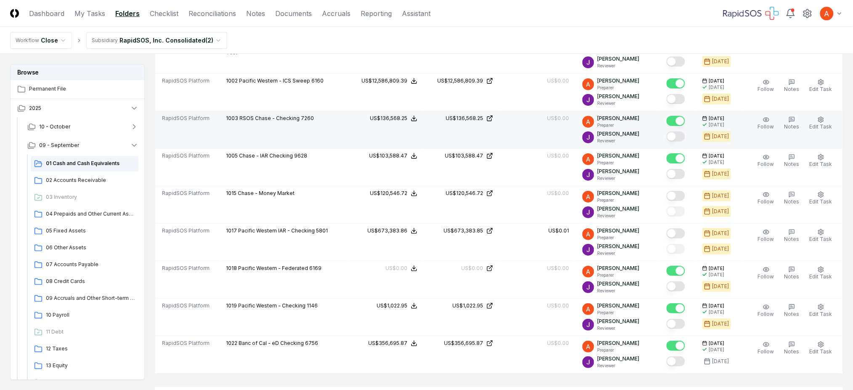
scroll to position [1122, 0]
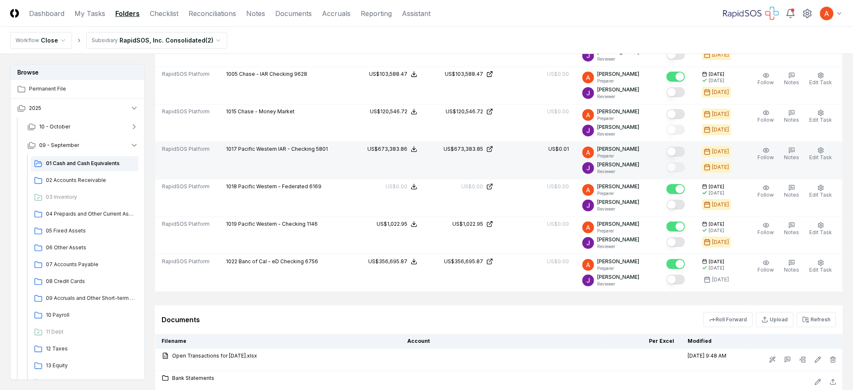
click at [682, 156] on button "Mark complete" at bounding box center [676, 152] width 19 height 10
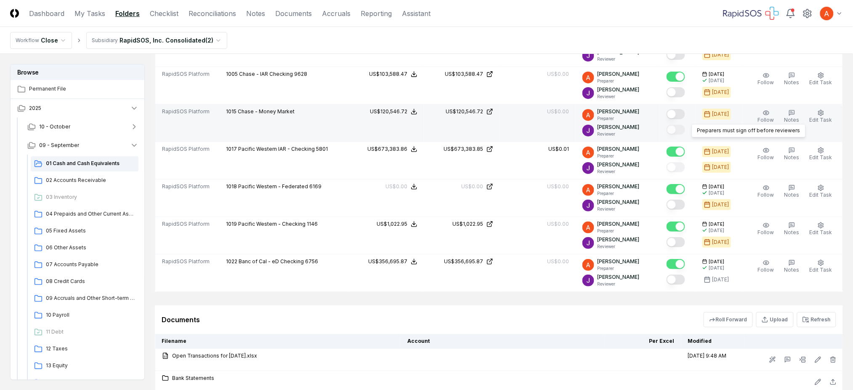
click at [682, 123] on div "Preparers must sign off before reviewers Preparers must sign off before reviewe…" at bounding box center [678, 122] width 22 height 29
click at [682, 114] on button "Mark complete" at bounding box center [676, 114] width 19 height 10
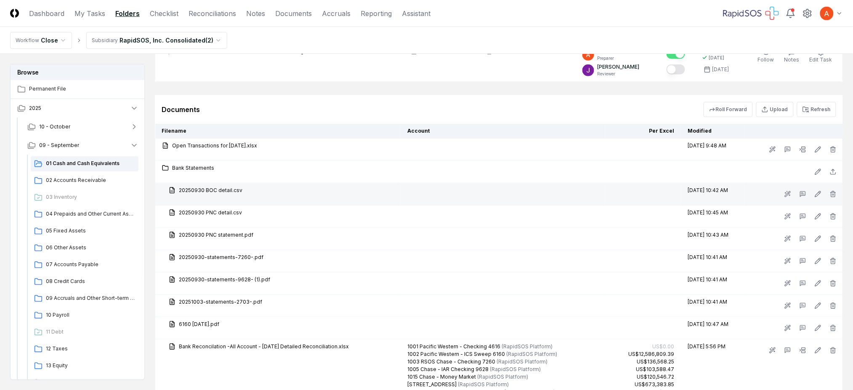
scroll to position [1347, 0]
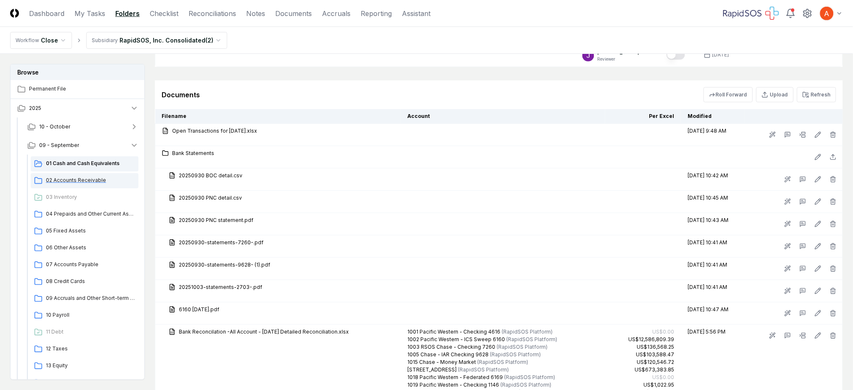
click at [78, 184] on div "02 Accounts Receivable" at bounding box center [85, 180] width 108 height 15
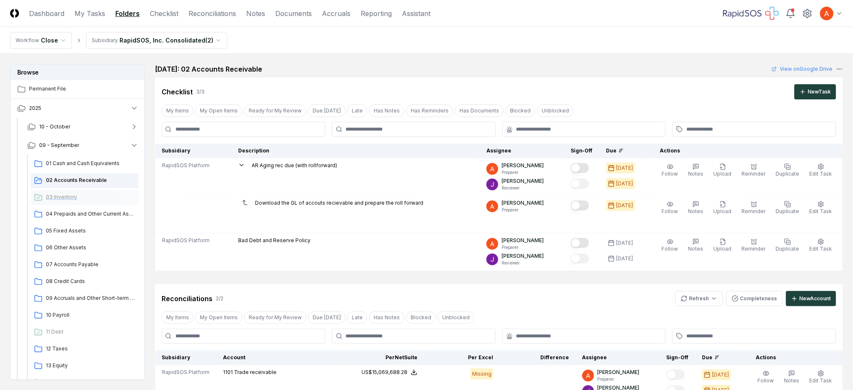
click at [72, 194] on span "03 Inventory" at bounding box center [90, 197] width 89 height 8
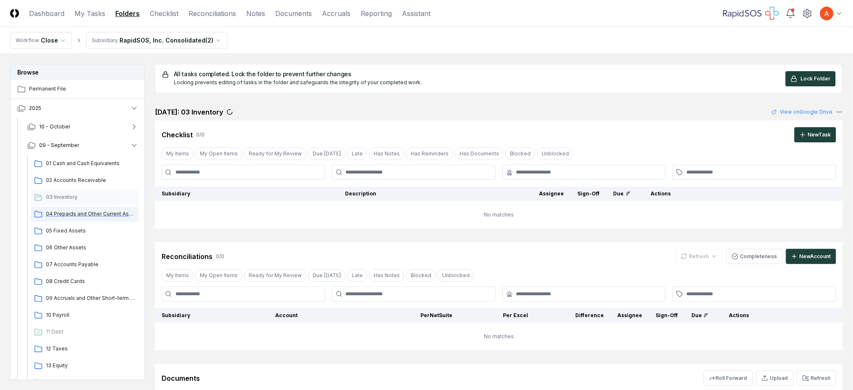
click at [87, 212] on span "04 Prepaids and Other Current Assets" at bounding box center [90, 214] width 89 height 8
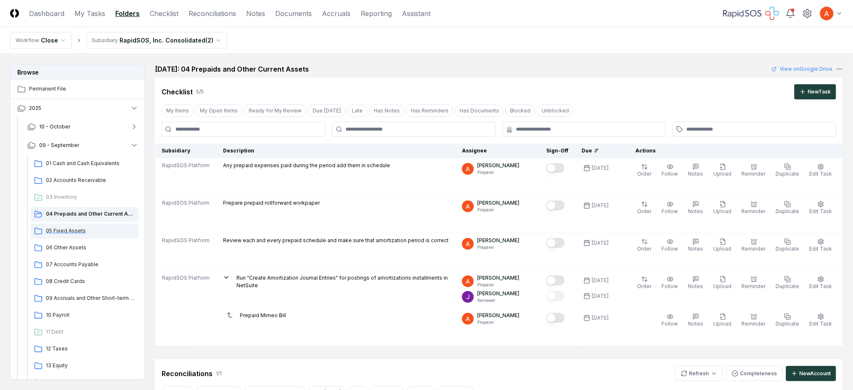
click at [75, 231] on span "05 Fixed Assets" at bounding box center [90, 231] width 89 height 8
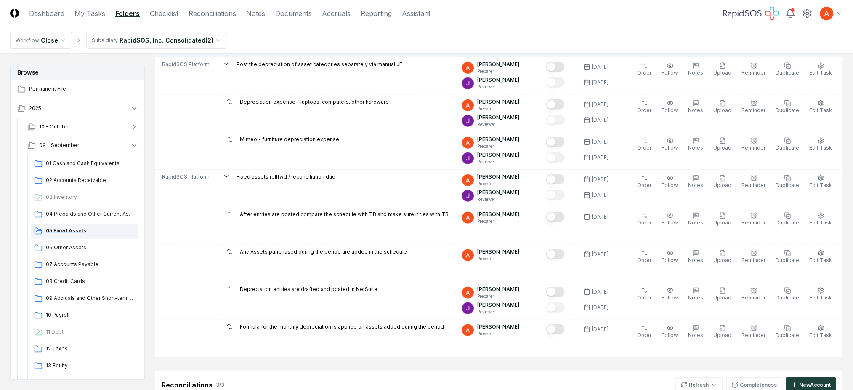
scroll to position [112, 0]
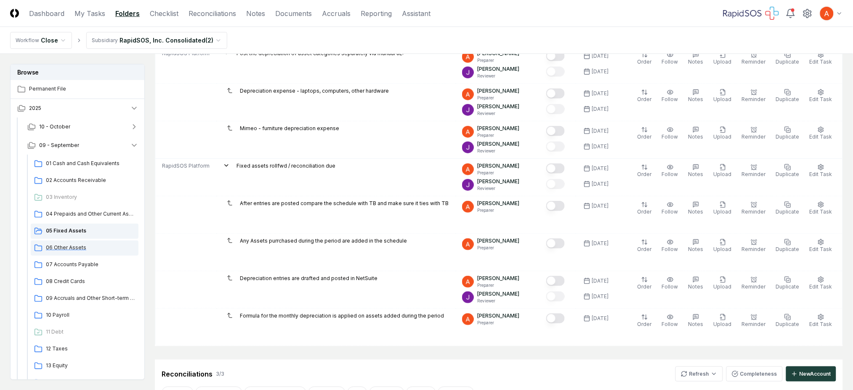
click at [66, 247] on span "06 Other Assets" at bounding box center [90, 248] width 89 height 8
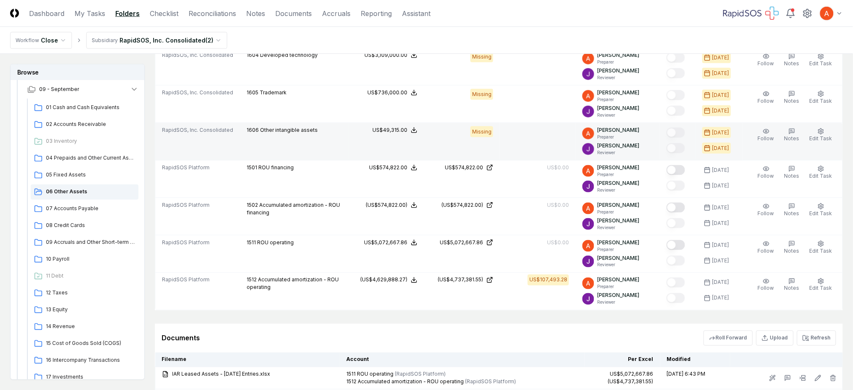
scroll to position [337, 0]
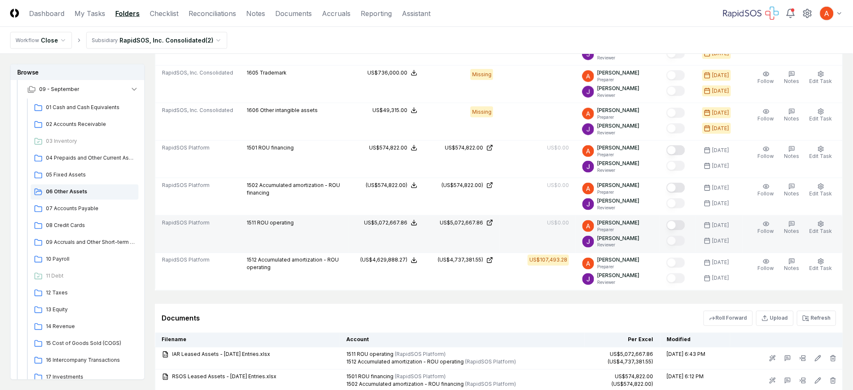
click at [684, 227] on button "Mark complete" at bounding box center [676, 225] width 19 height 10
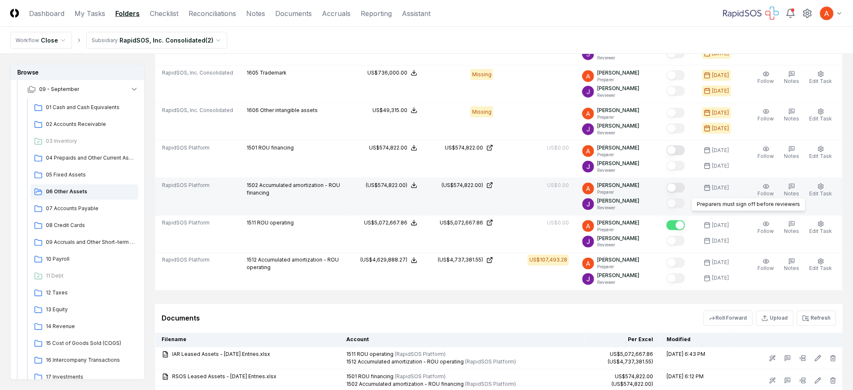
click at [682, 189] on button "Mark complete" at bounding box center [676, 188] width 19 height 10
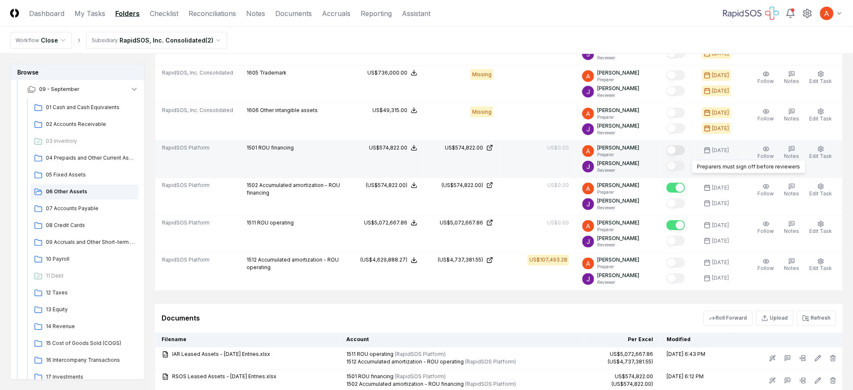
click at [681, 154] on button "Mark complete" at bounding box center [676, 150] width 19 height 10
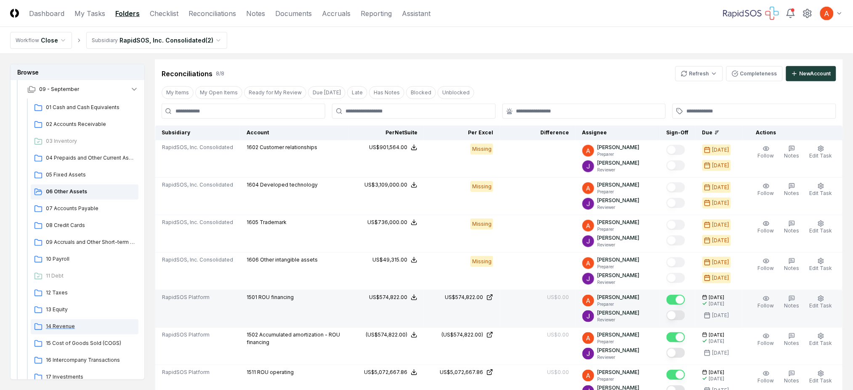
scroll to position [168, 0]
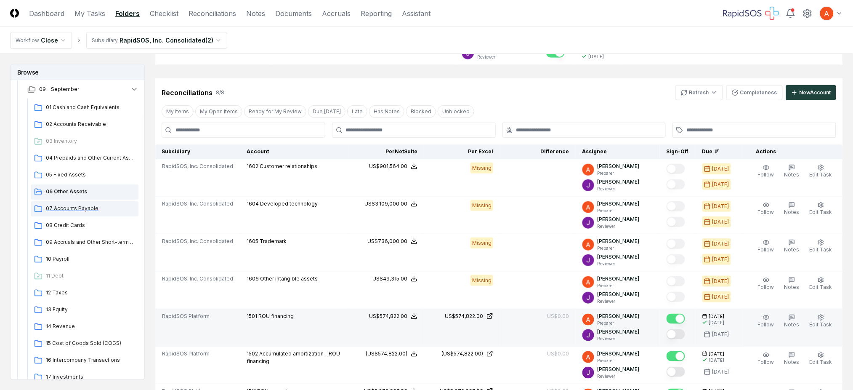
click at [73, 214] on div "07 Accounts Payable" at bounding box center [85, 208] width 108 height 15
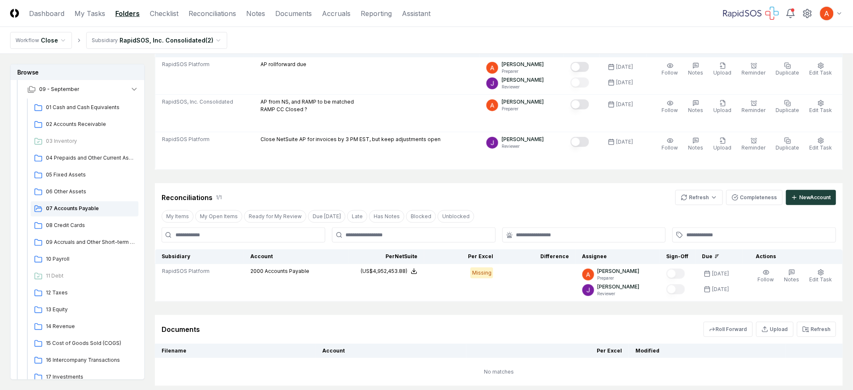
scroll to position [112, 0]
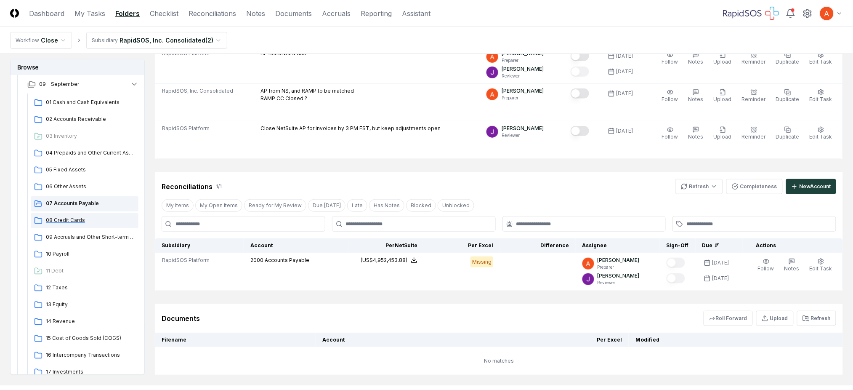
click at [81, 216] on span "08 Credit Cards" at bounding box center [90, 220] width 89 height 8
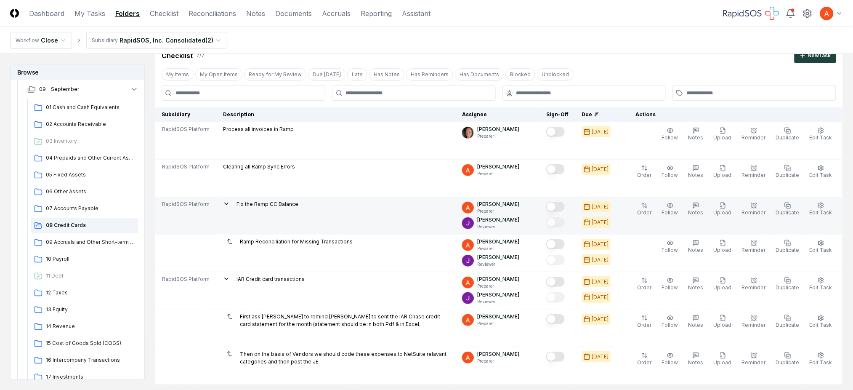
scroll to position [56, 0]
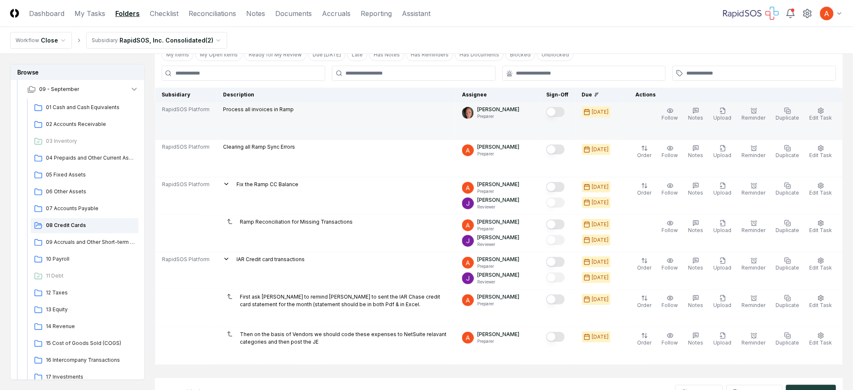
click at [565, 115] on button "Mark complete" at bounding box center [555, 112] width 19 height 10
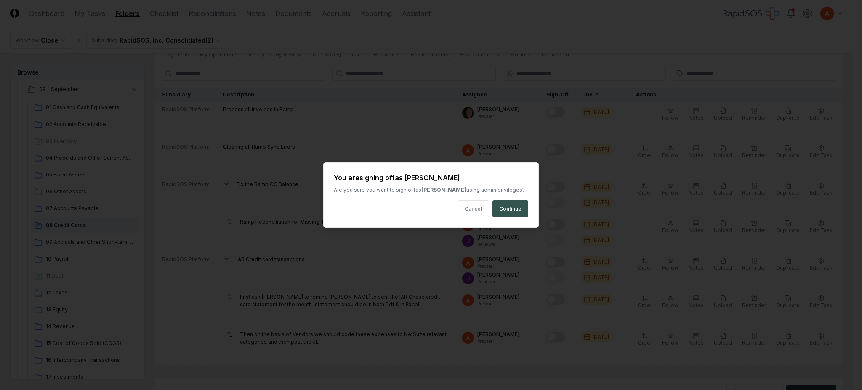
click at [514, 210] on button "Continue" at bounding box center [511, 208] width 36 height 17
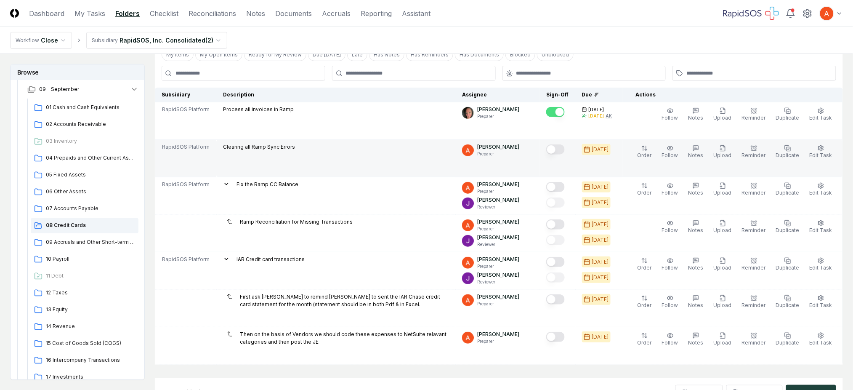
click at [560, 152] on button "Mark complete" at bounding box center [555, 149] width 19 height 10
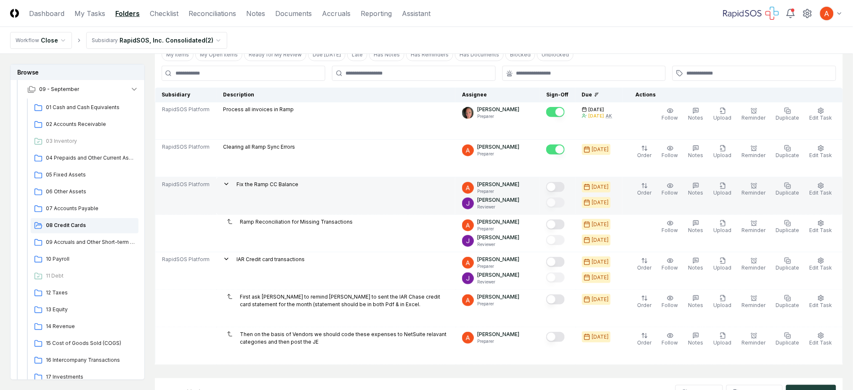
click at [564, 187] on button "Mark complete" at bounding box center [555, 187] width 19 height 10
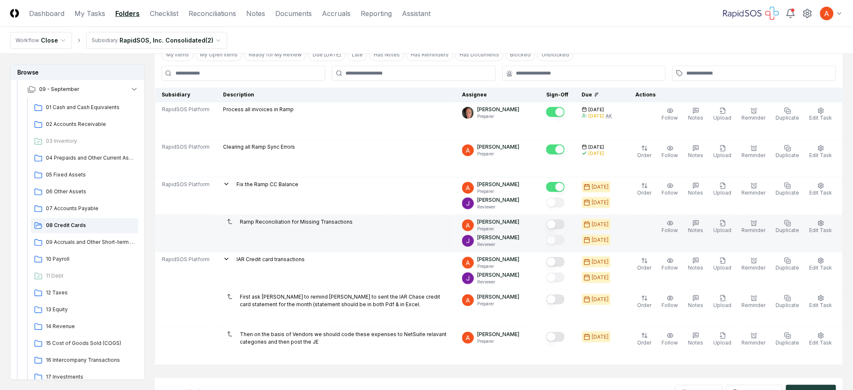
click at [563, 224] on button "Mark complete" at bounding box center [555, 224] width 19 height 10
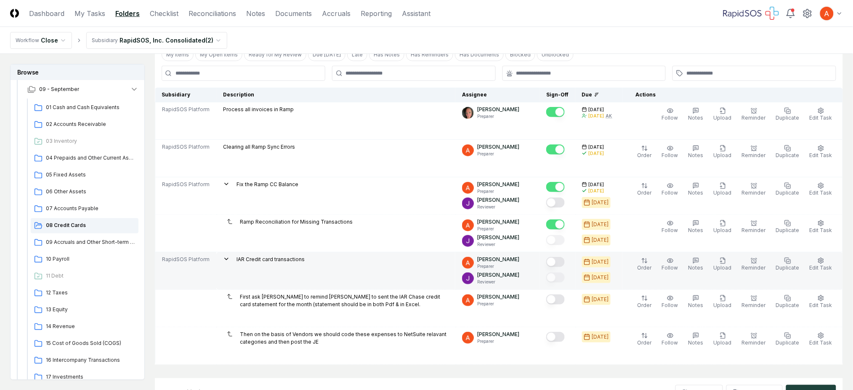
click at [565, 260] on button "Mark complete" at bounding box center [555, 262] width 19 height 10
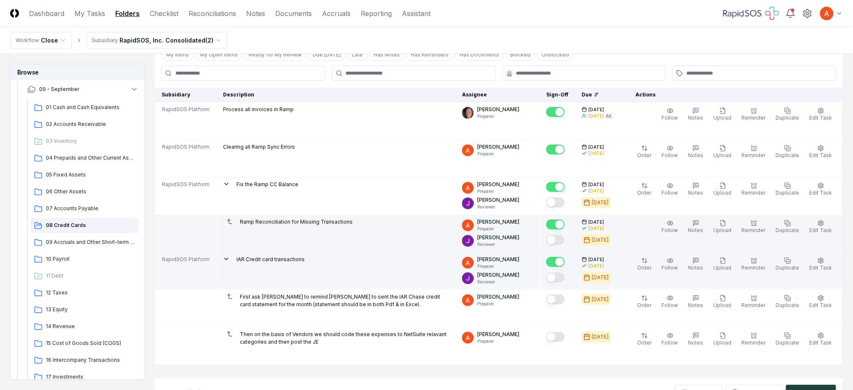
click at [560, 224] on button "Mark complete" at bounding box center [555, 224] width 19 height 10
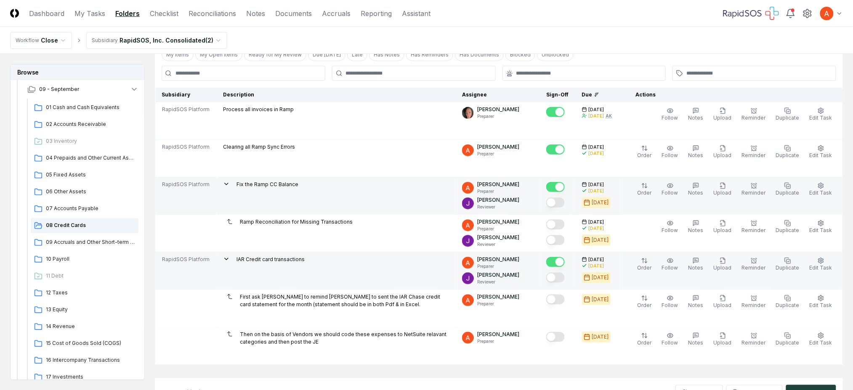
click at [565, 190] on button "Mark complete" at bounding box center [555, 187] width 19 height 10
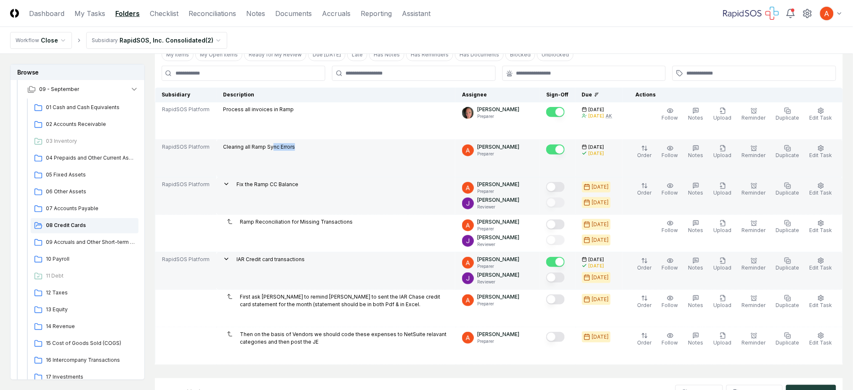
drag, startPoint x: 269, startPoint y: 147, endPoint x: 296, endPoint y: 147, distance: 26.9
click at [296, 147] on div "Clearing all Ramp Sync Errors" at bounding box center [336, 147] width 226 height 9
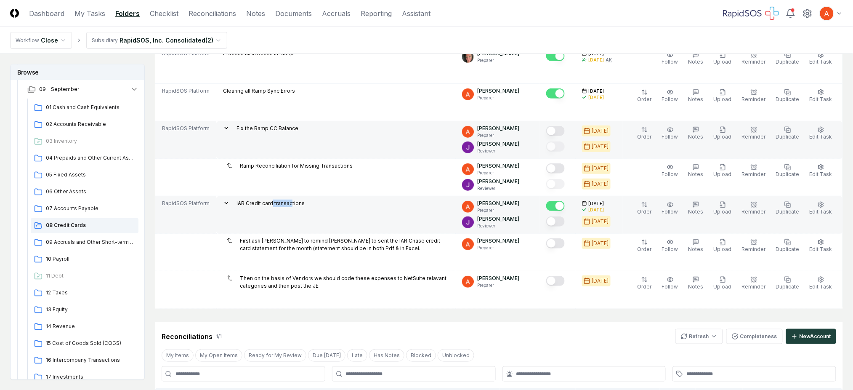
drag, startPoint x: 271, startPoint y: 205, endPoint x: 288, endPoint y: 205, distance: 17.7
click at [288, 205] on p "IAR Credit card transactions" at bounding box center [271, 204] width 68 height 8
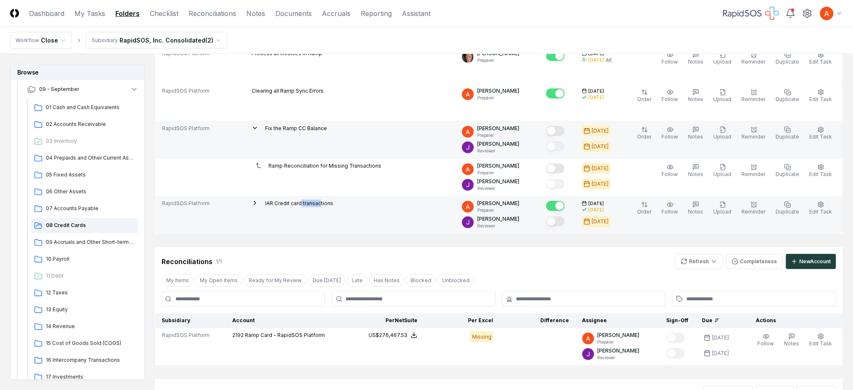
click at [305, 214] on td "IAR Credit card transactions" at bounding box center [350, 214] width 210 height 37
click at [346, 196] on td "IAR Credit card transactions" at bounding box center [350, 214] width 210 height 37
click at [366, 211] on td "IAR Credit card transactions" at bounding box center [350, 214] width 210 height 37
click at [258, 205] on icon at bounding box center [255, 203] width 7 height 7
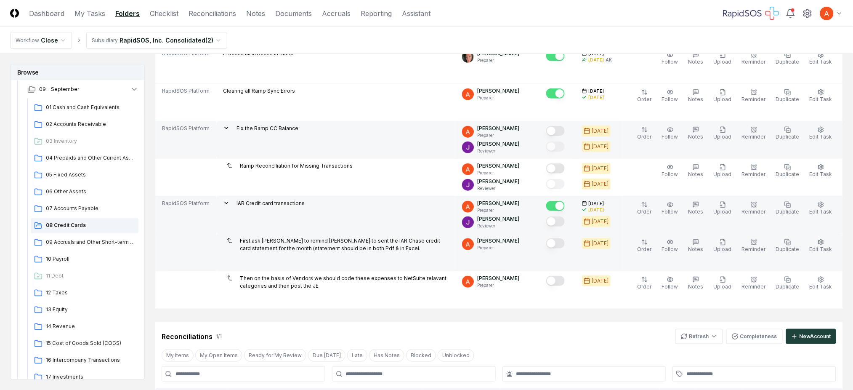
click at [564, 249] on div at bounding box center [555, 243] width 19 height 11
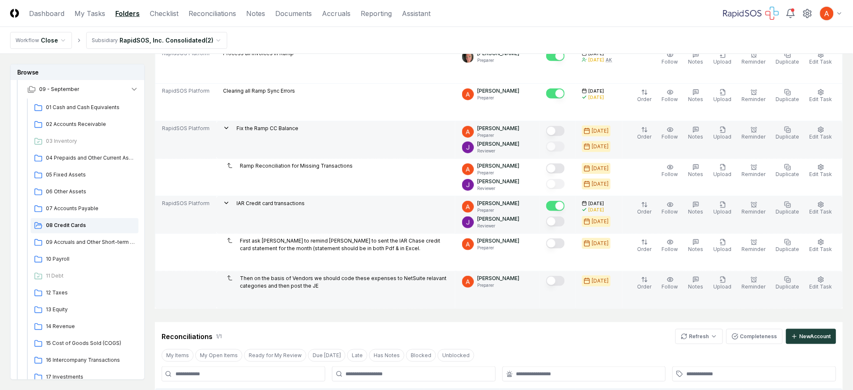
click at [565, 280] on button "Mark complete" at bounding box center [555, 281] width 19 height 10
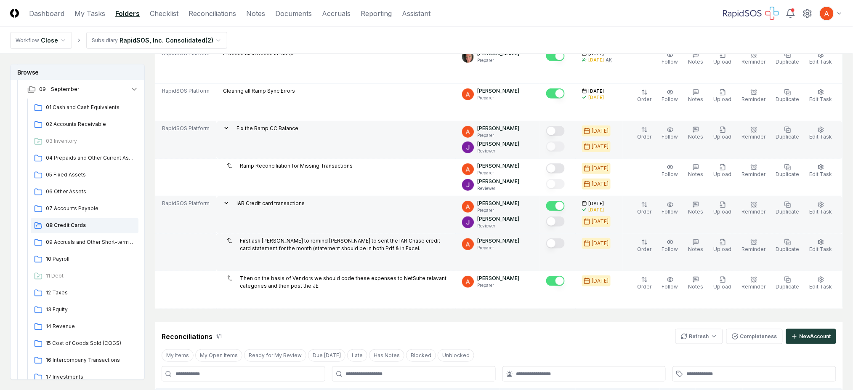
click at [565, 242] on button "Mark complete" at bounding box center [555, 243] width 19 height 10
click at [568, 329] on div "Reconciliations 1 / 1 Refresh Completeness New Account" at bounding box center [499, 336] width 675 height 15
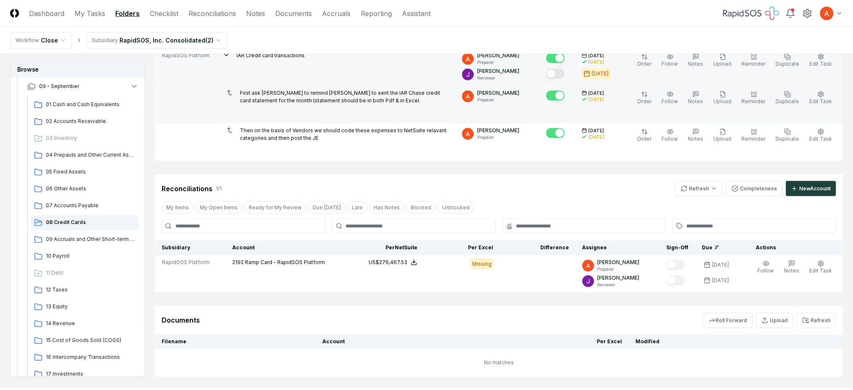
scroll to position [195, 0]
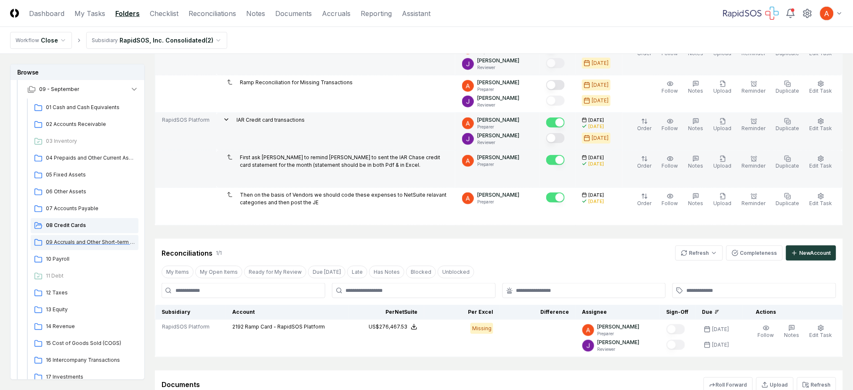
click at [86, 245] on span "09 Accruals and Other Short-term Liabilities" at bounding box center [90, 242] width 89 height 8
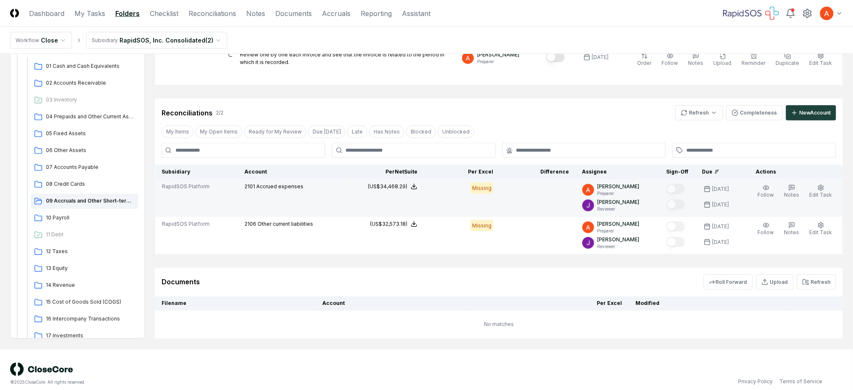
scroll to position [307, 0]
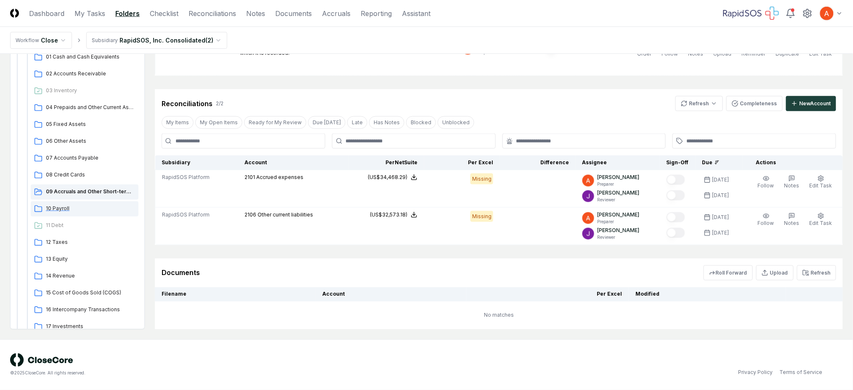
click at [88, 207] on span "10 Payroll" at bounding box center [90, 209] width 89 height 8
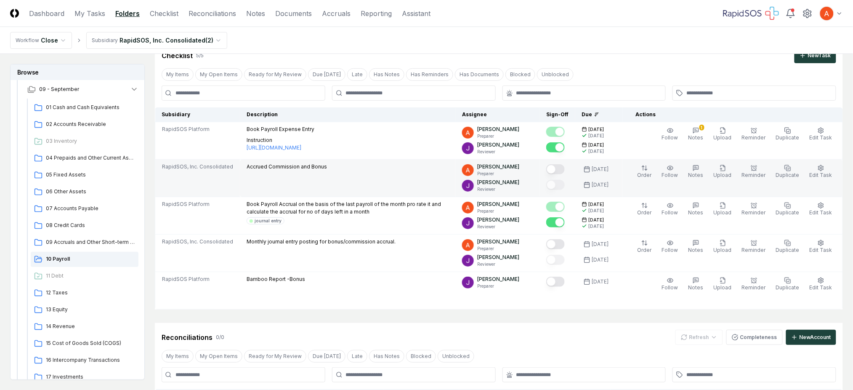
scroll to position [56, 0]
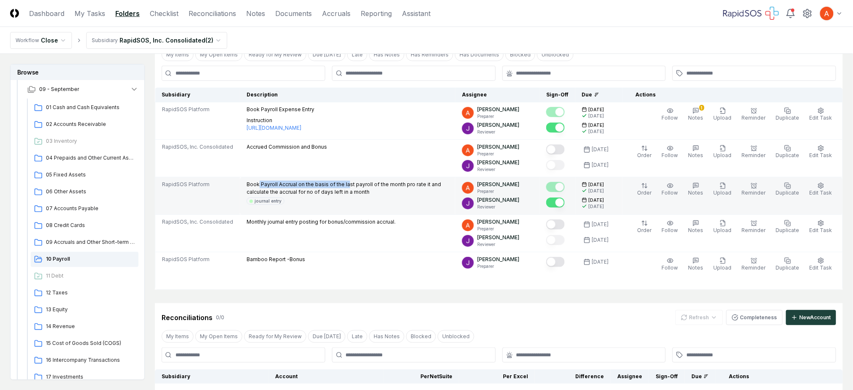
drag, startPoint x: 255, startPoint y: 186, endPoint x: 343, endPoint y: 188, distance: 88.0
click at [343, 188] on p "Book Payroll Accrual on the basis of the last payroll of the month pro rate it …" at bounding box center [348, 188] width 202 height 15
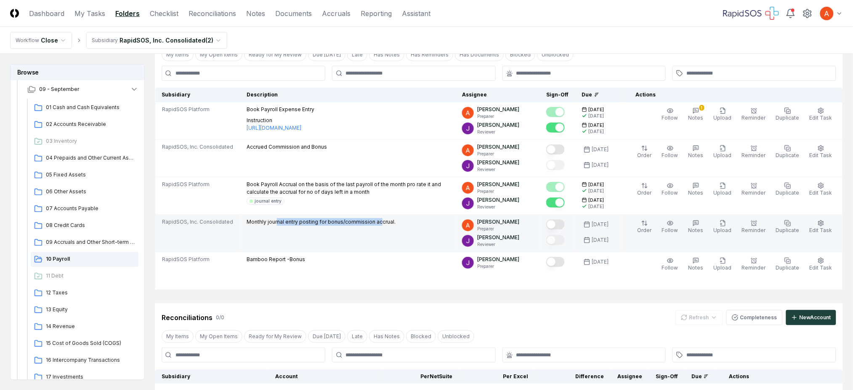
drag, startPoint x: 274, startPoint y: 226, endPoint x: 376, endPoint y: 225, distance: 101.9
click at [376, 225] on div "Monthly journal entry posting for bonus/commission accrual." at bounding box center [321, 222] width 149 height 9
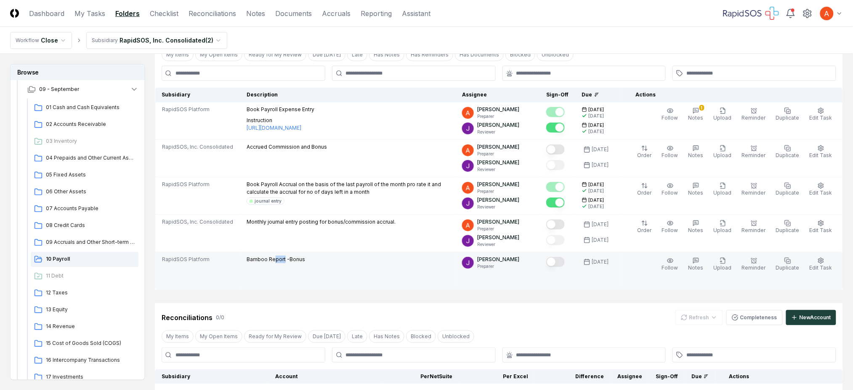
drag, startPoint x: 270, startPoint y: 262, endPoint x: 285, endPoint y: 261, distance: 15.2
click at [285, 261] on p "Bamboo Report -Bonus" at bounding box center [276, 260] width 59 height 8
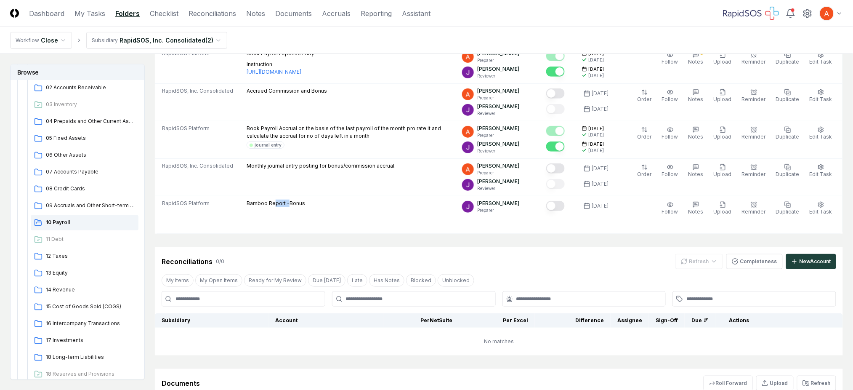
scroll to position [112, 0]
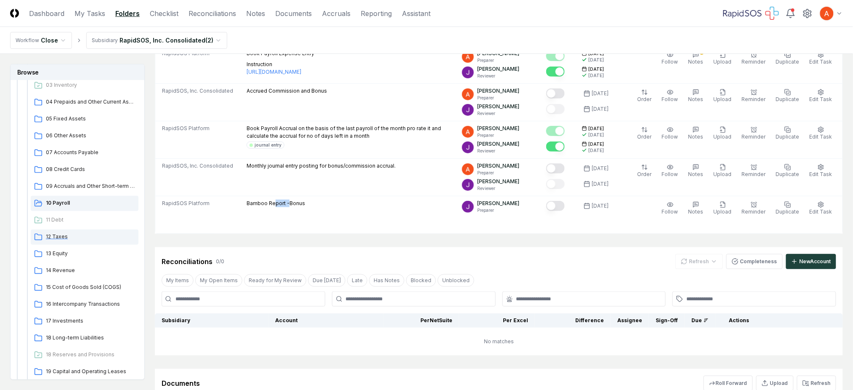
click at [57, 238] on span "12 Taxes" at bounding box center [90, 237] width 89 height 8
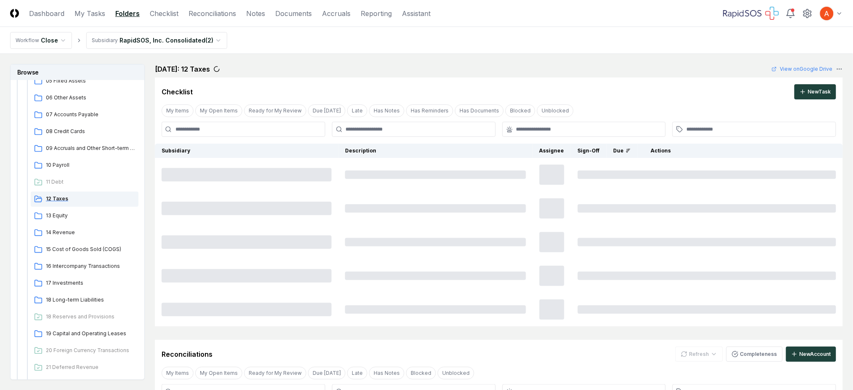
scroll to position [168, 0]
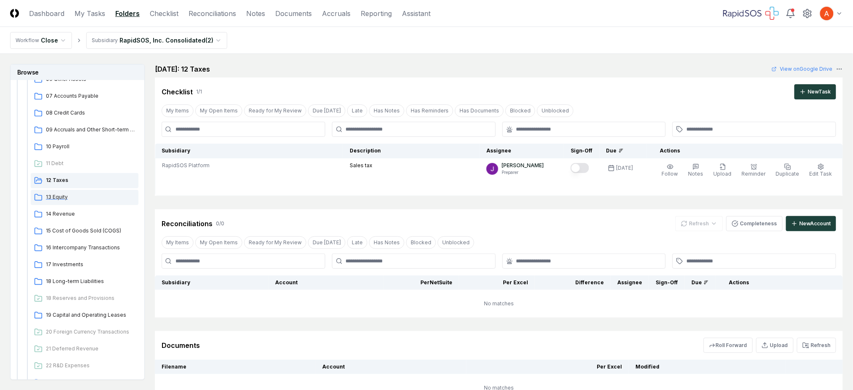
click at [63, 199] on span "13 Equity" at bounding box center [90, 197] width 89 height 8
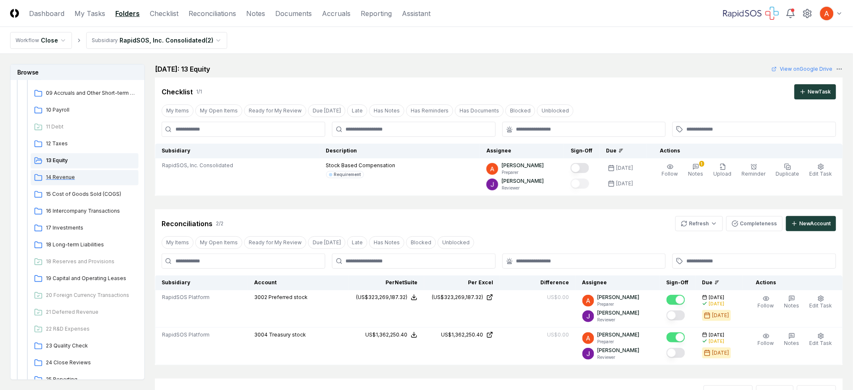
scroll to position [224, 0]
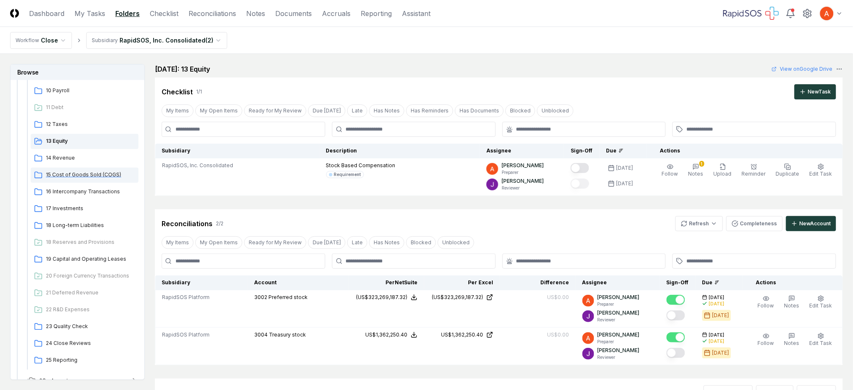
click at [75, 176] on span "15 Cost of Goods Sold (COGS)" at bounding box center [90, 175] width 89 height 8
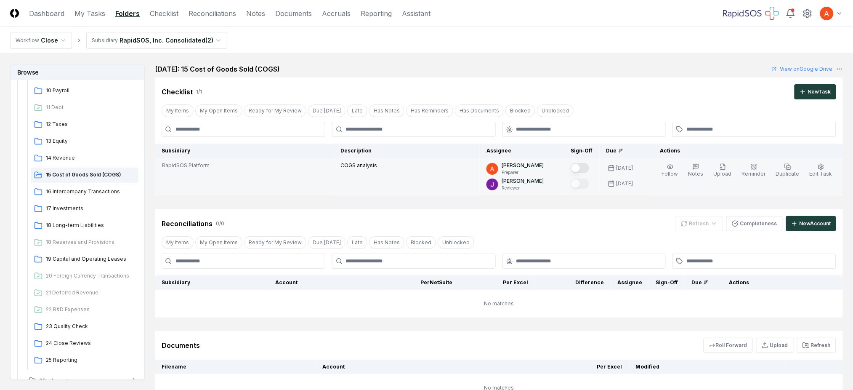
scroll to position [56, 0]
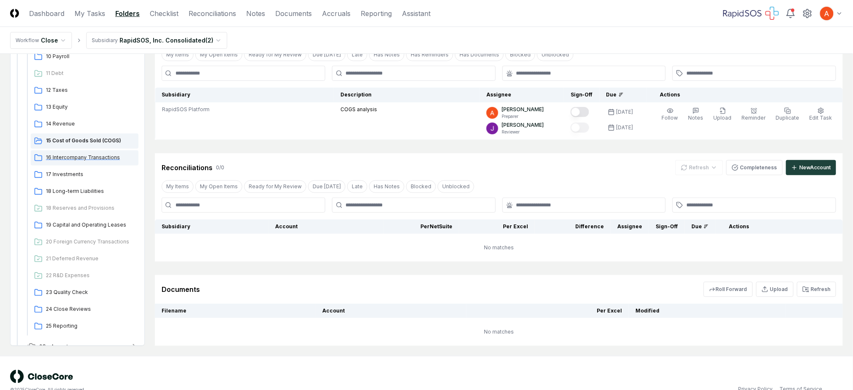
click at [105, 159] on span "16 Intercompany Transactions" at bounding box center [90, 158] width 89 height 8
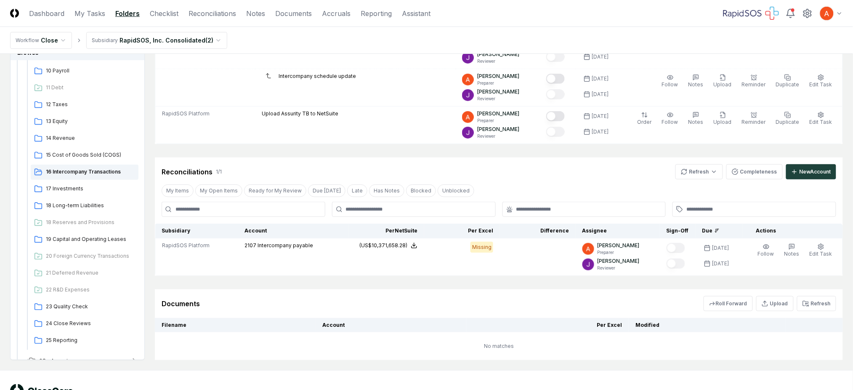
scroll to position [168, 0]
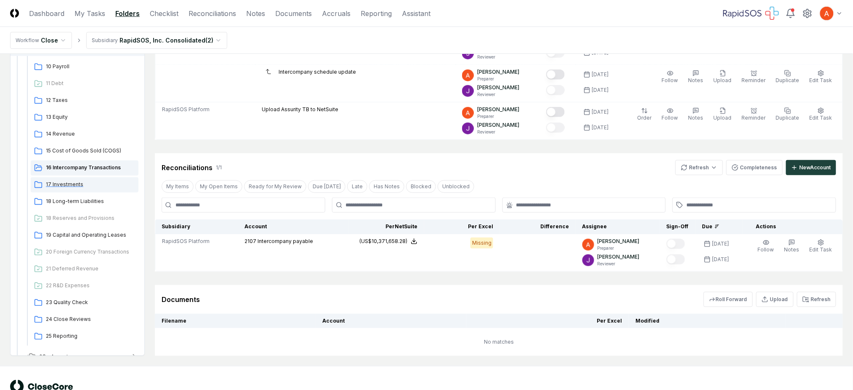
click at [62, 186] on span "17 Investments" at bounding box center [90, 185] width 89 height 8
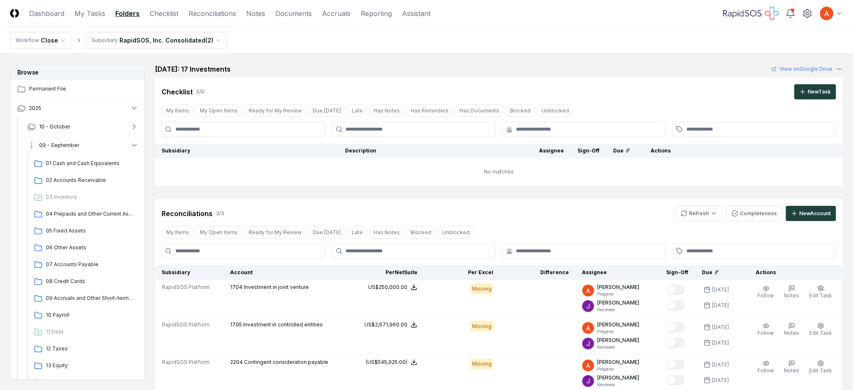
click at [116, 141] on button "09 - September" at bounding box center [83, 145] width 125 height 19
